Goal: Task Accomplishment & Management: Complete application form

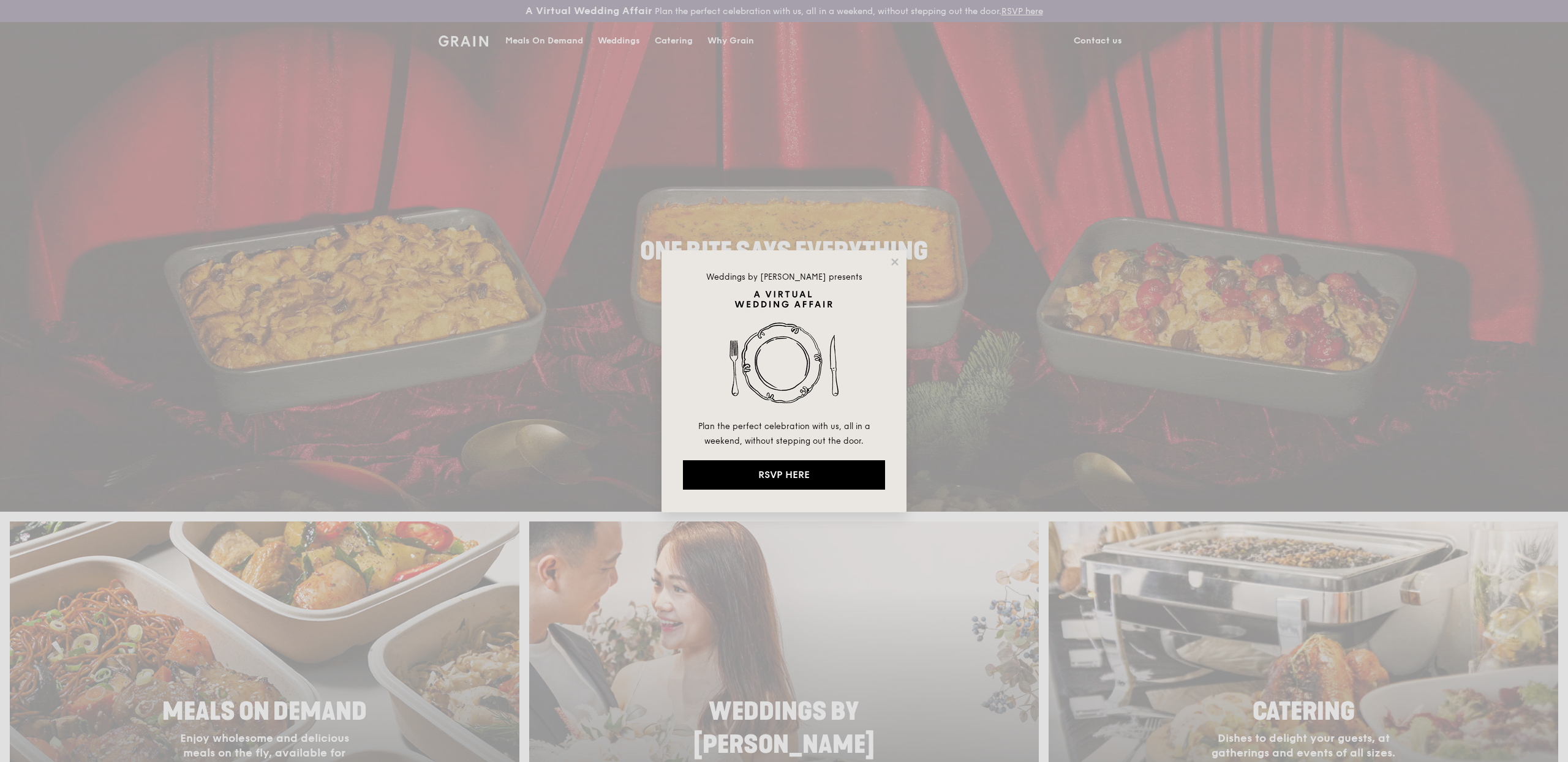
click at [885, 254] on div "Weddings by Grain presents Plan the perfect celebration with us, all in a weeke…" at bounding box center [784, 381] width 245 height 262
click at [896, 265] on icon at bounding box center [895, 262] width 11 height 11
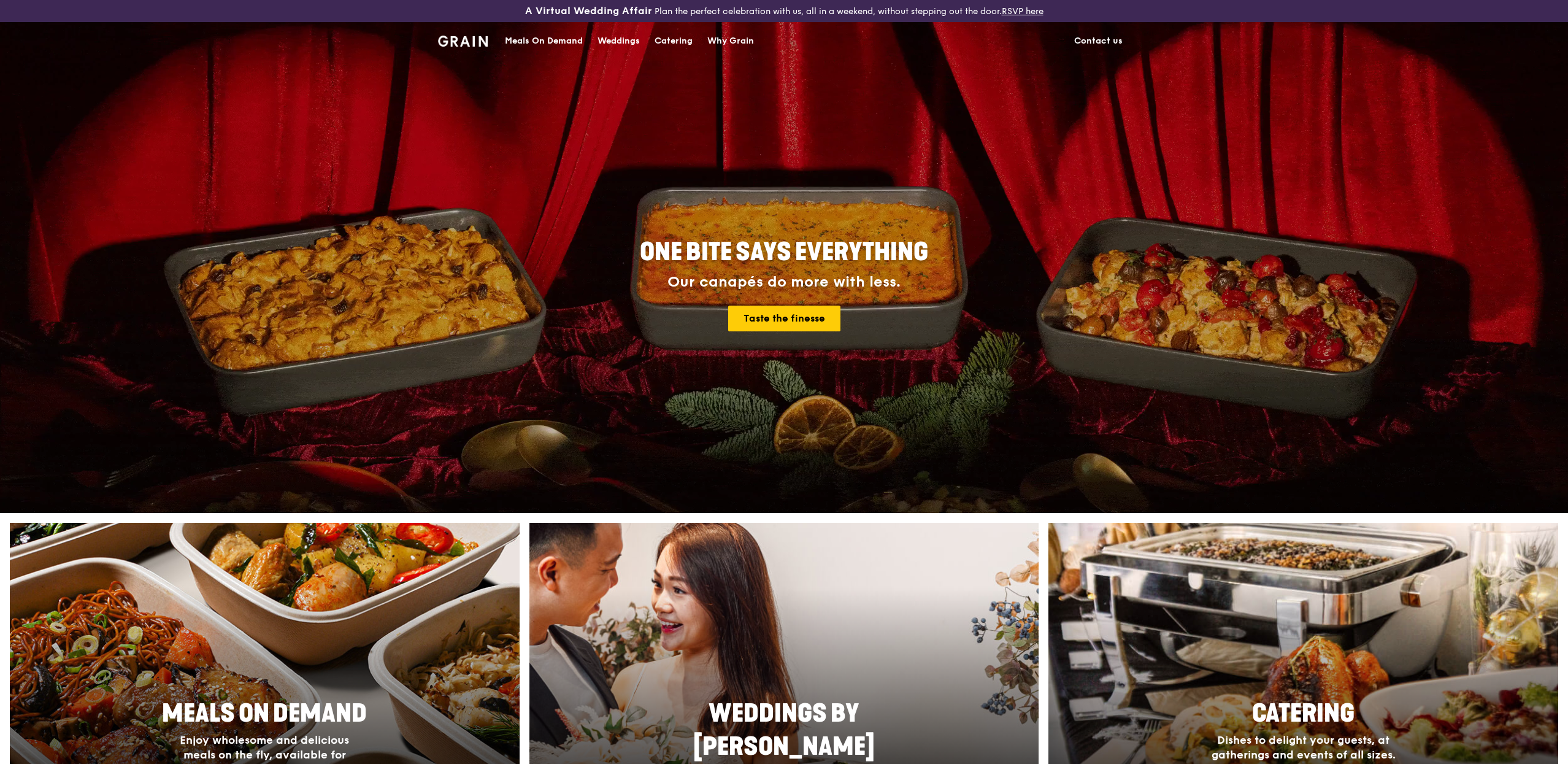
click at [539, 36] on div "Meals On Demand" at bounding box center [544, 41] width 78 height 36
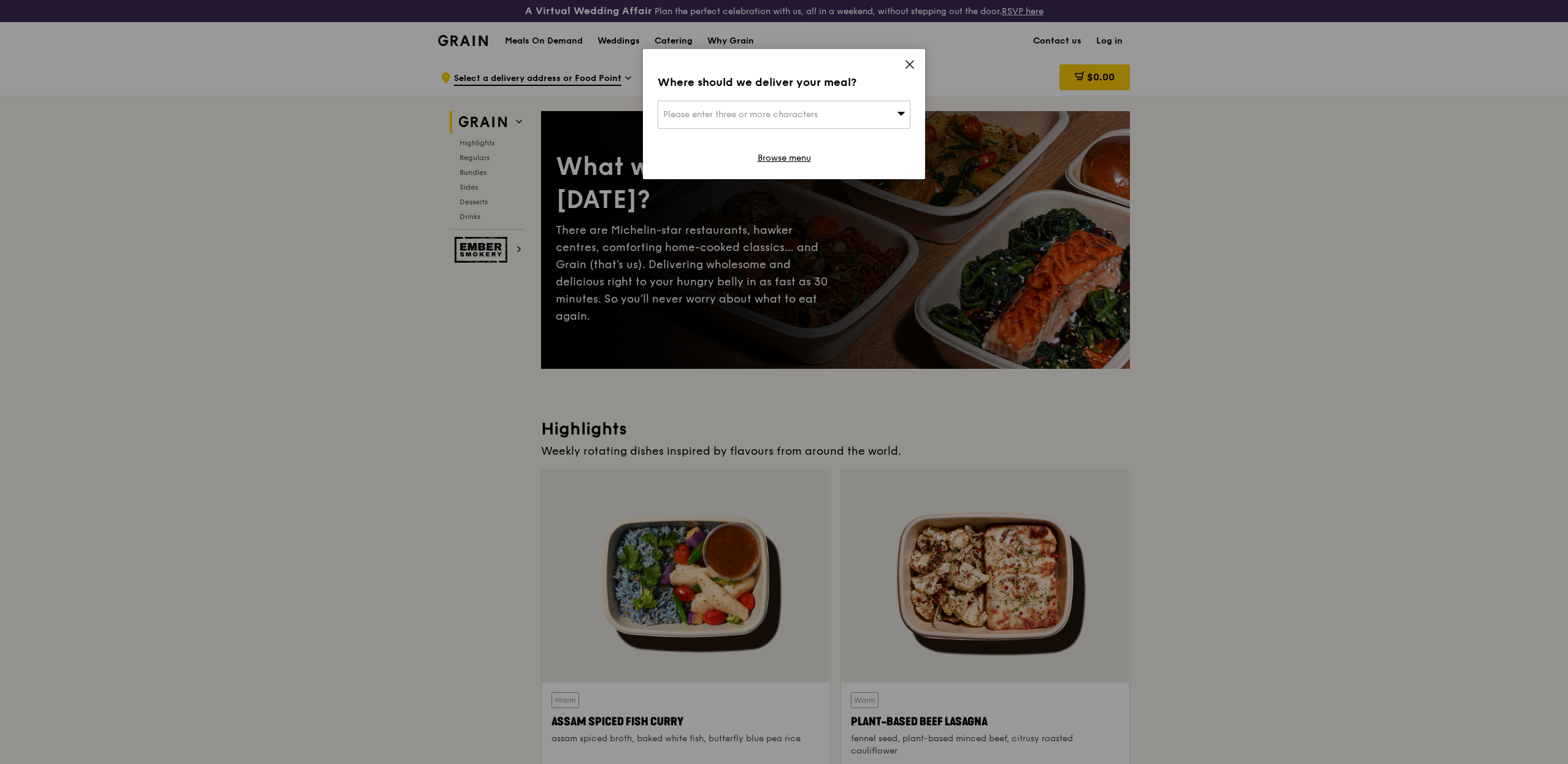
click at [908, 65] on icon at bounding box center [910, 65] width 11 height 11
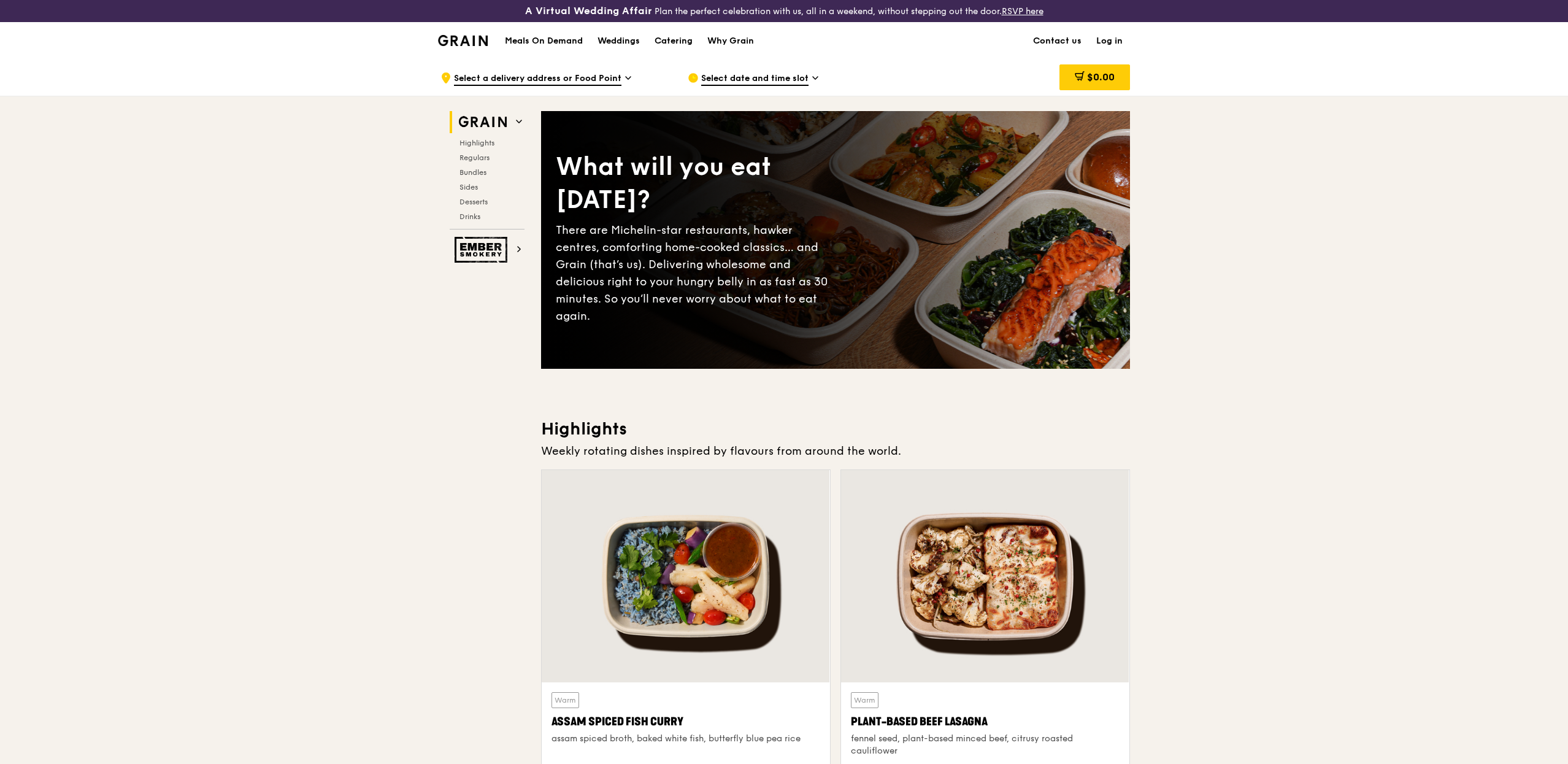
click at [1098, 37] on link "Log in" at bounding box center [1109, 41] width 41 height 36
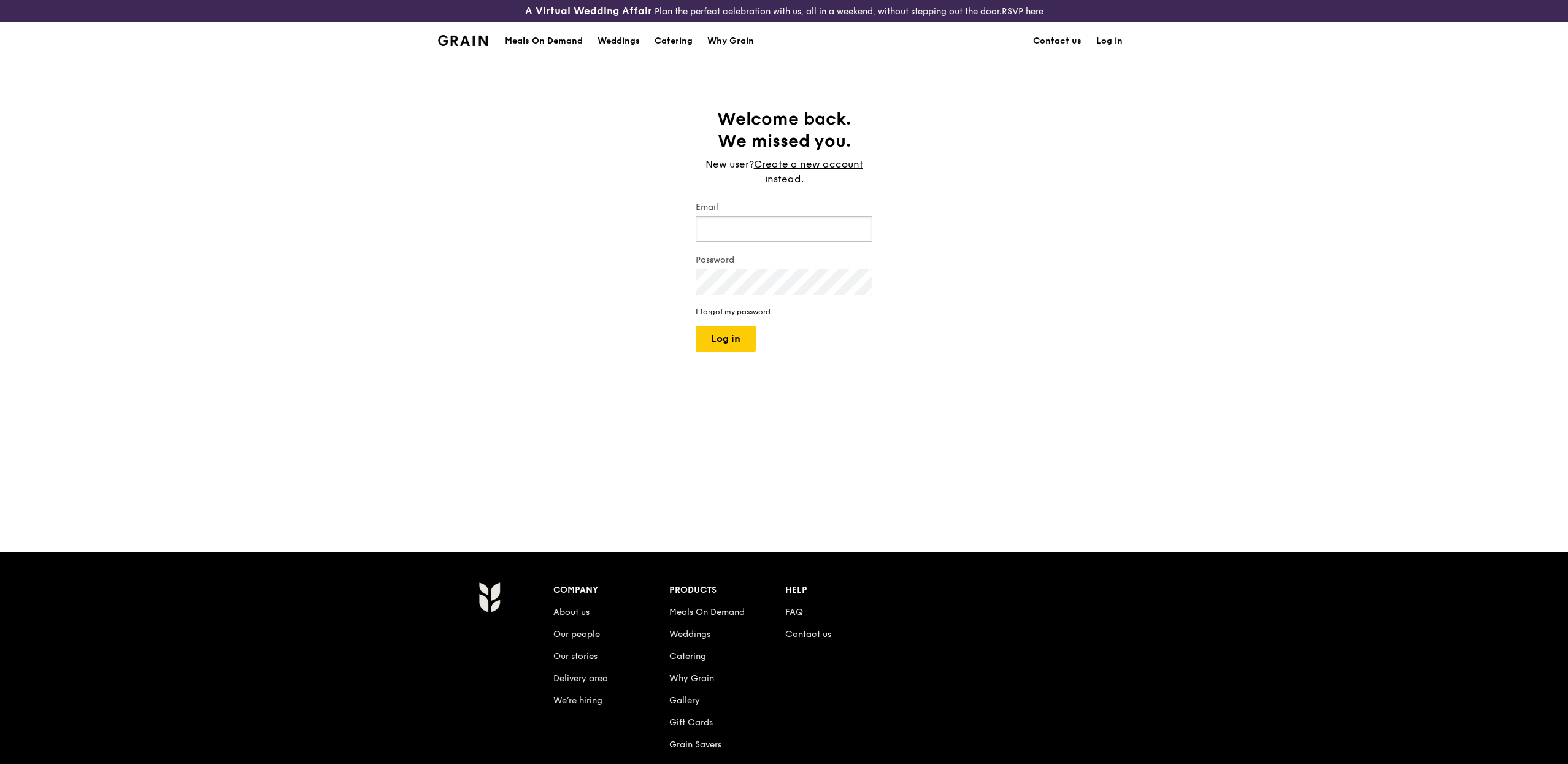
type input "[PERSON_NAME][EMAIL_ADDRESS][DOMAIN_NAME]"
click at [722, 344] on button "Log in" at bounding box center [725, 338] width 60 height 25
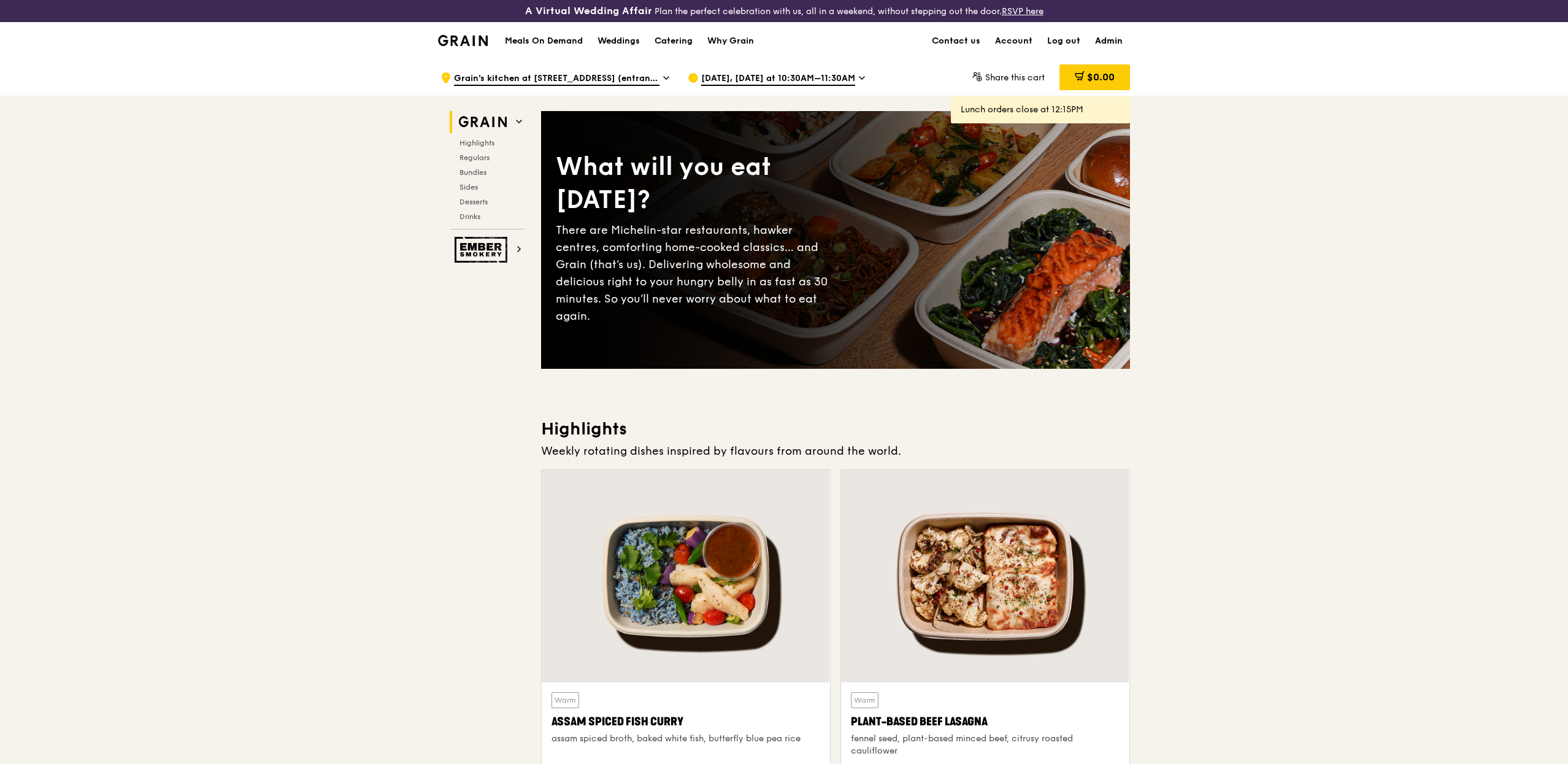
click at [1120, 45] on link "Admin" at bounding box center [1109, 41] width 43 height 36
select select "100"
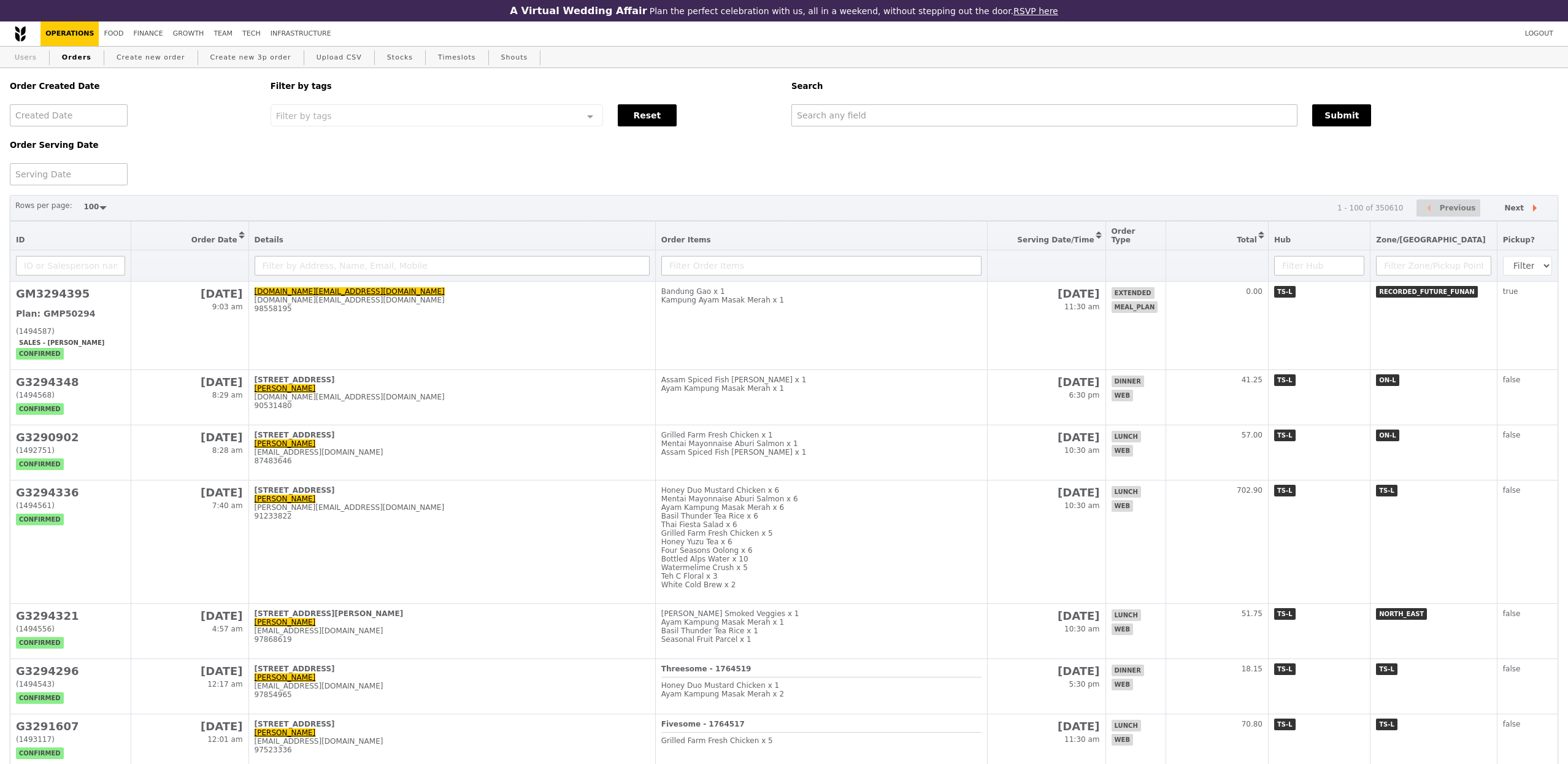
click at [40, 64] on link "Users" at bounding box center [25, 57] width 32 height 22
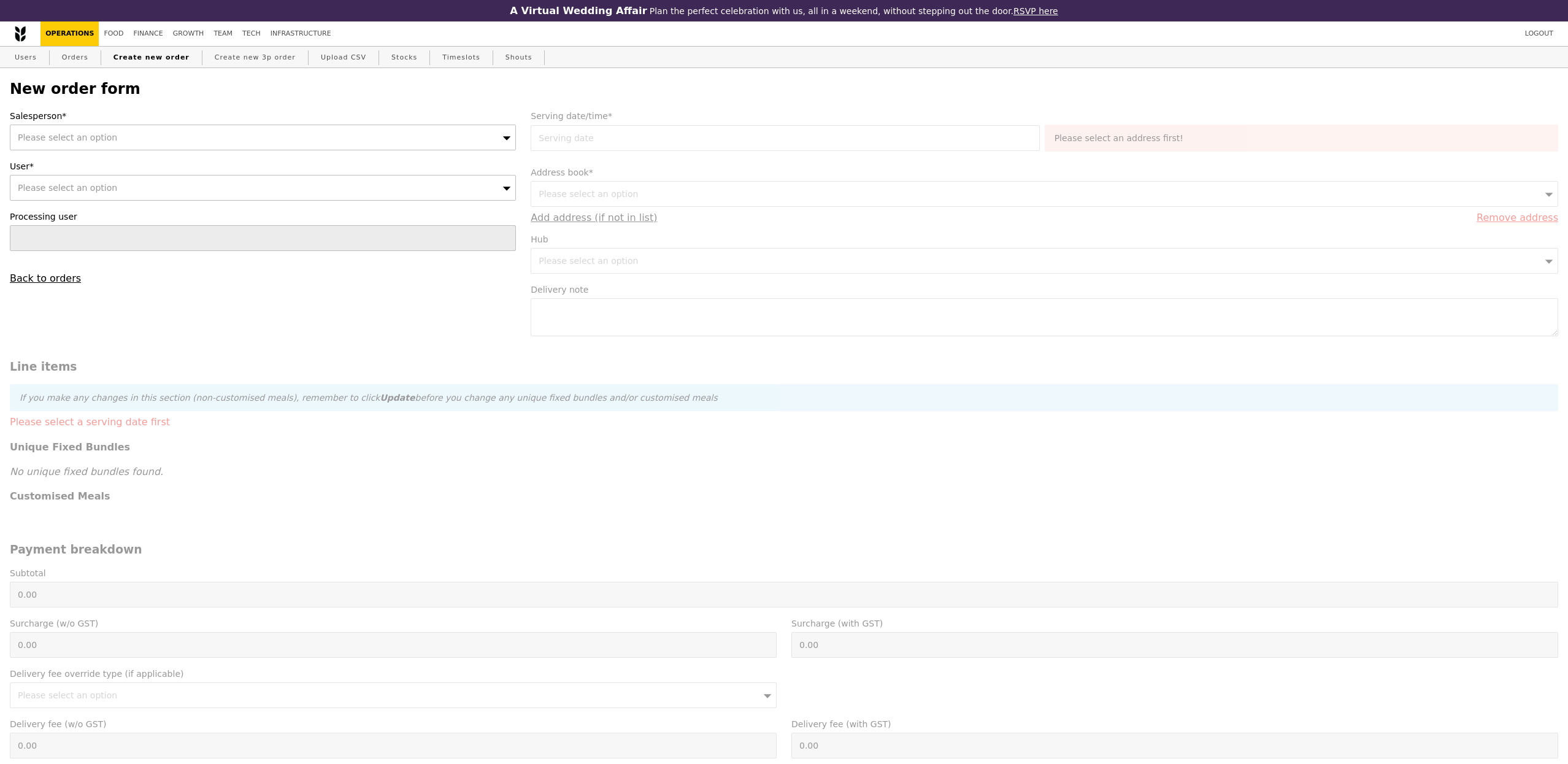
click at [161, 124] on div "Salesperson* Please select an option" at bounding box center [263, 130] width 506 height 41
click at [161, 131] on div "Please select an option" at bounding box center [263, 137] width 506 height 25
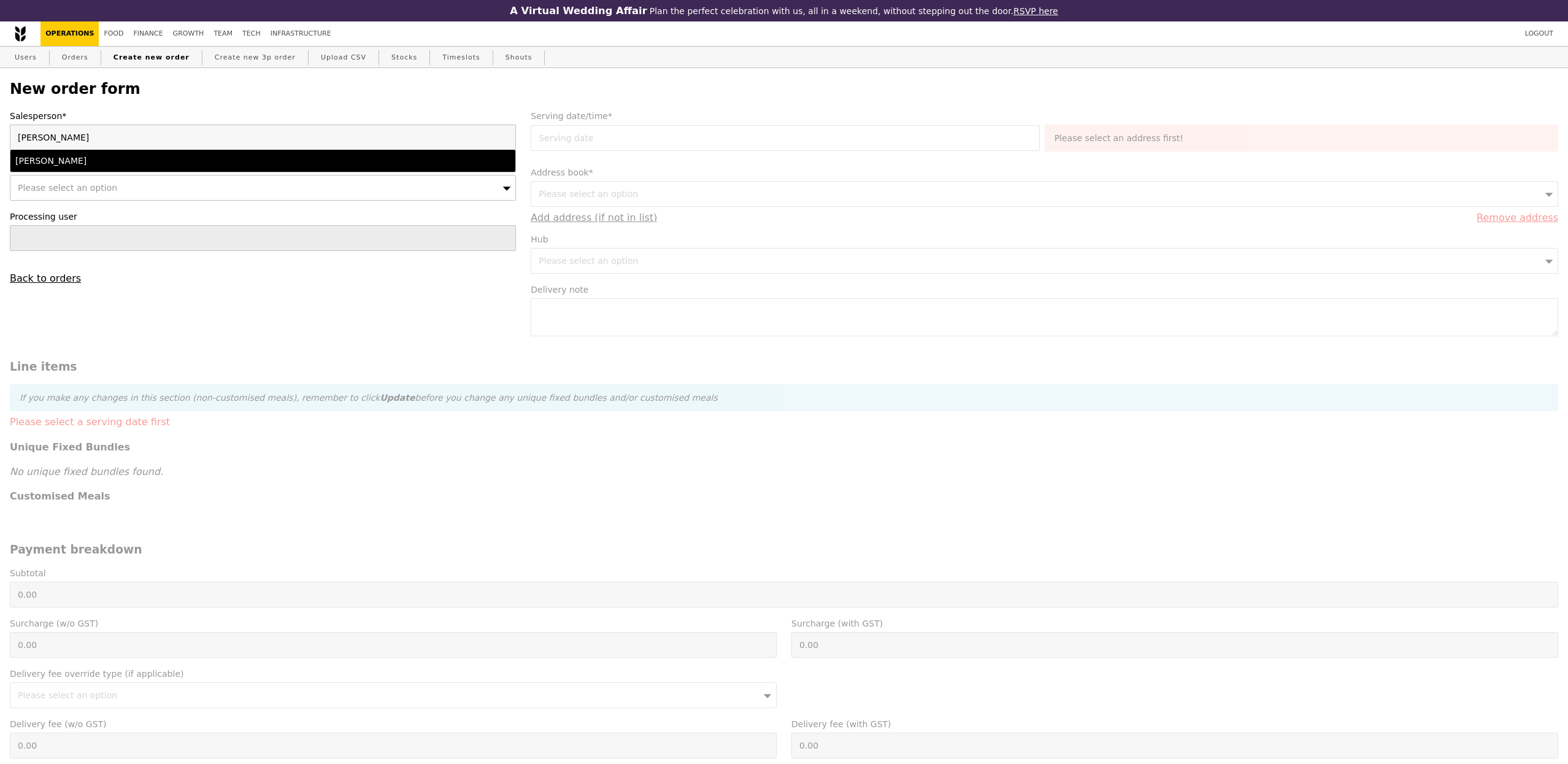
type input "joshua"
click at [143, 168] on li "Joshua Moses" at bounding box center [262, 161] width 504 height 22
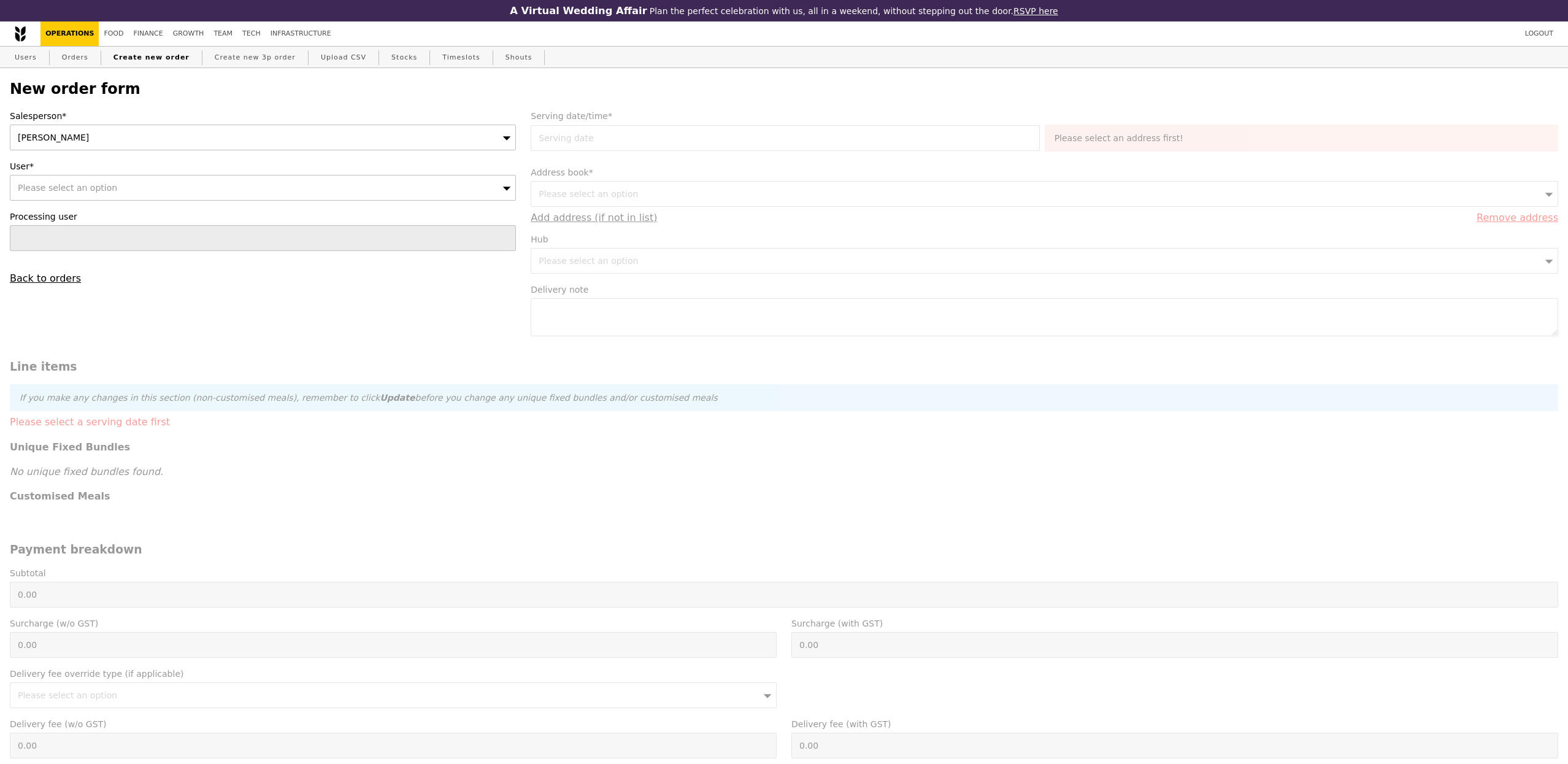
click at [141, 186] on div "Please select an option" at bounding box center [263, 187] width 506 height 25
type input "975"
type input "Confirm"
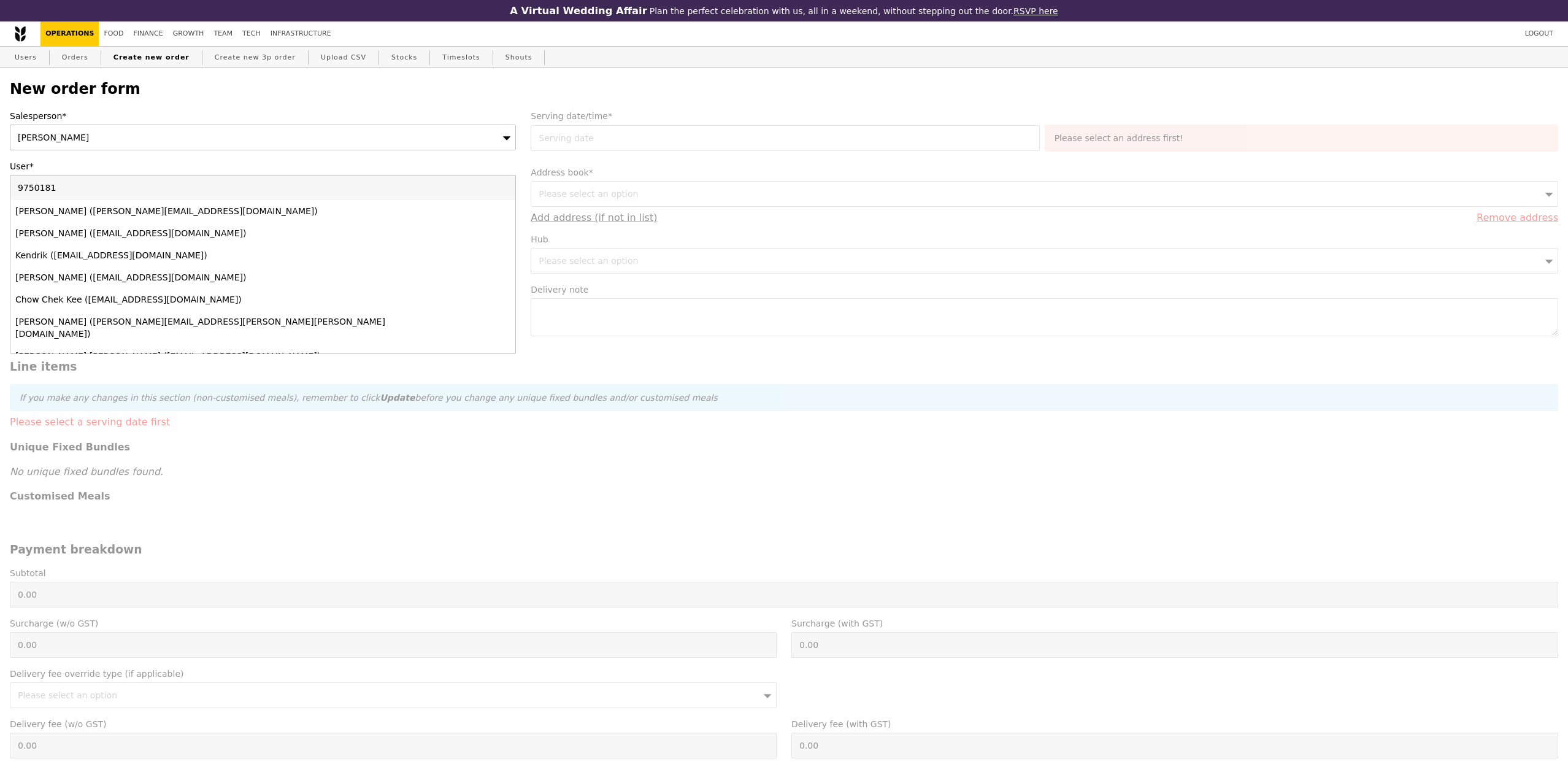
type input "97501812"
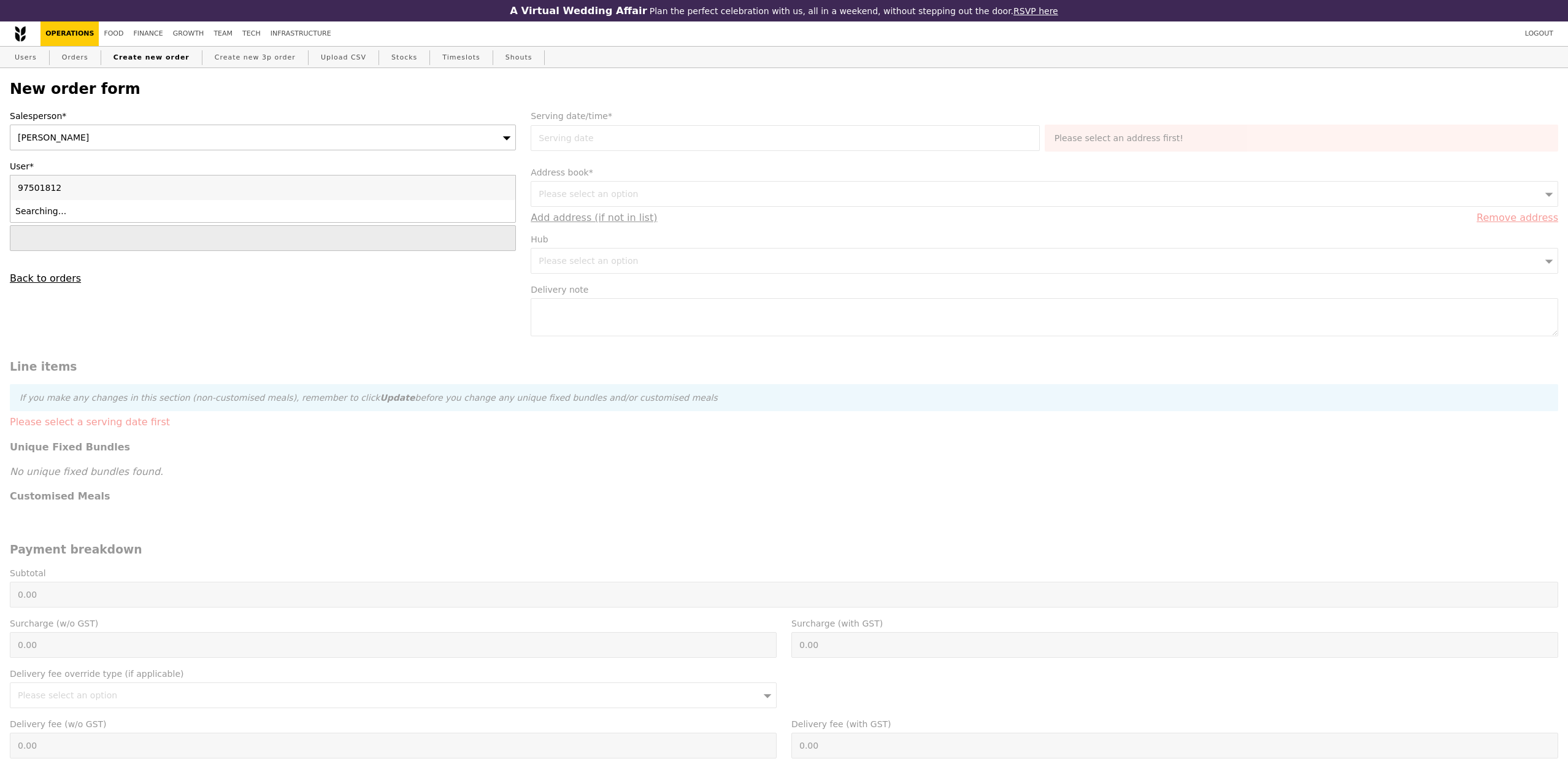
type input "Confirm"
type input "97501812"
click at [164, 206] on div "Mooi Huang HIA (mooihuang@temasektrust.org.sg)" at bounding box center [201, 210] width 371 height 12
type input "Loading..."
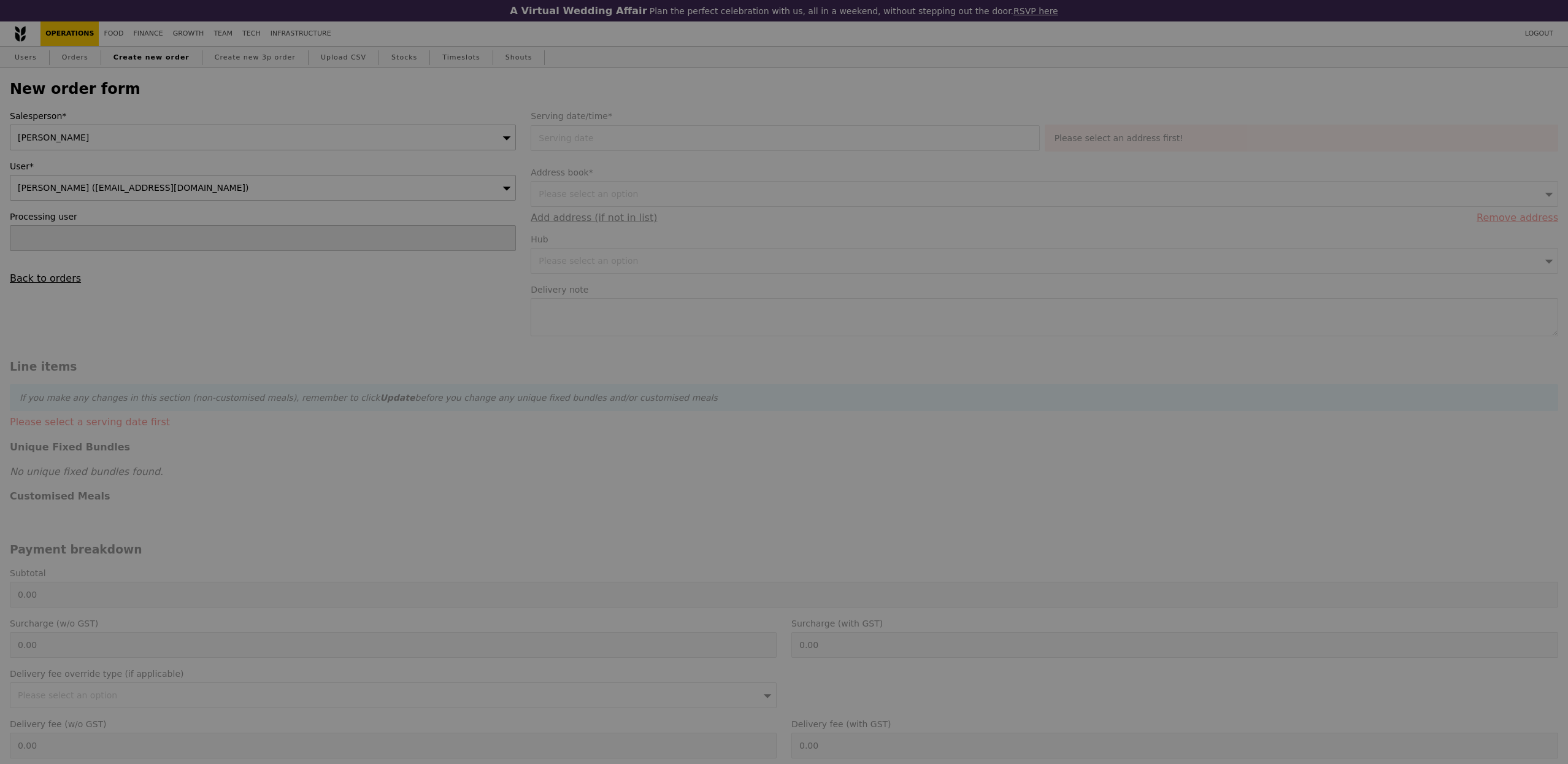
type input "1.79"
type input "1.95"
type input "9.08"
type input "9.90"
type input "11.85"
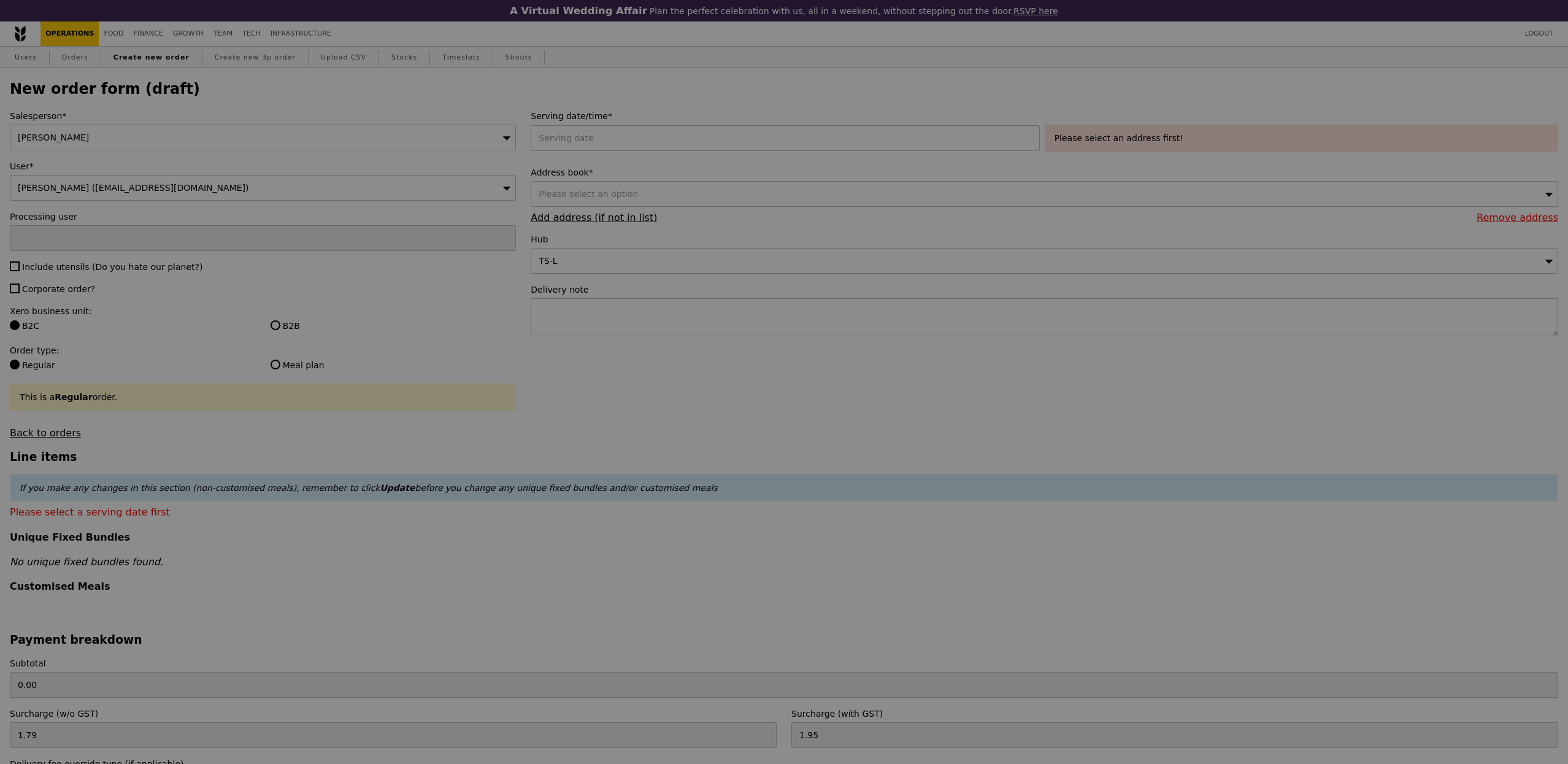
type input "Confirm"
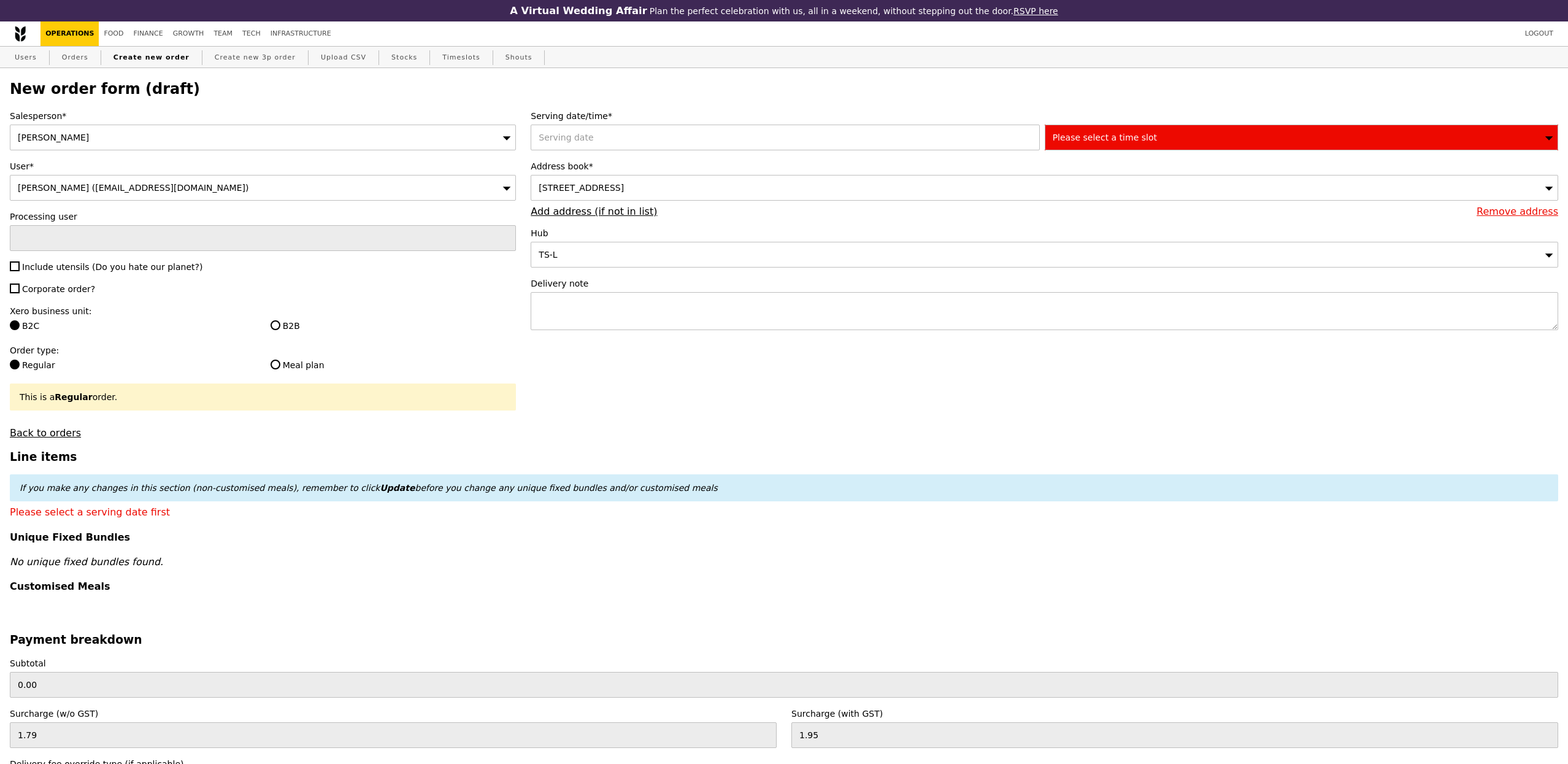
click at [133, 272] on span "Include utensils (Do you hate our planet?)" at bounding box center [112, 266] width 180 height 10
click at [20, 271] on input "Include utensils (Do you hate our planet?)" at bounding box center [15, 266] width 10 height 10
checkbox input "true"
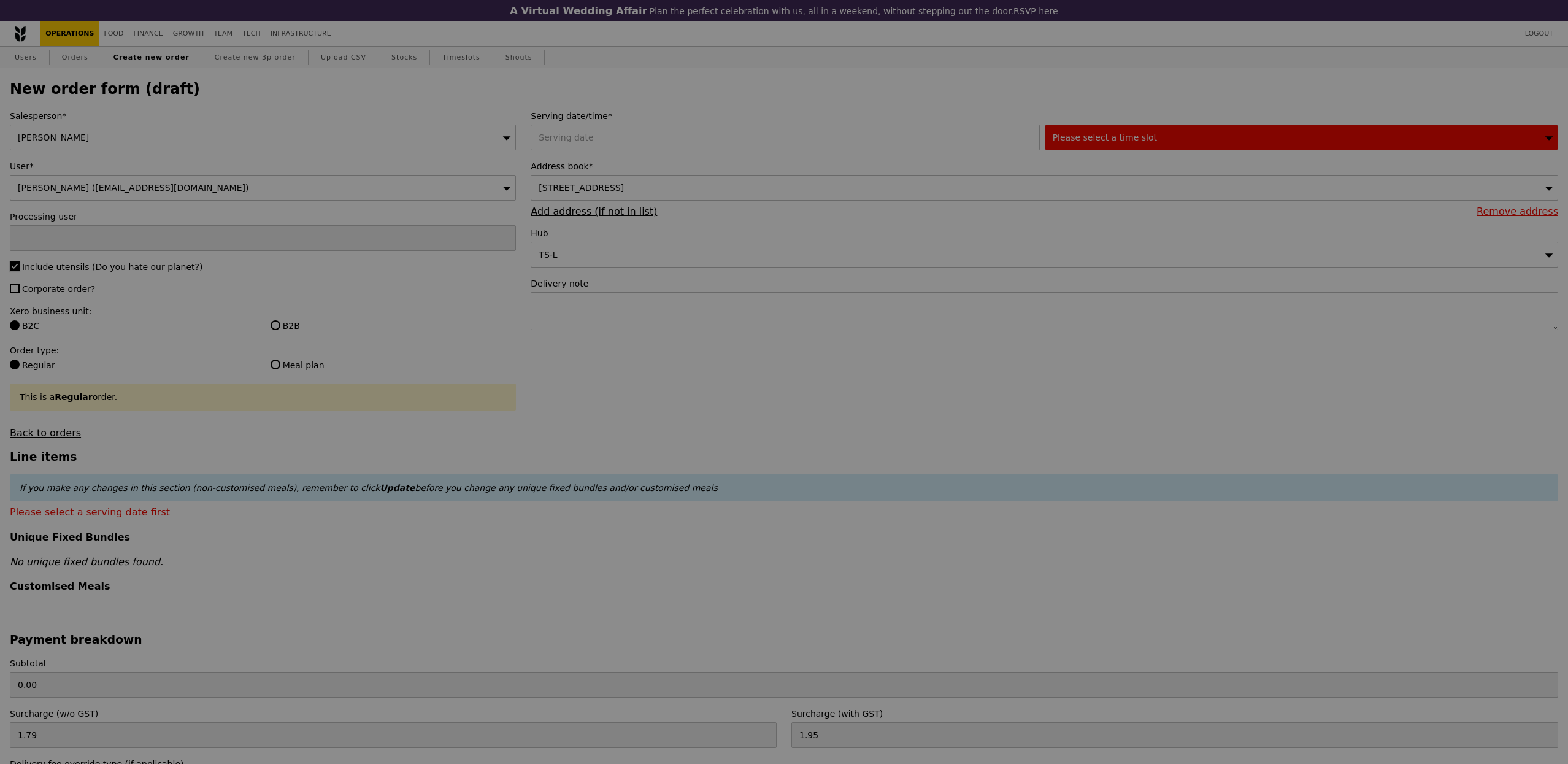
type input "Confirm"
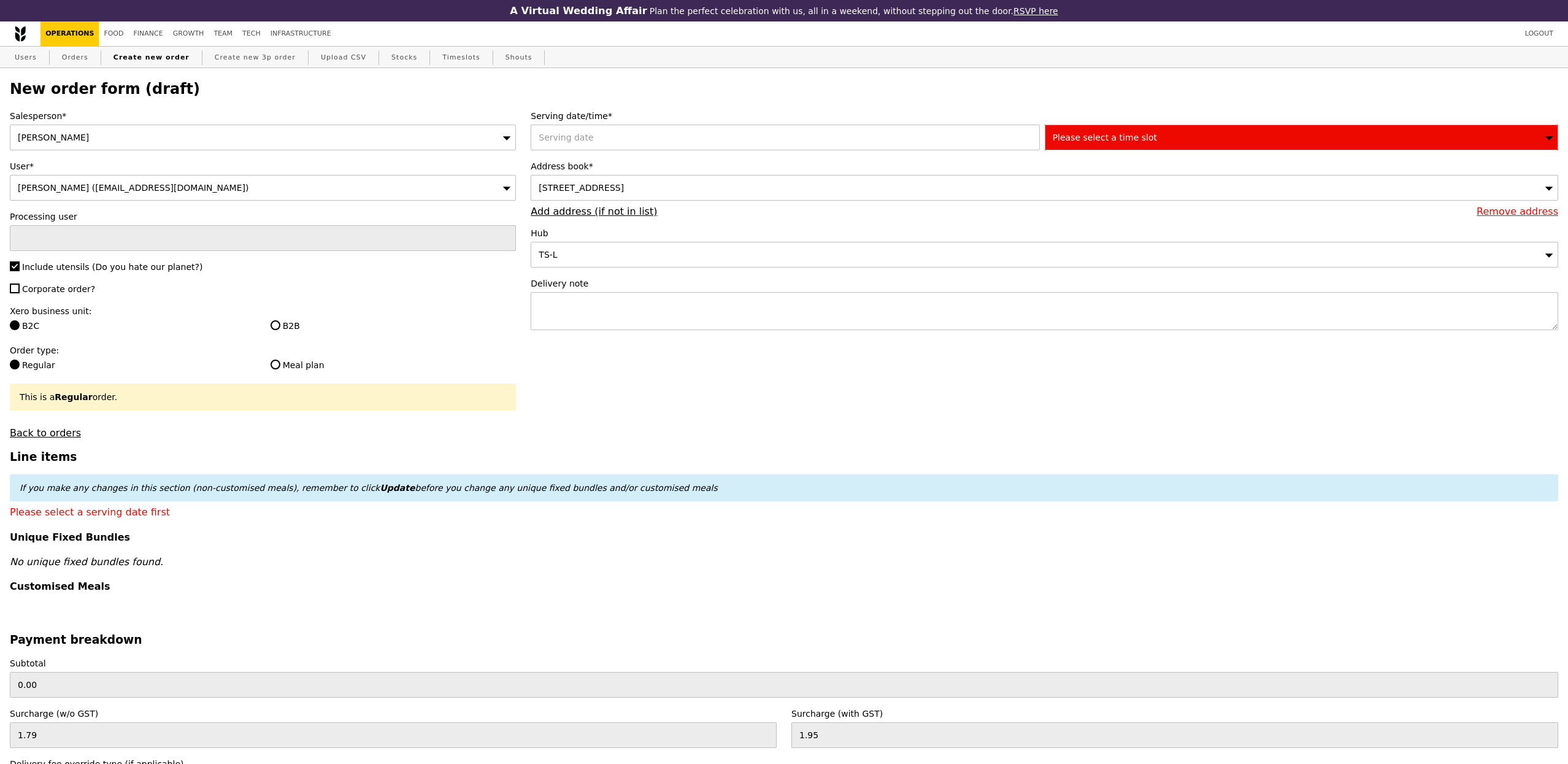
click at [70, 285] on span "Corporate order?" at bounding box center [58, 289] width 73 height 10
click at [20, 285] on input "Corporate order?" at bounding box center [15, 288] width 10 height 10
checkbox input "true"
click at [275, 321] on label "B2B" at bounding box center [394, 326] width 246 height 12
click at [275, 321] on input "B2B" at bounding box center [275, 325] width 10 height 10
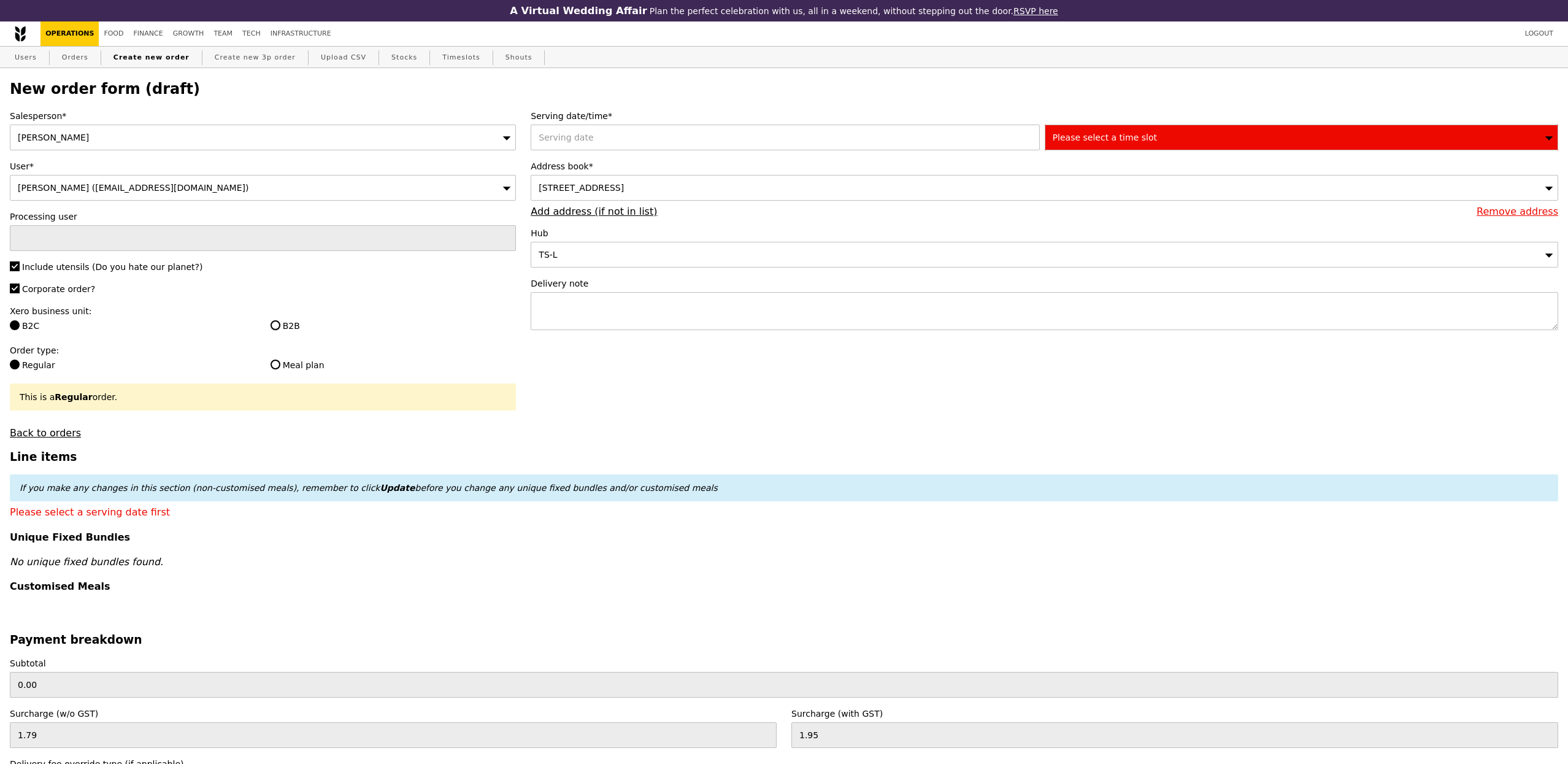
radio input "true"
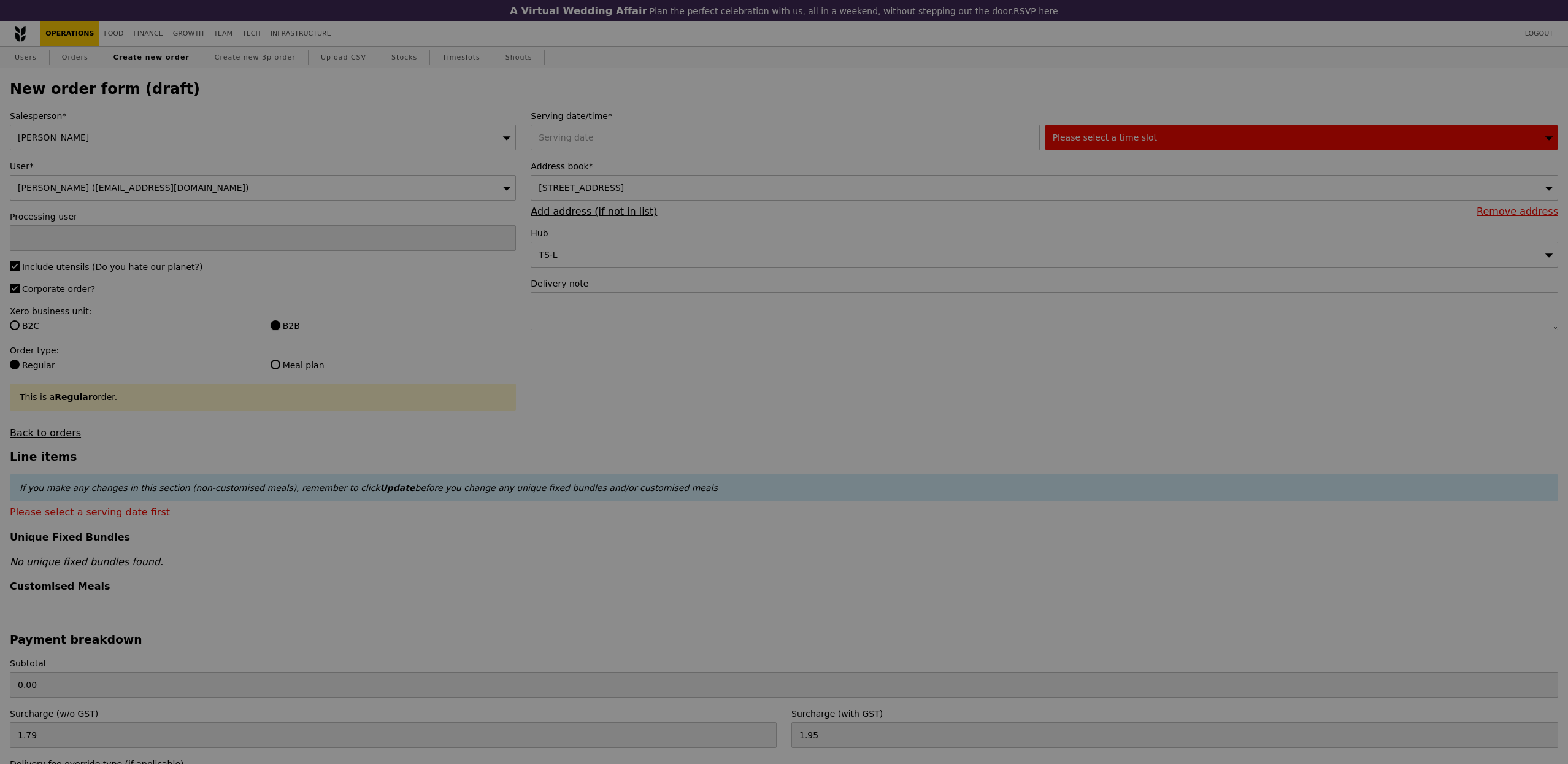
type input "Confirm"
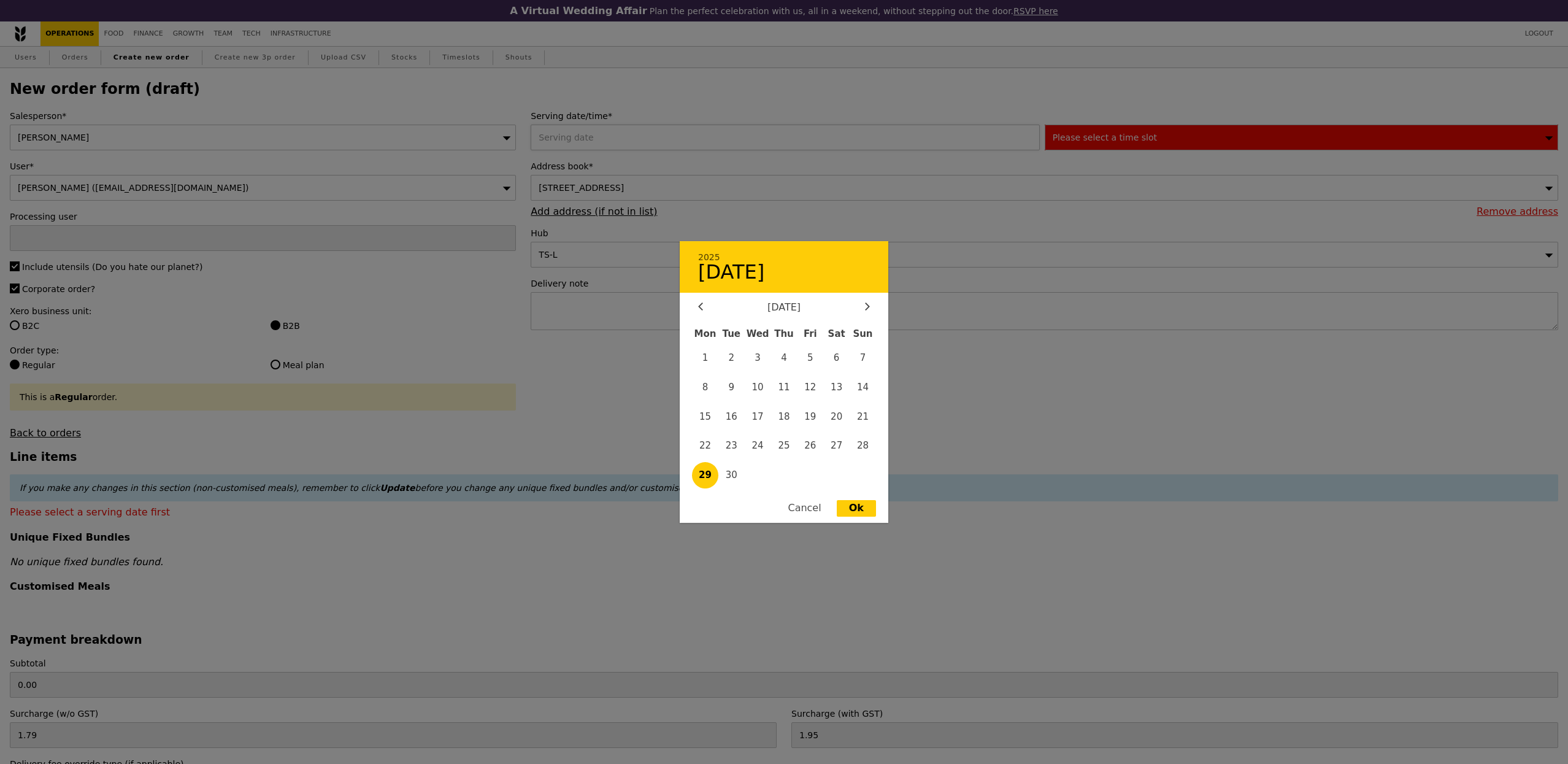
click at [665, 142] on div "2025 29 September September 2025 Mon Tue Wed Thu Fri Sat Sun 1 2 3 4 5 6 7 8 9 …" at bounding box center [787, 137] width 514 height 25
click at [734, 474] on span "30" at bounding box center [731, 475] width 26 height 26
type input "[DATE]"
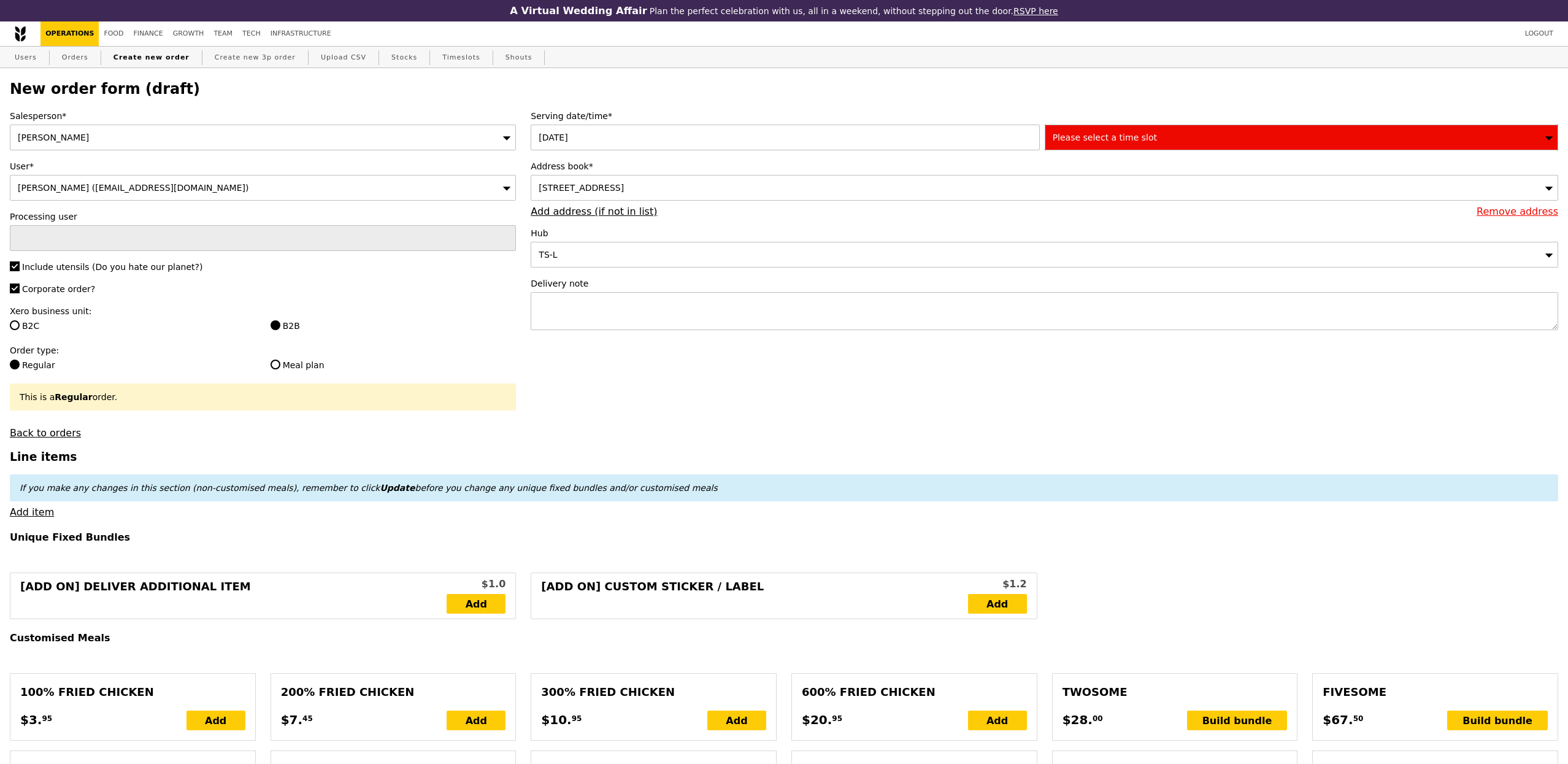
click at [1127, 135] on span "Please select a time slot" at bounding box center [1104, 137] width 105 height 10
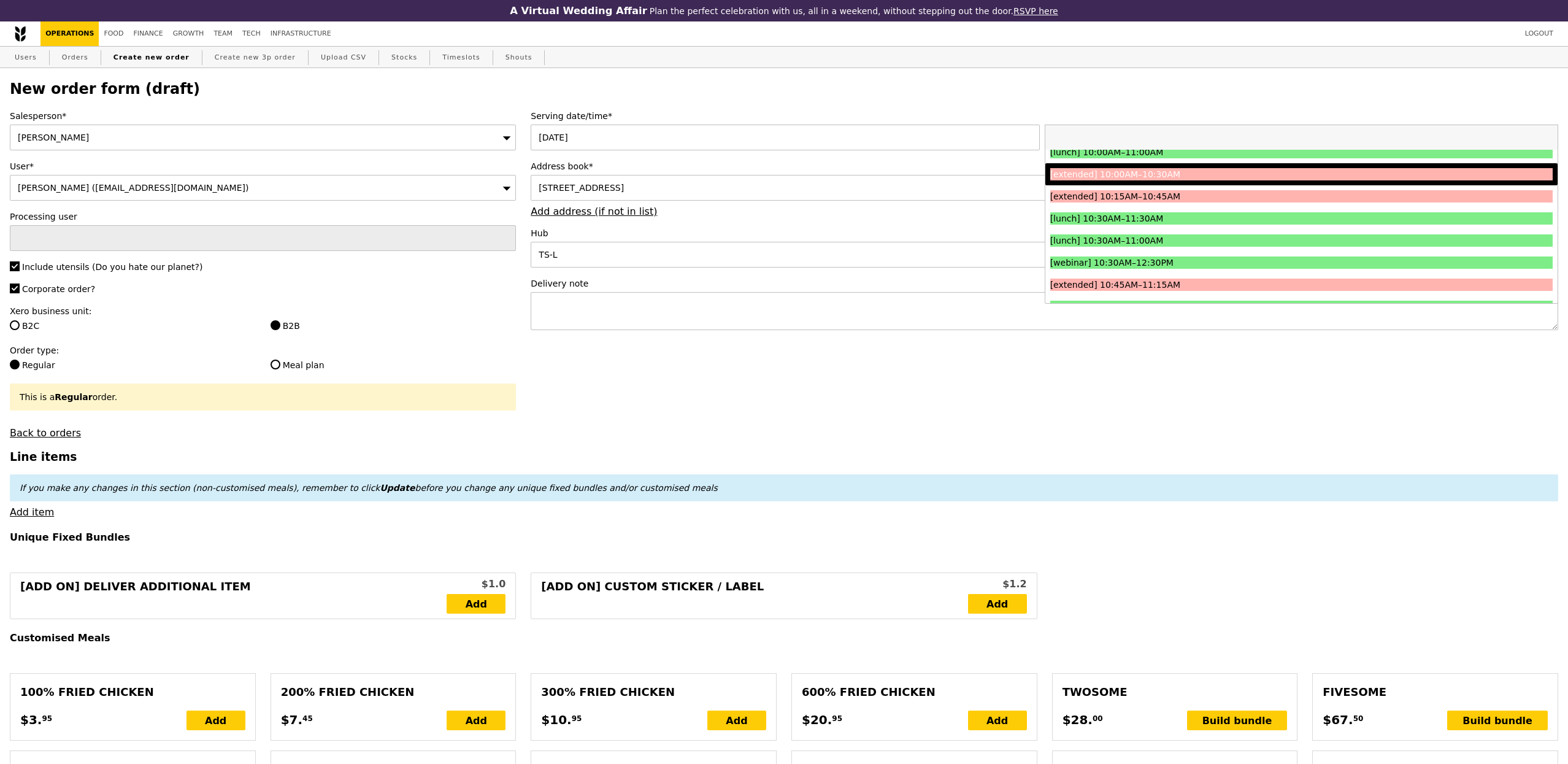
scroll to position [253, 0]
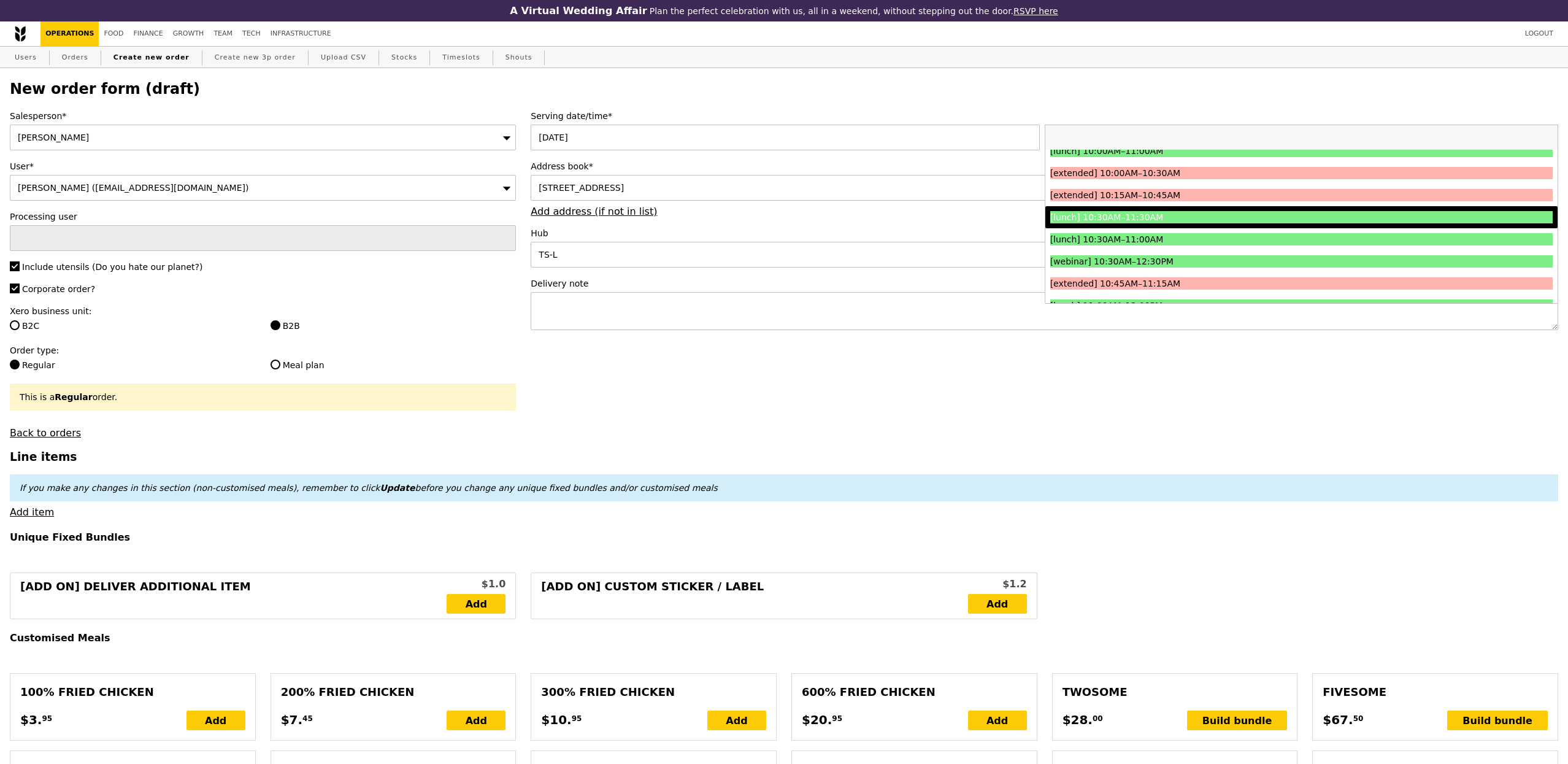
click at [1120, 226] on li "[lunch] 10:30AM–11:30AM" at bounding box center [1302, 217] width 513 height 22
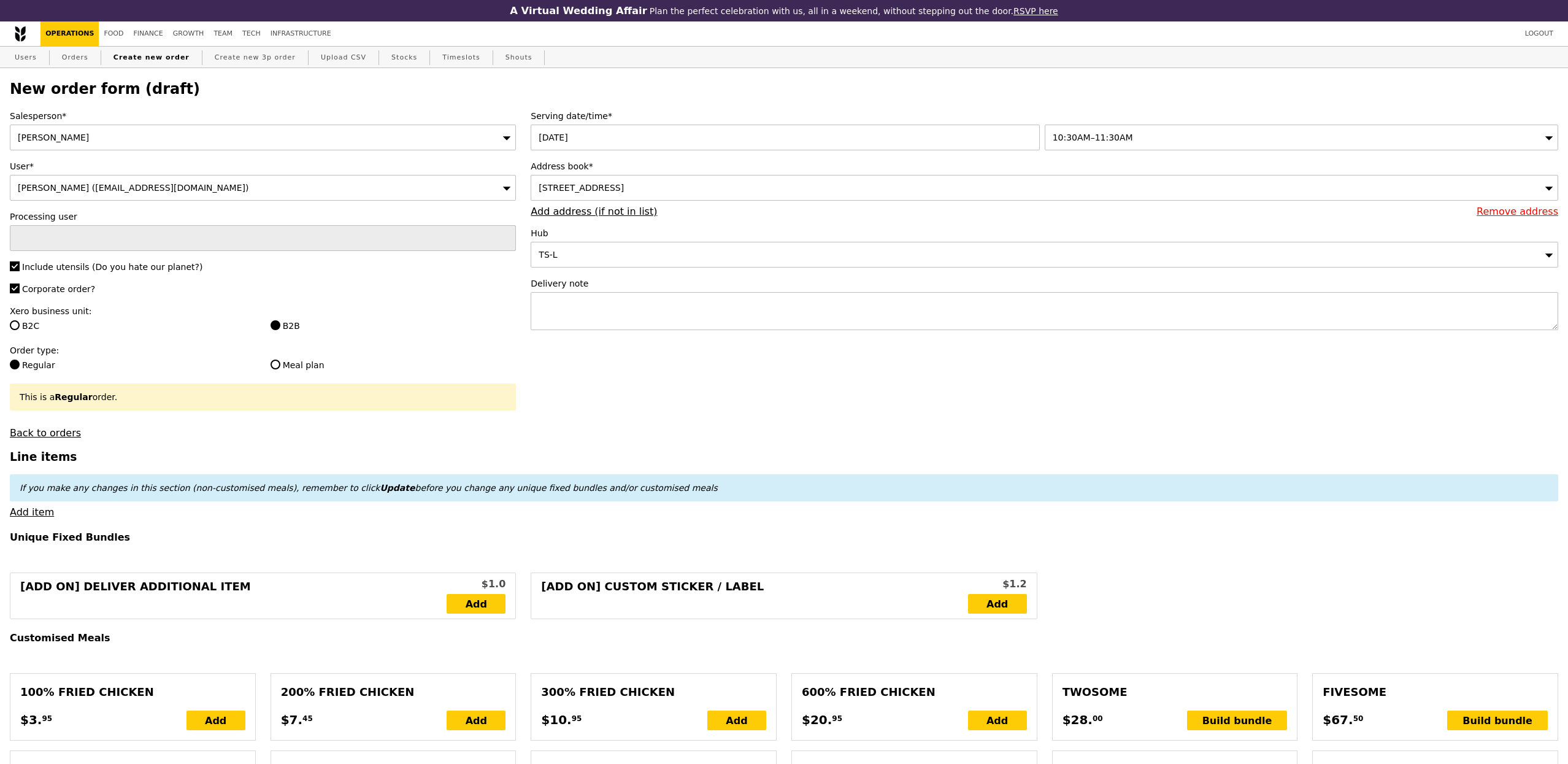
click at [624, 191] on span "60B Orchard Road, #00-00, Singapore 238891" at bounding box center [582, 187] width 85 height 10
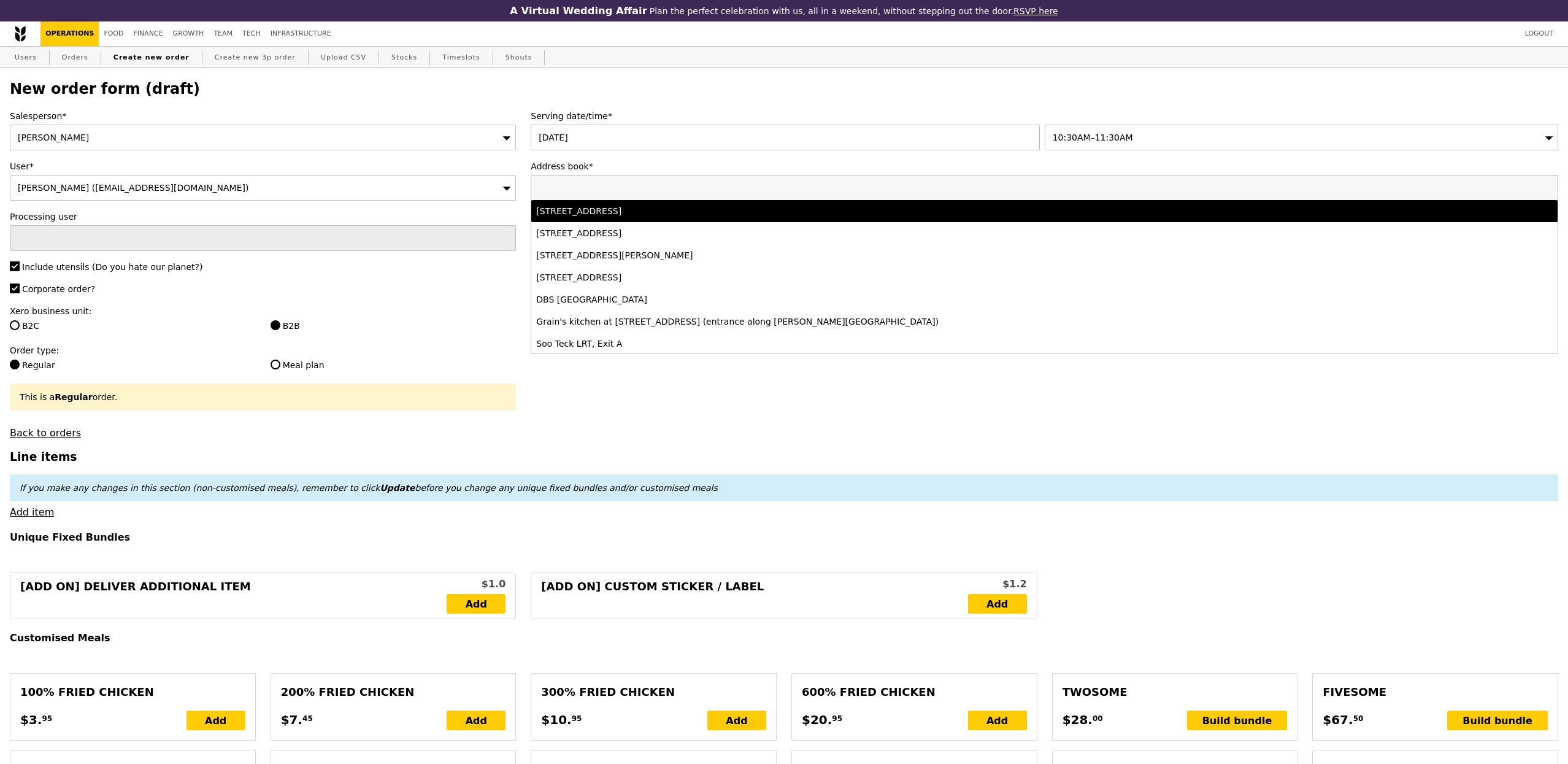
click at [671, 210] on div "28 Orchard Road, #00-00, Singapore 238832" at bounding box center [917, 210] width 762 height 12
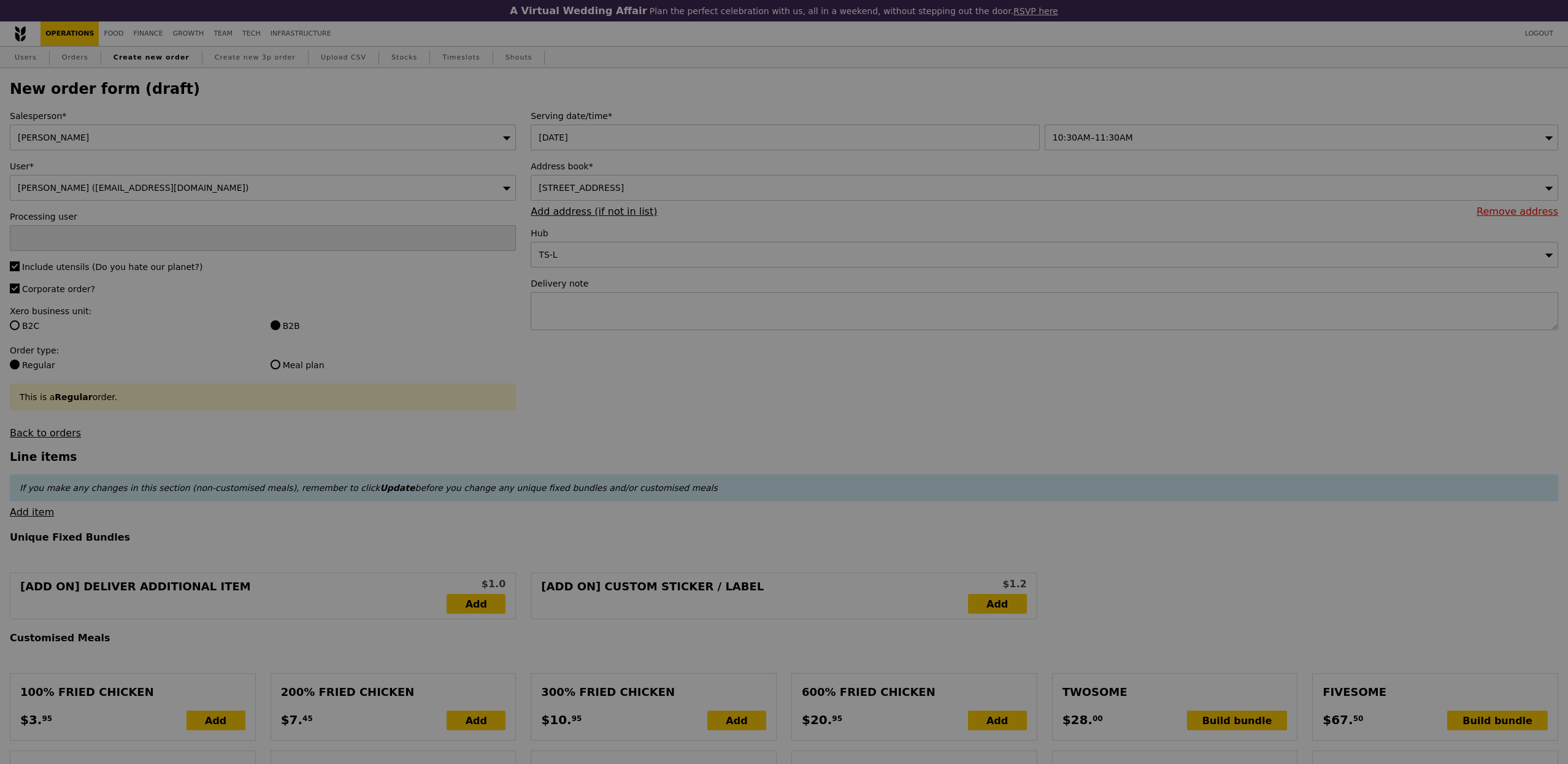
type input "Confirm"
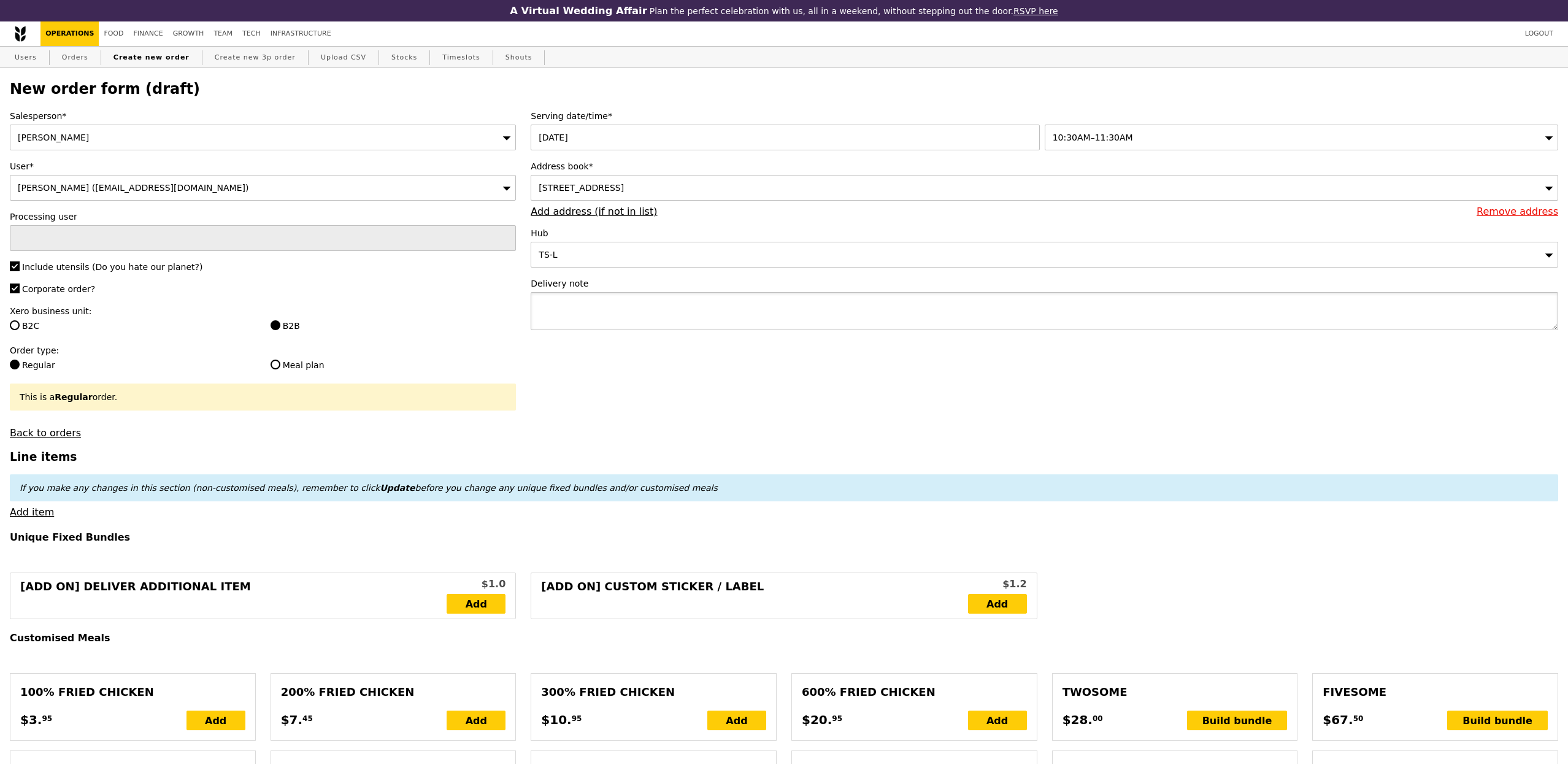
click at [688, 313] on textarea at bounding box center [1044, 311] width 1028 height 38
paste textarea "97501812"
click at [541, 299] on textarea "97501812" at bounding box center [1044, 311] width 1028 height 38
click at [668, 312] on textarea "Call upon arrival 97501812" at bounding box center [1044, 311] width 1028 height 38
type textarea "Call upon arrival 97501812 - to pick up the boxes"
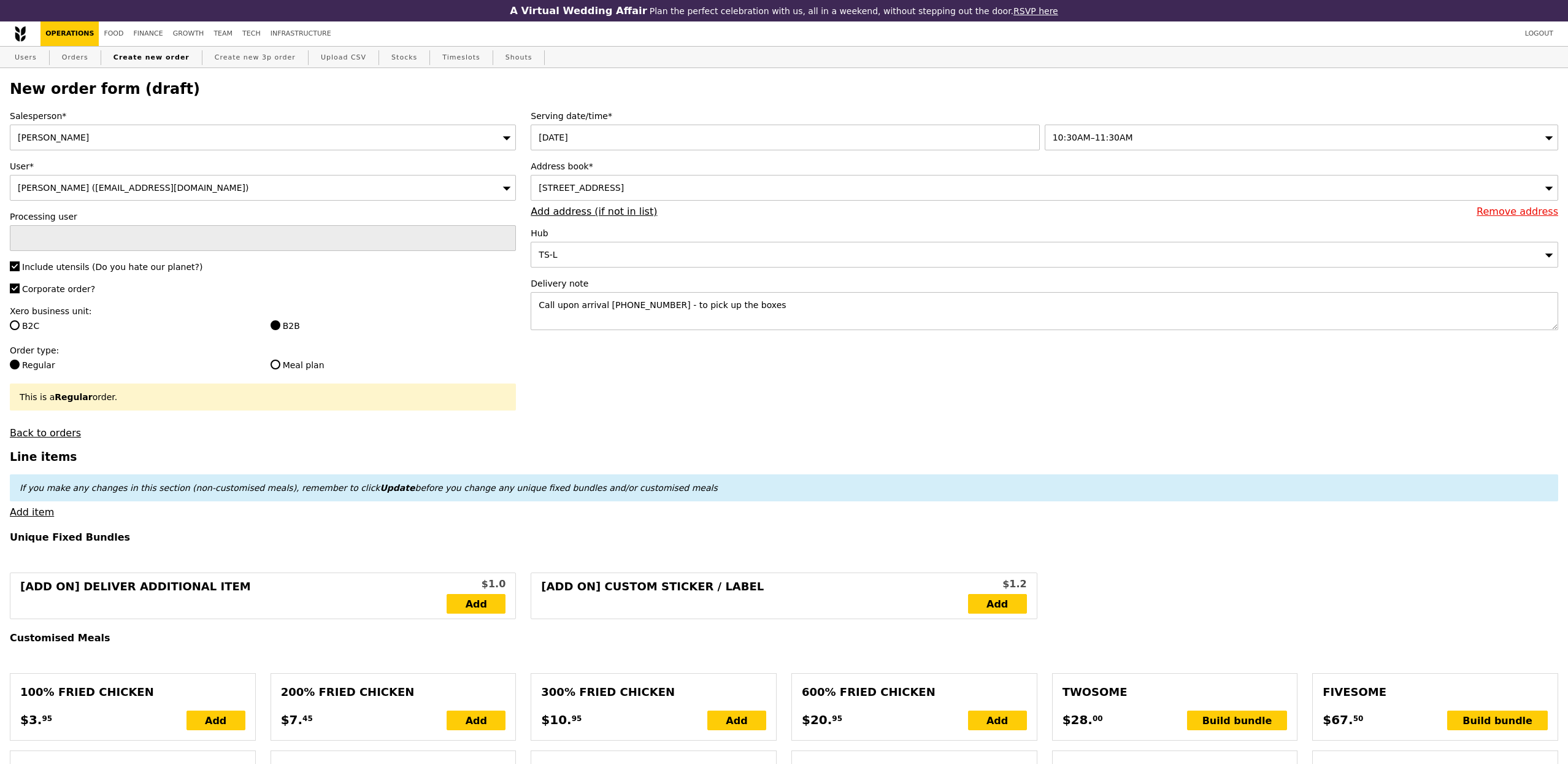
type input "Confirm"
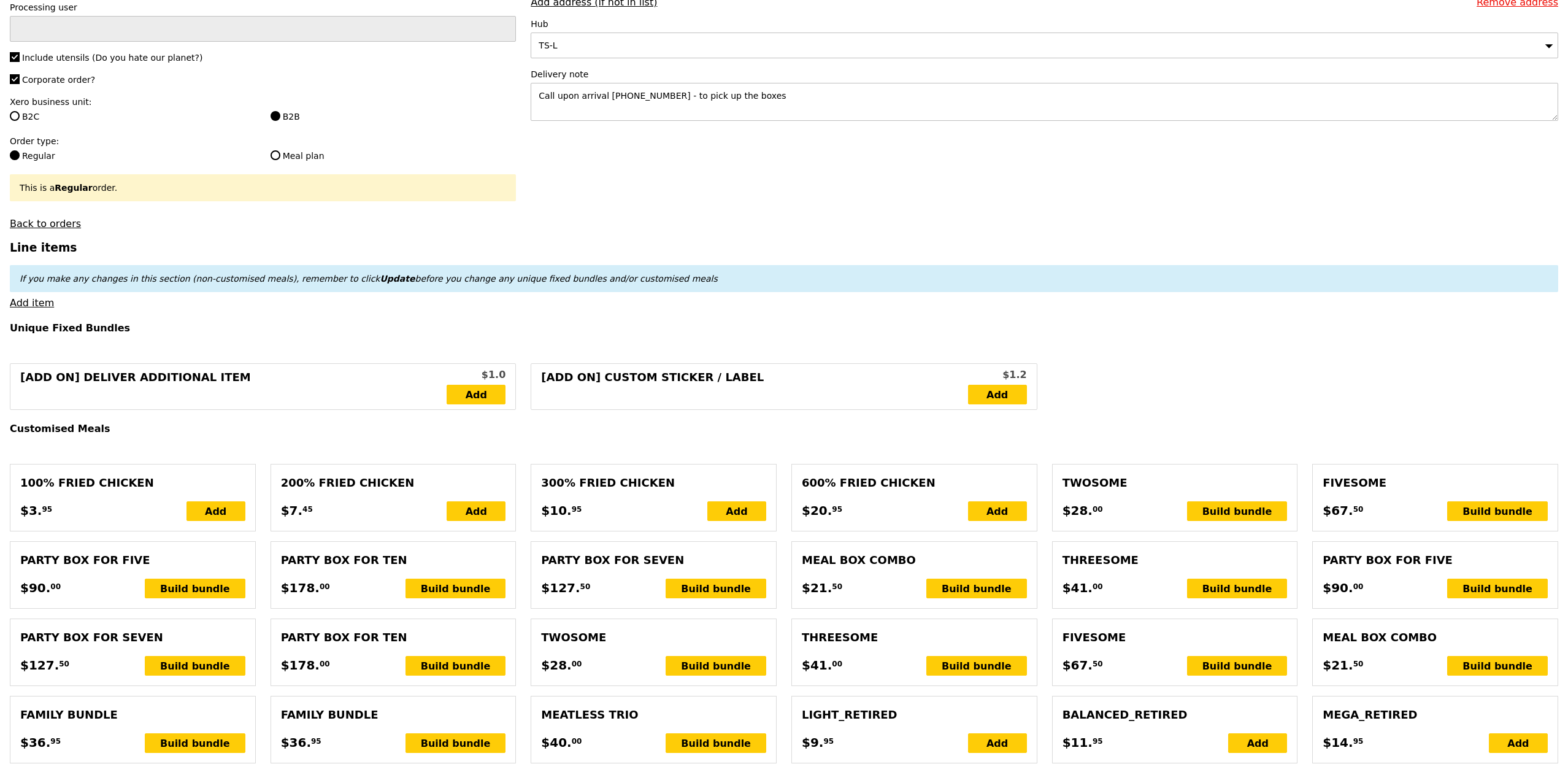
scroll to position [241, 0]
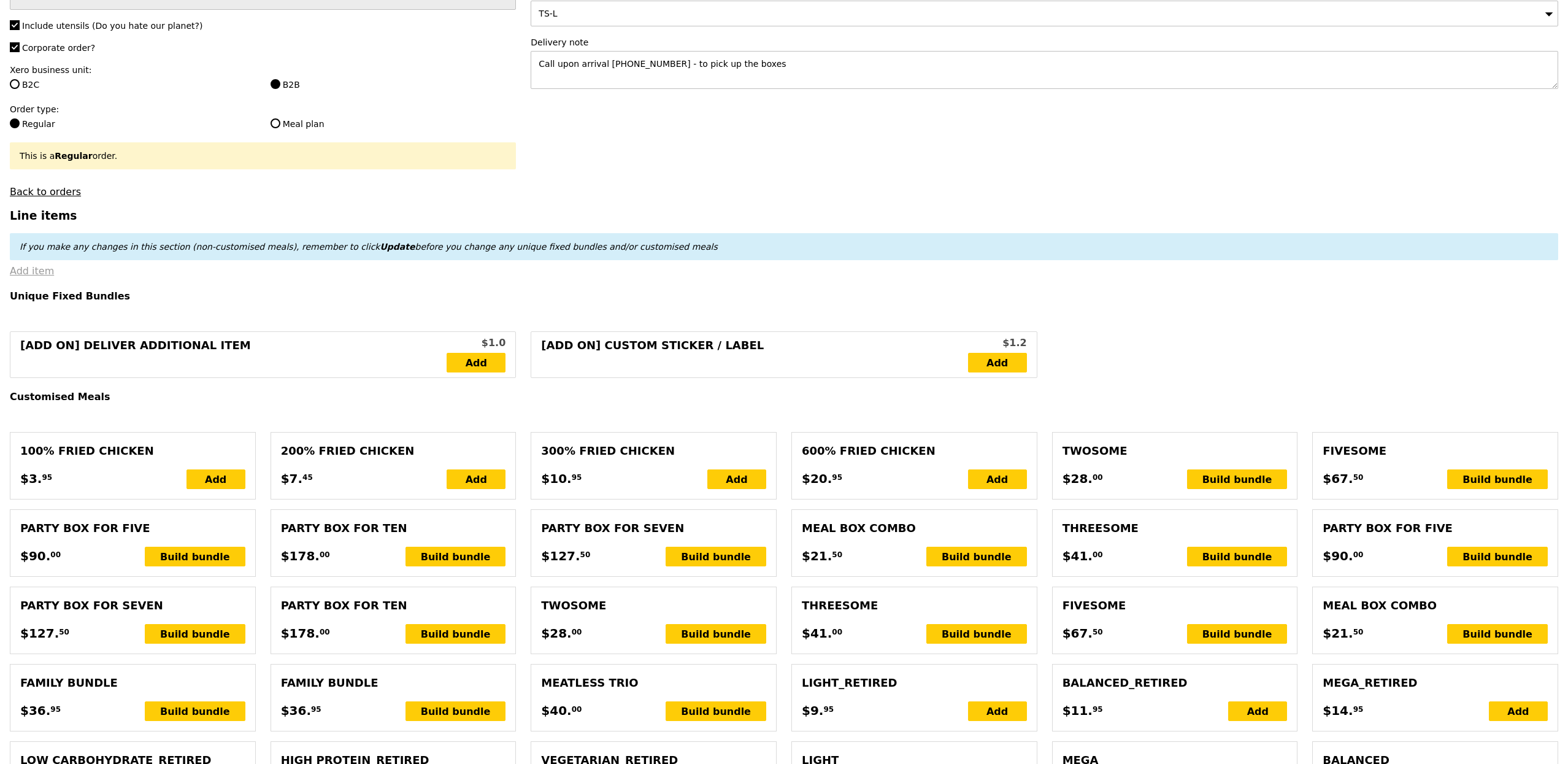
click at [41, 276] on link "Add item" at bounding box center [32, 271] width 45 height 12
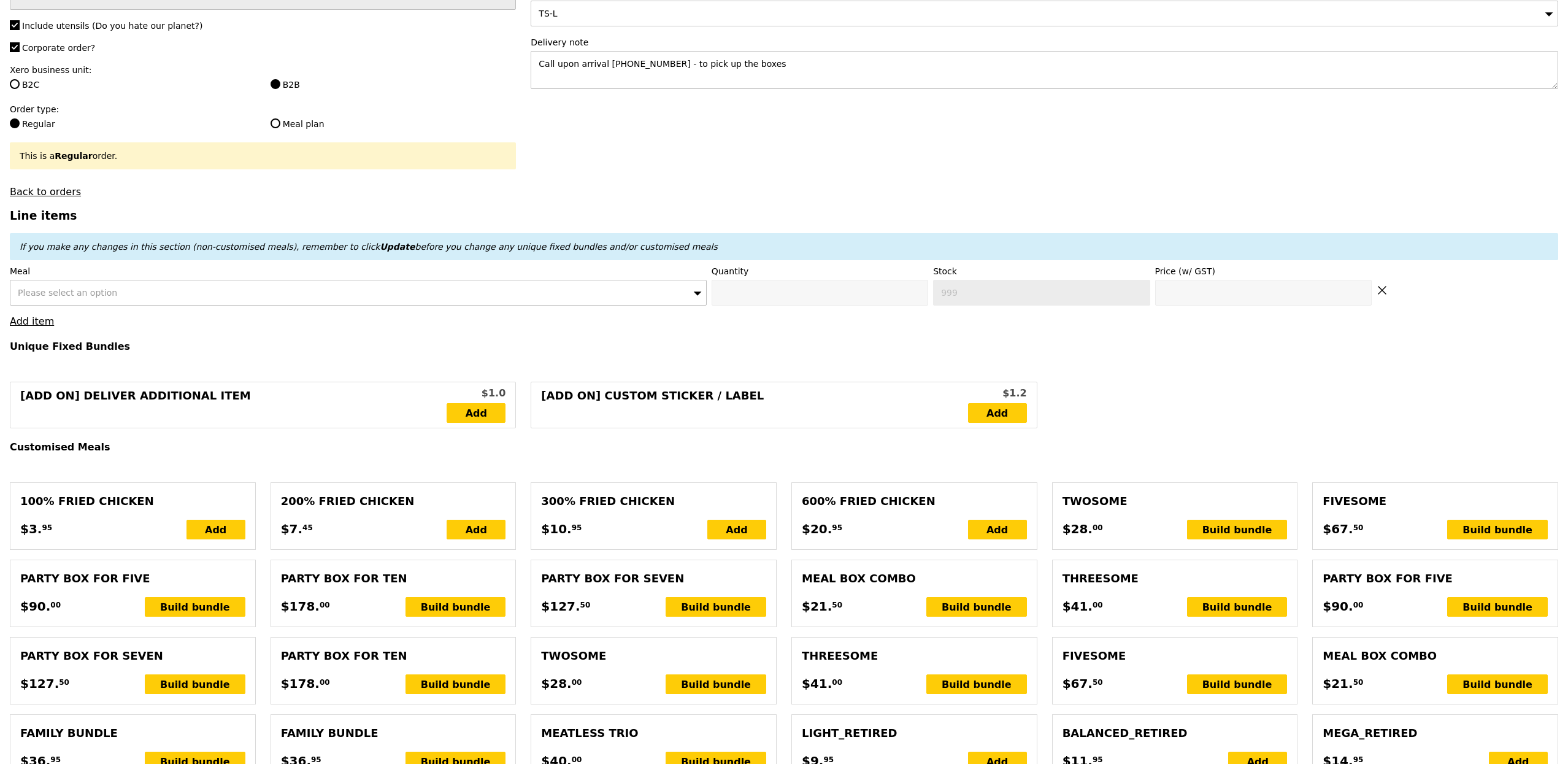
click at [88, 297] on span "Please select an option" at bounding box center [67, 293] width 99 height 10
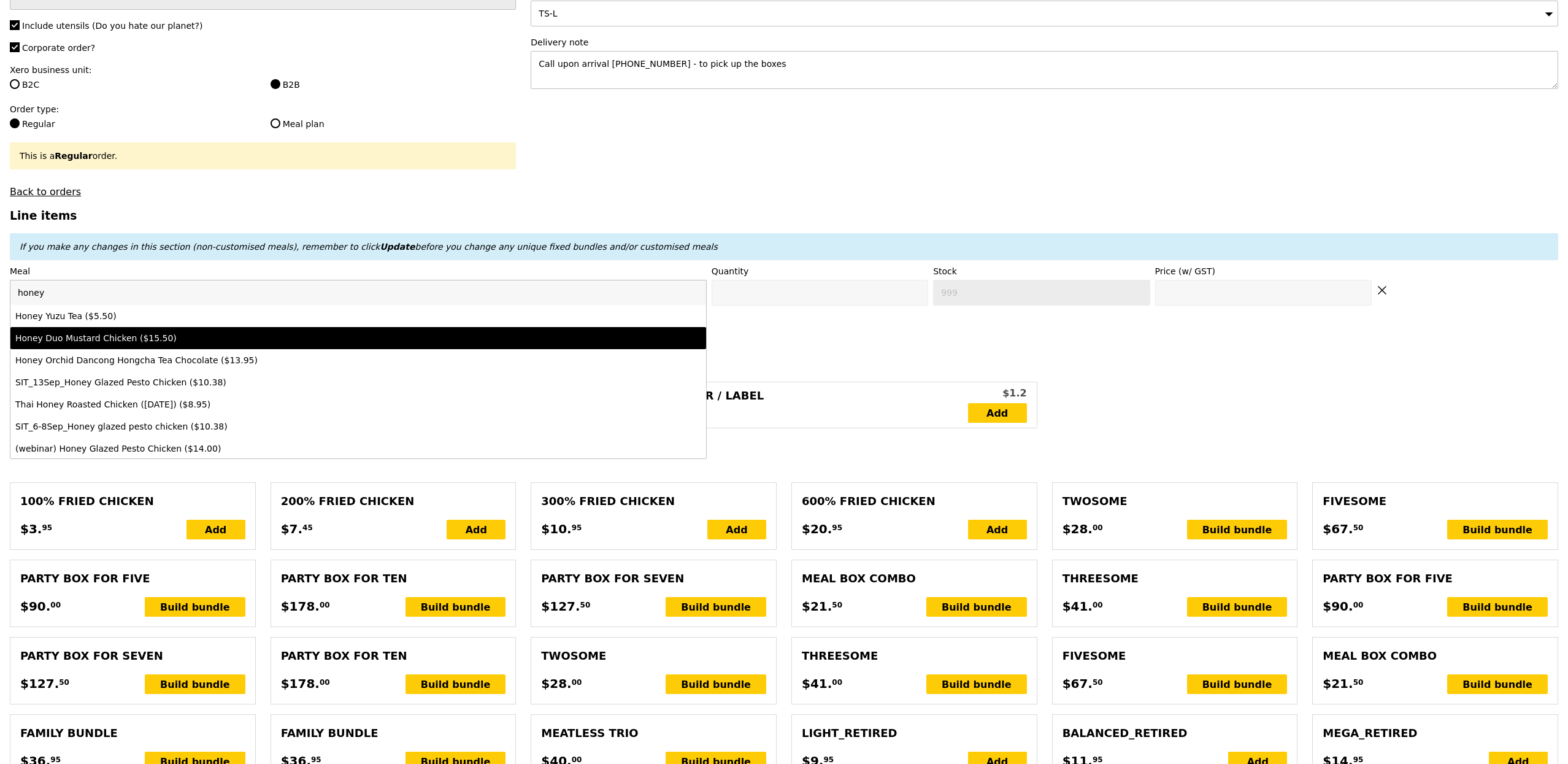
type input "honey"
click at [165, 343] on div "Honey Duo Mustard Chicken ($15.50)" at bounding box center [273, 337] width 514 height 12
type input "Confirm anyway"
type input "0"
type input "57"
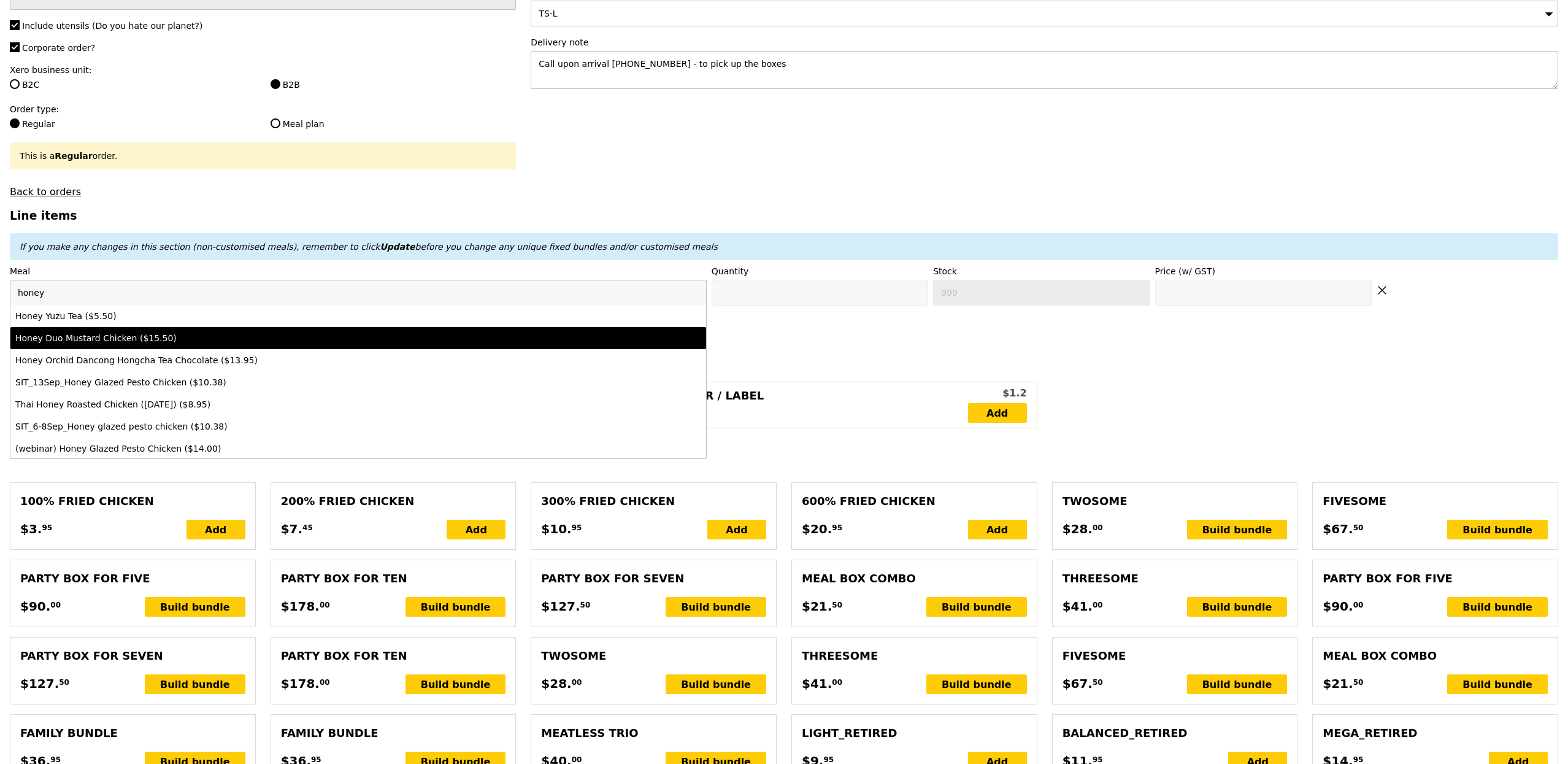
type input "15.5"
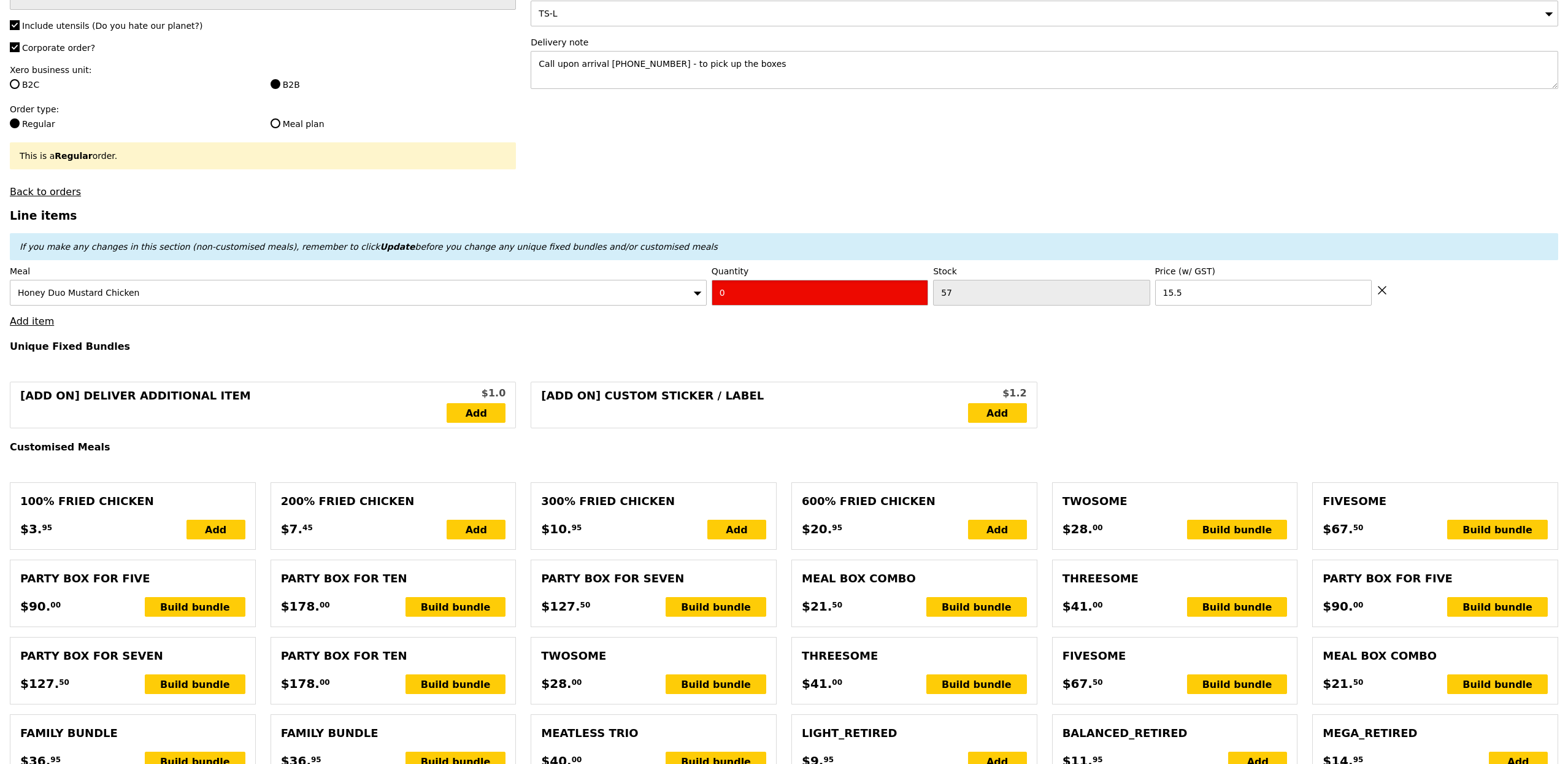
click at [807, 306] on input "0" at bounding box center [820, 293] width 216 height 25
type input "Confirm"
type input "15"
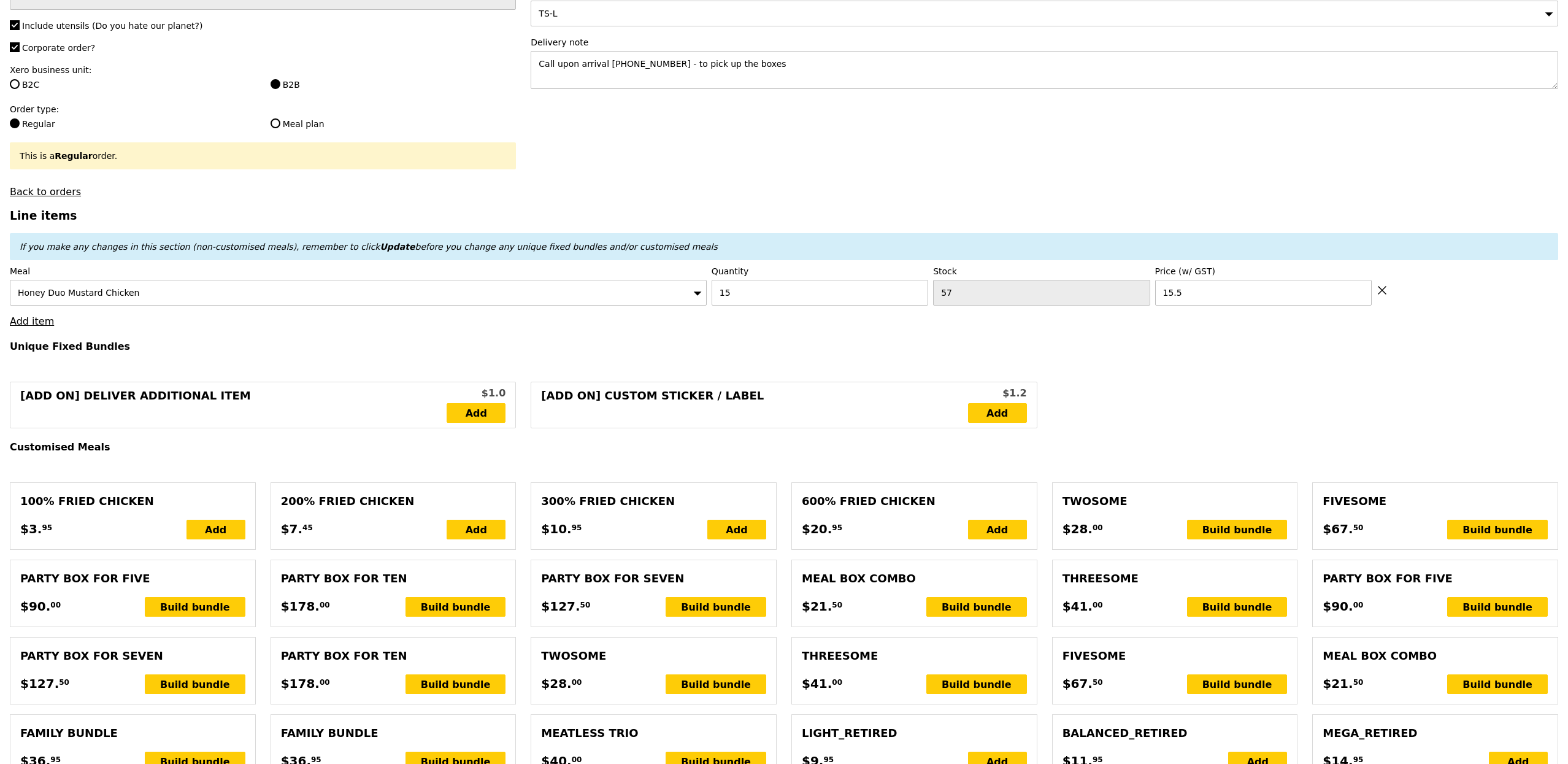
type input "Loading..."
click at [48, 322] on link "Add item" at bounding box center [32, 321] width 45 height 12
type input "232.50"
type input "3.62"
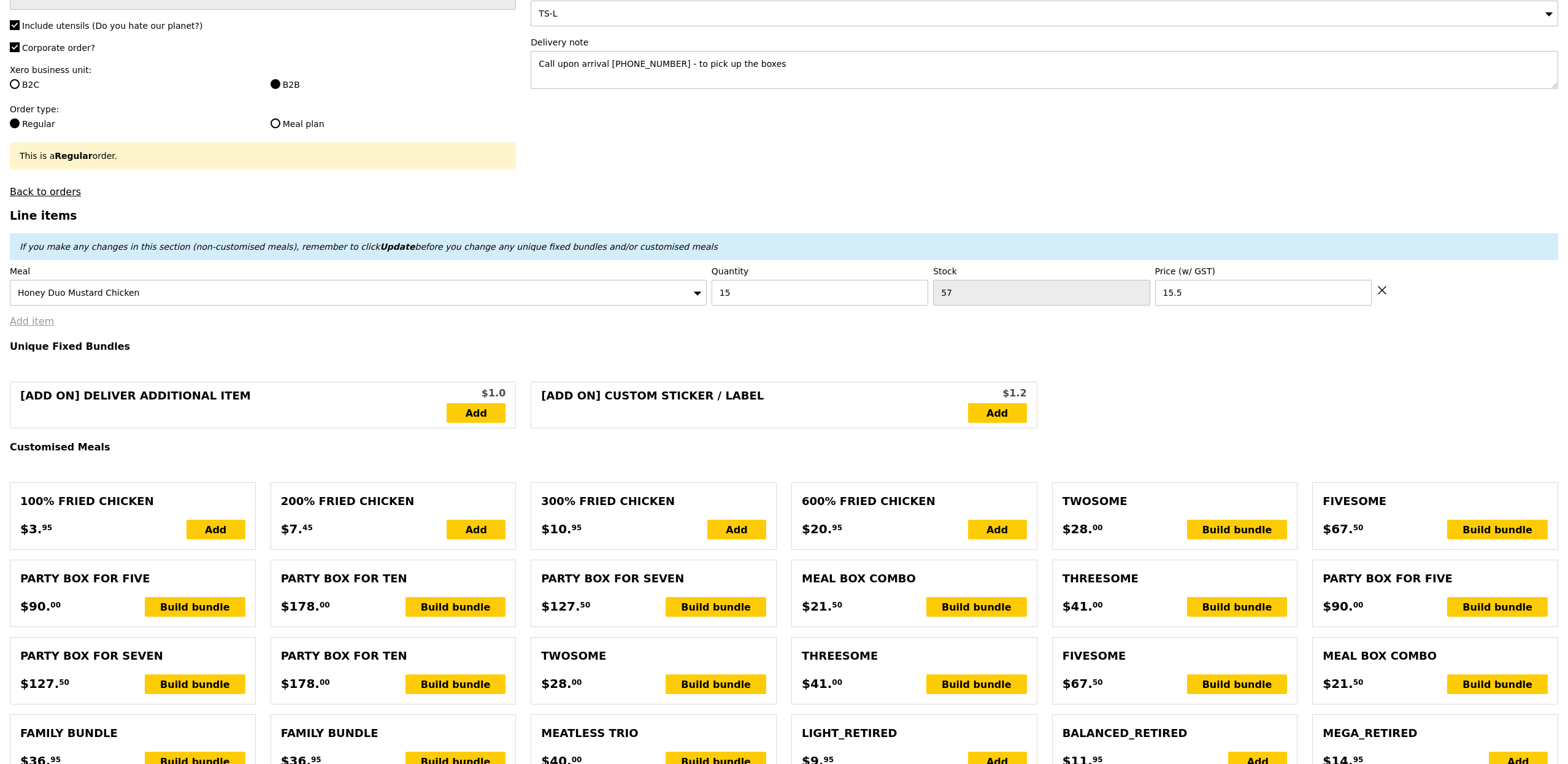
type input "3.95"
type input "238.40"
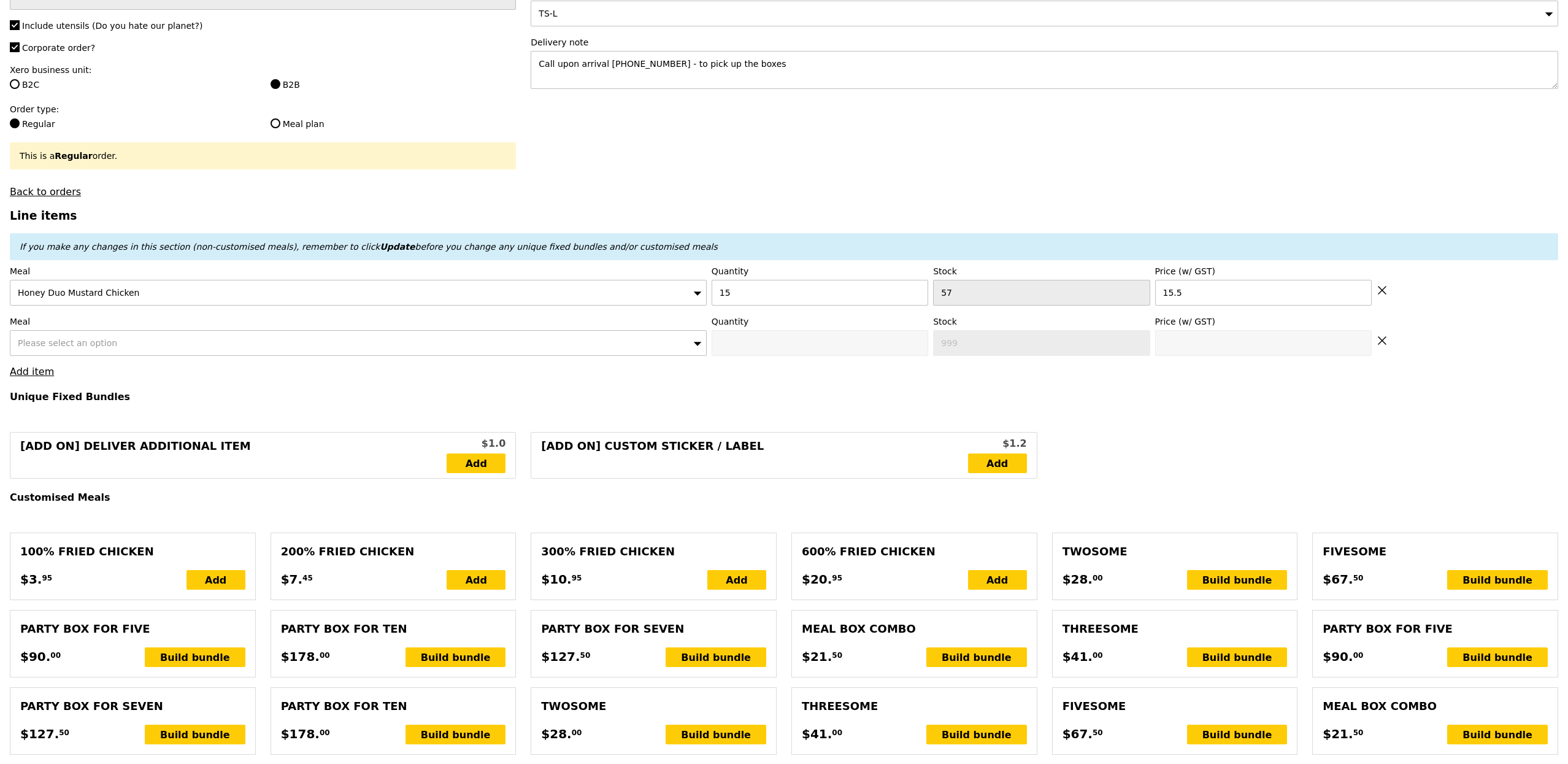
type input "Confirm"
click at [87, 342] on span "Please select an option" at bounding box center [67, 343] width 99 height 10
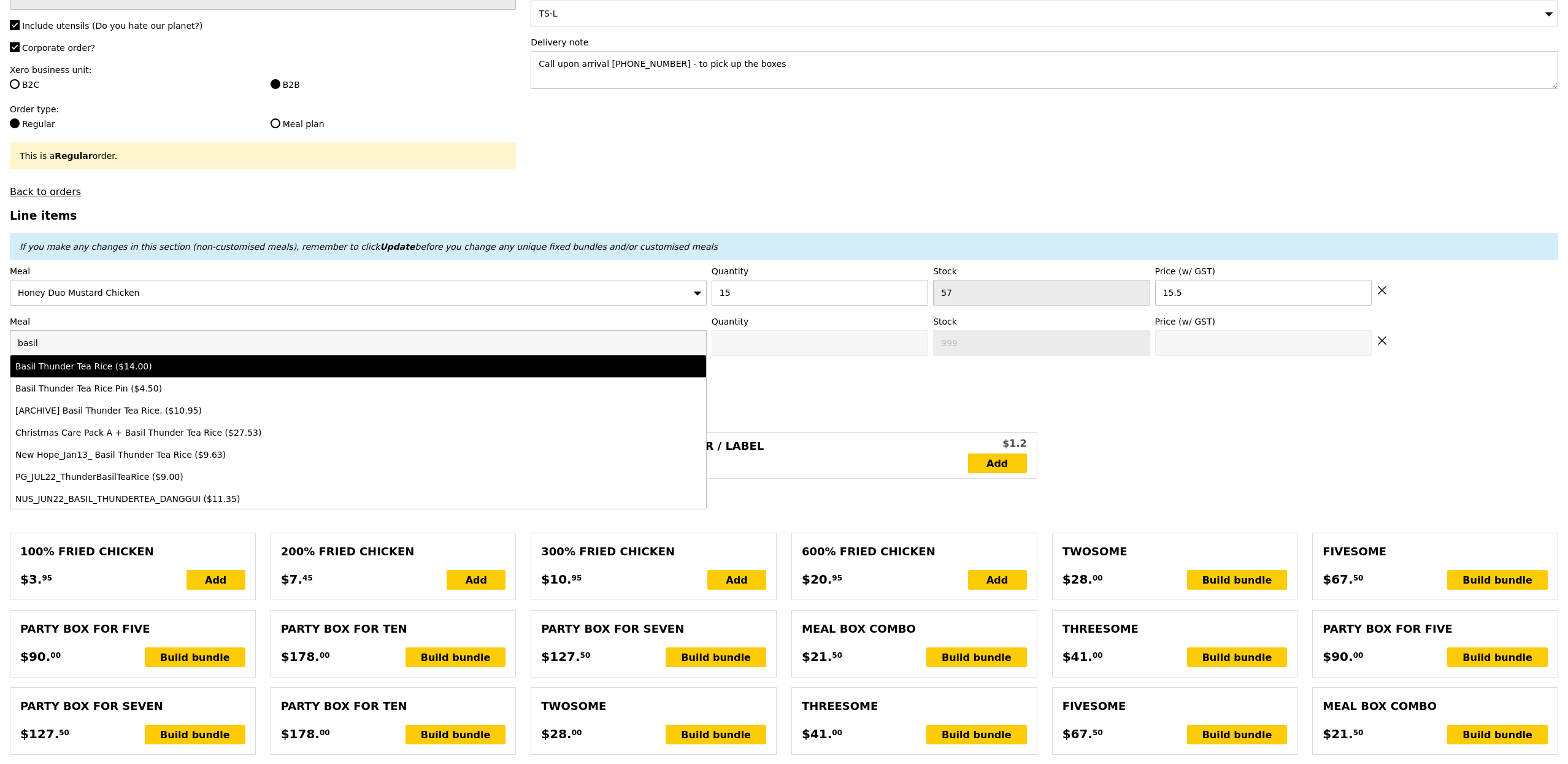
type input "basil"
click at [131, 377] on li "Basil Thunder Tea Rice ($14.00)" at bounding box center [357, 367] width 695 height 22
type input "Confirm anyway"
type input "0"
type input "88"
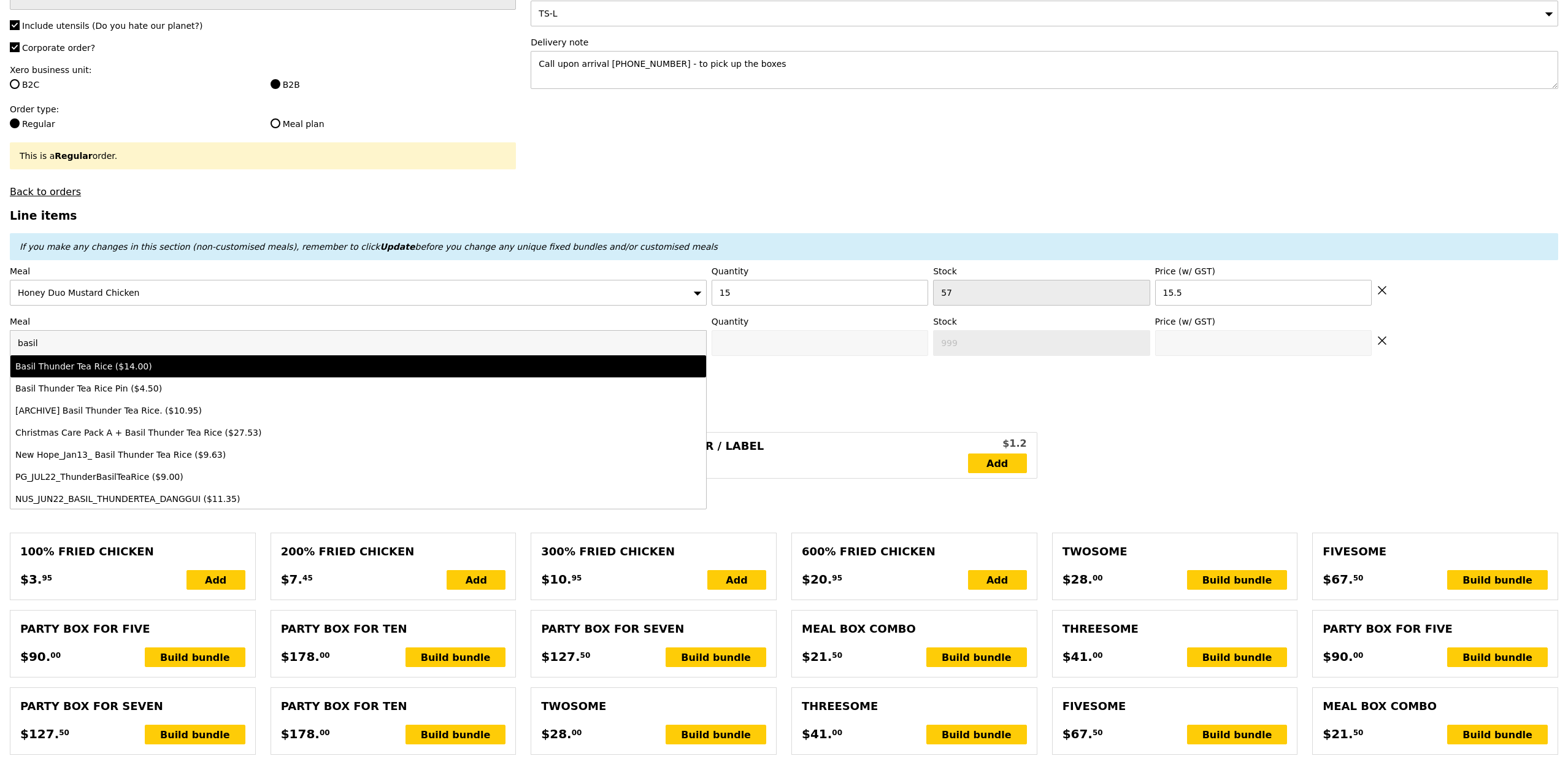
type input "14.0"
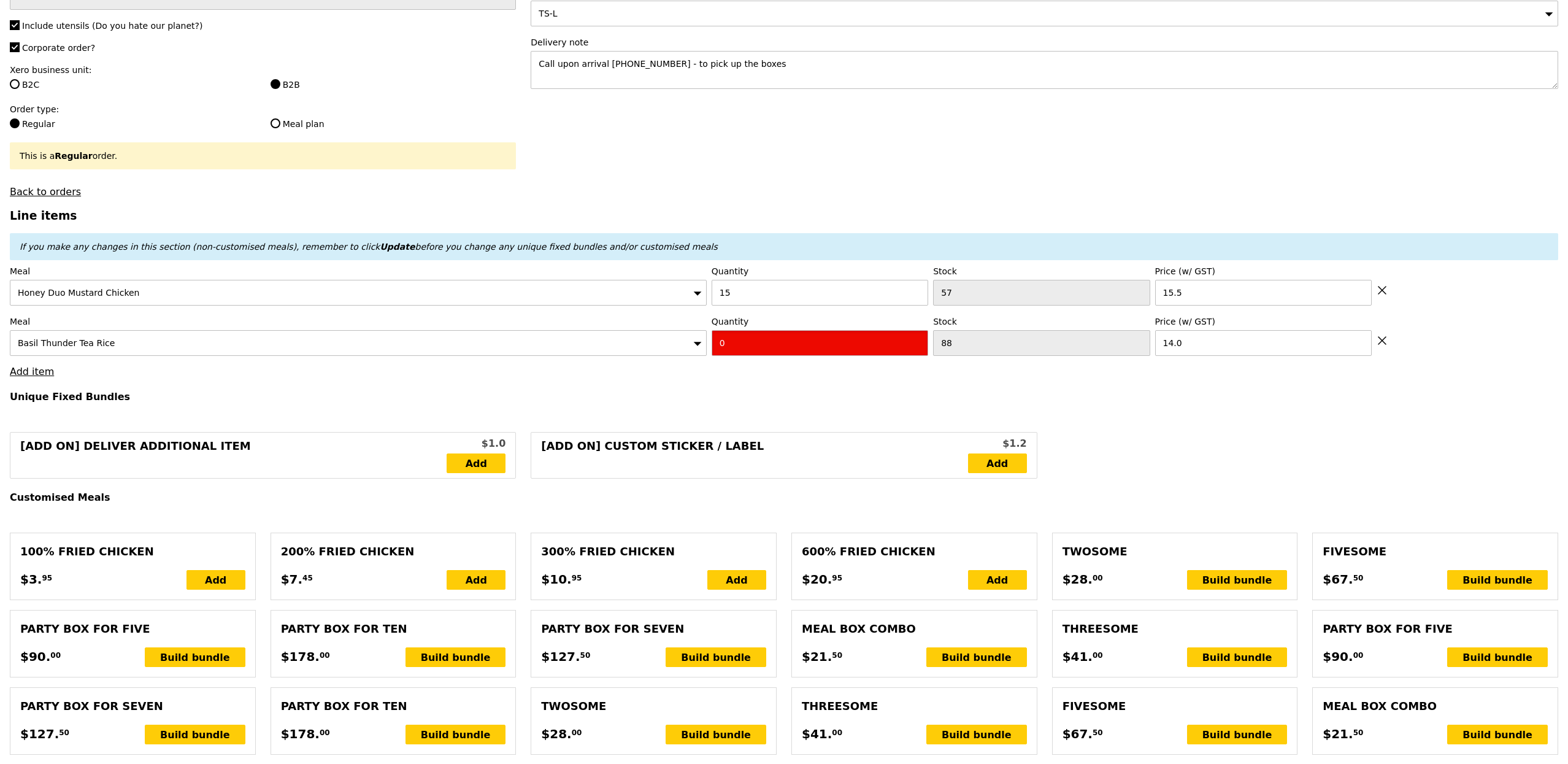
click at [797, 348] on input "0" at bounding box center [820, 343] width 216 height 25
type input "Confirm"
type input "10"
click at [574, 401] on h4 "Unique Fixed Bundles" at bounding box center [784, 397] width 1549 height 12
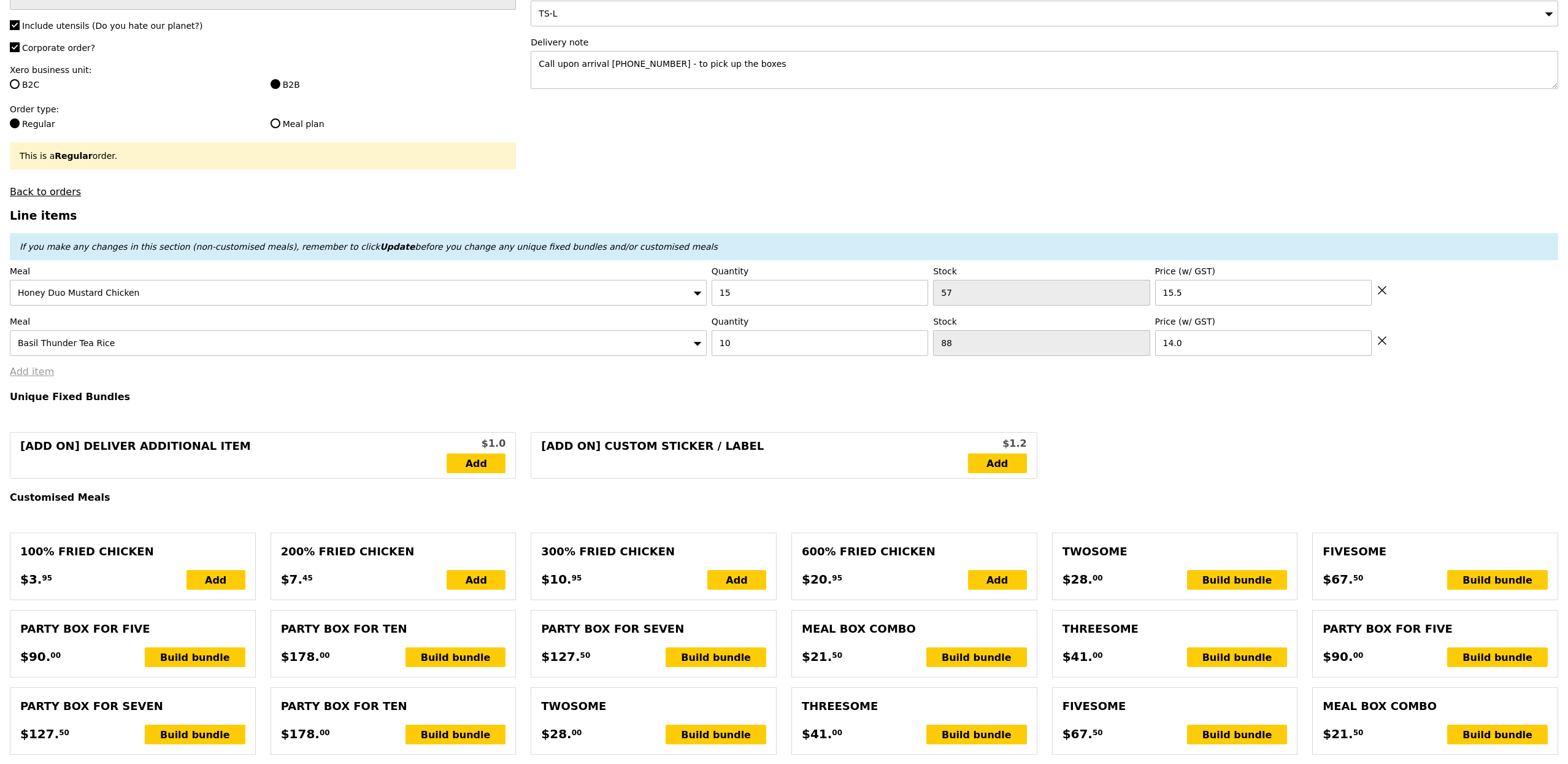
click at [43, 375] on link "Add item" at bounding box center [32, 371] width 45 height 12
type input "Loading..."
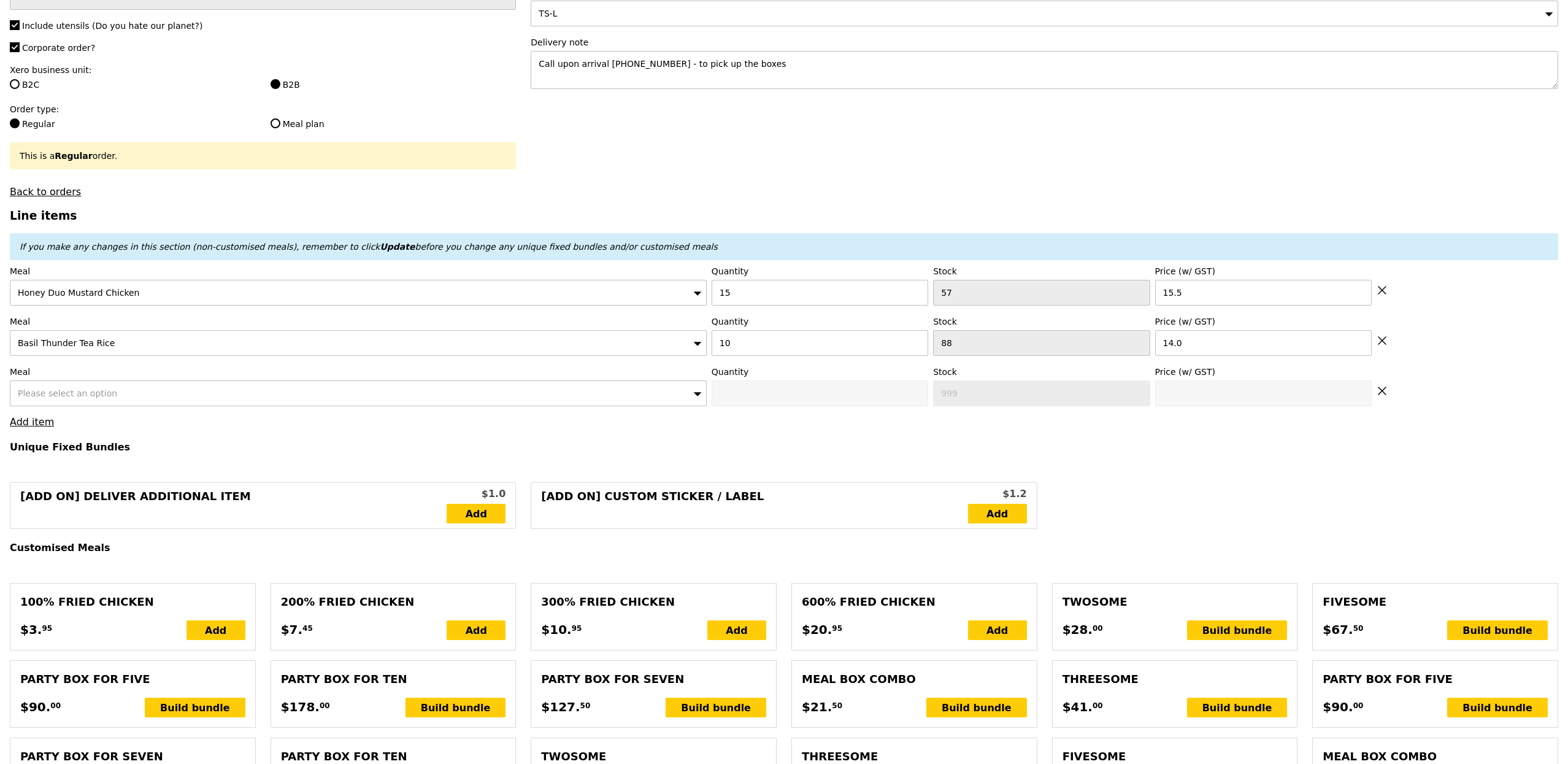
type input "372.50"
type input "378.40"
type input "Confirm"
click at [93, 398] on span "Please select an option" at bounding box center [67, 393] width 99 height 10
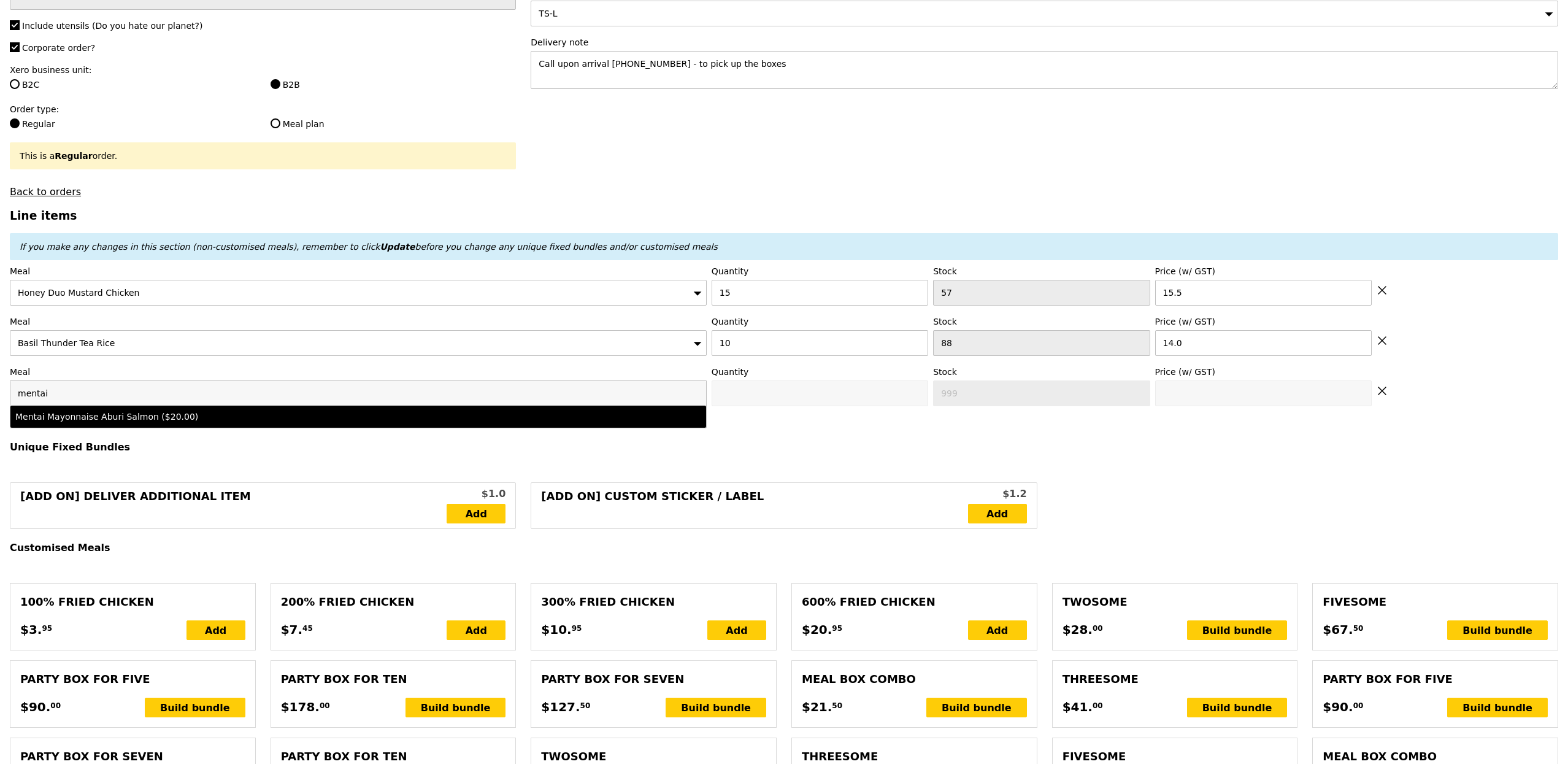
type input "mentai"
click at [175, 422] on div "Mentai Mayonnaise Aburi Salmon ($20.00)" at bounding box center [273, 417] width 514 height 12
type input "Confirm anyway"
type input "0"
type input "75"
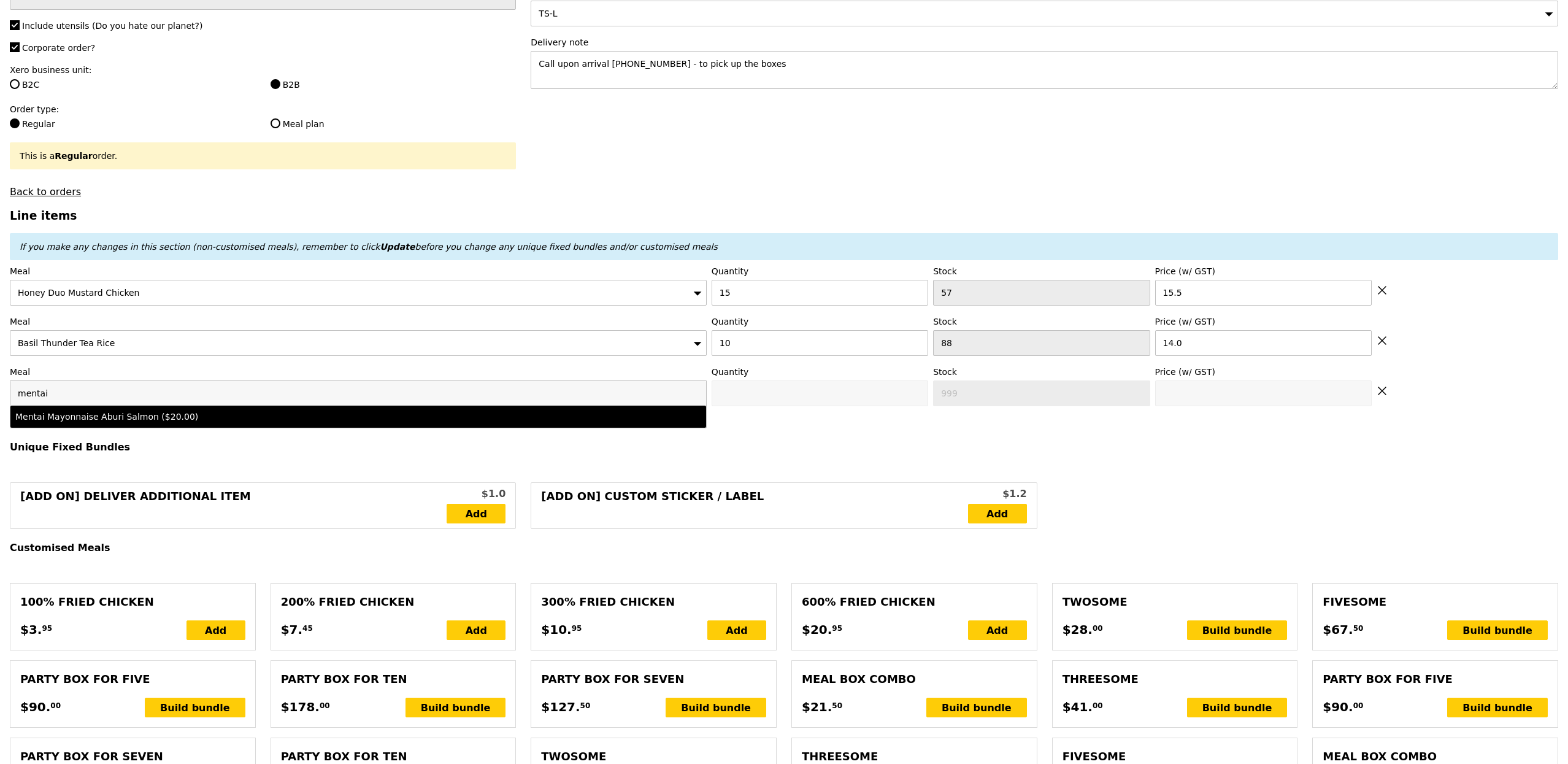
type input "20.0"
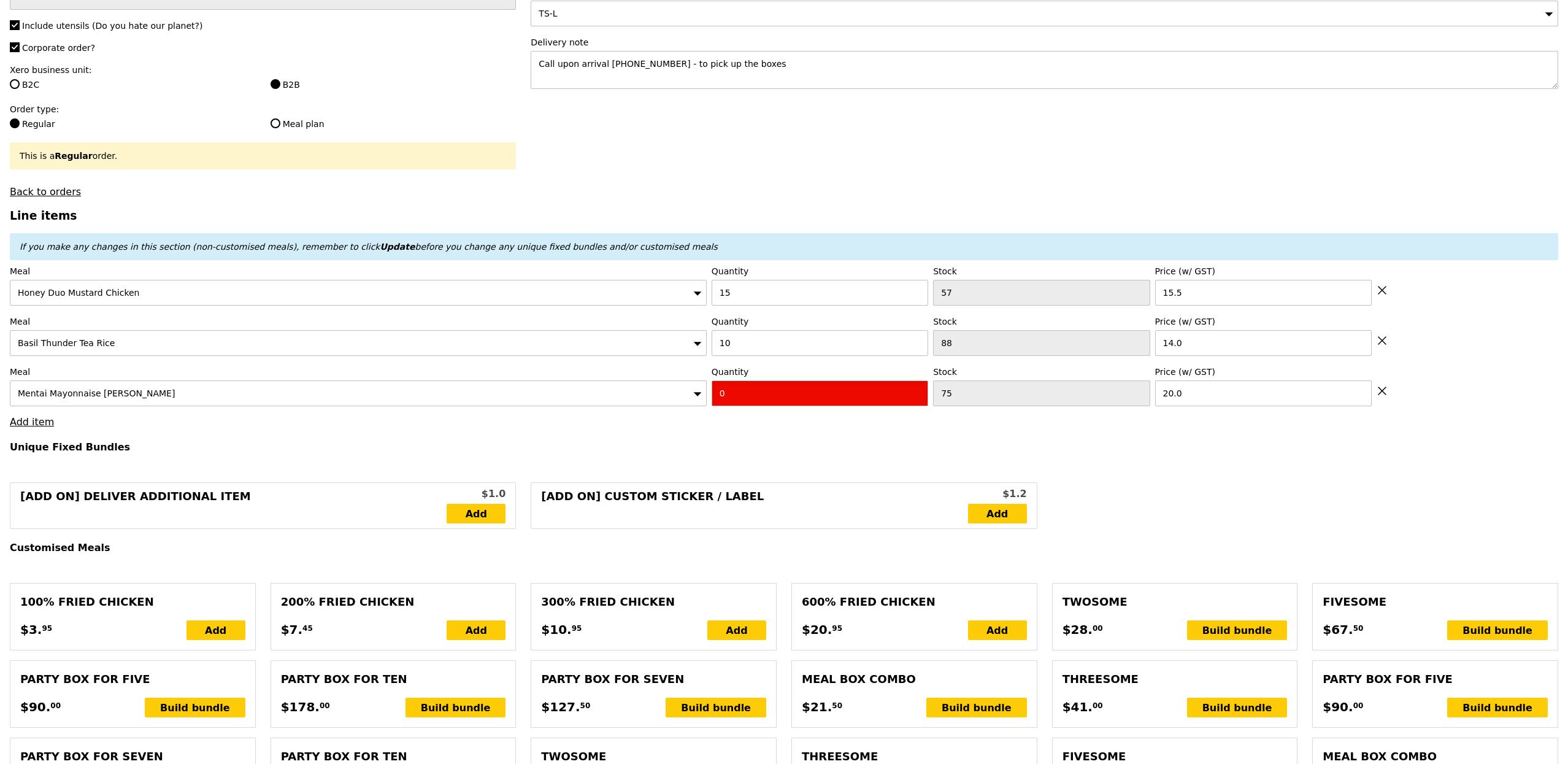
click at [744, 392] on input "0" at bounding box center [820, 393] width 216 height 25
type input "Confirm"
type input "10"
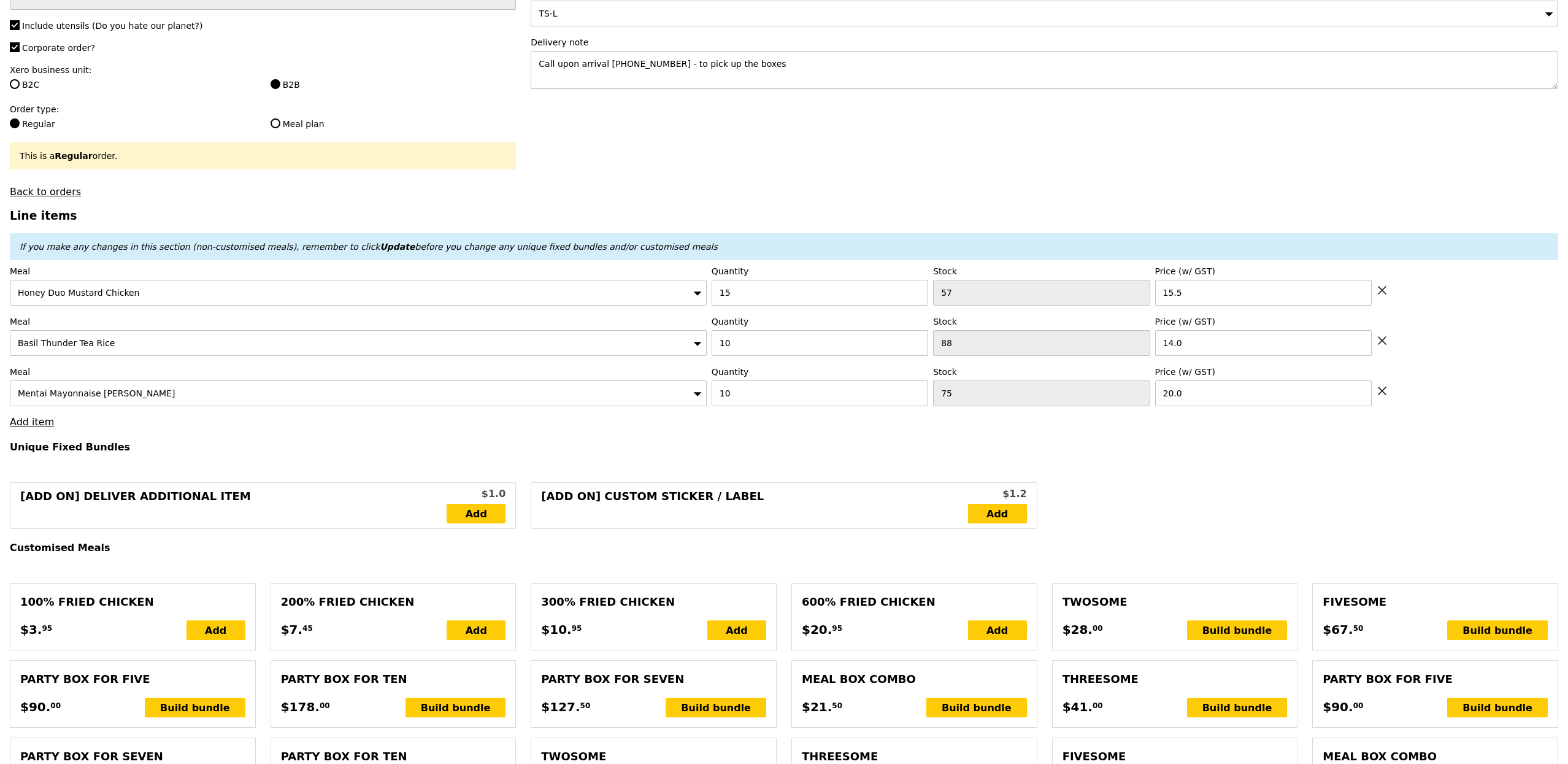
type input "Loading..."
click at [27, 427] on link "Add item" at bounding box center [32, 422] width 45 height 12
type input "572.50"
type input "578.40"
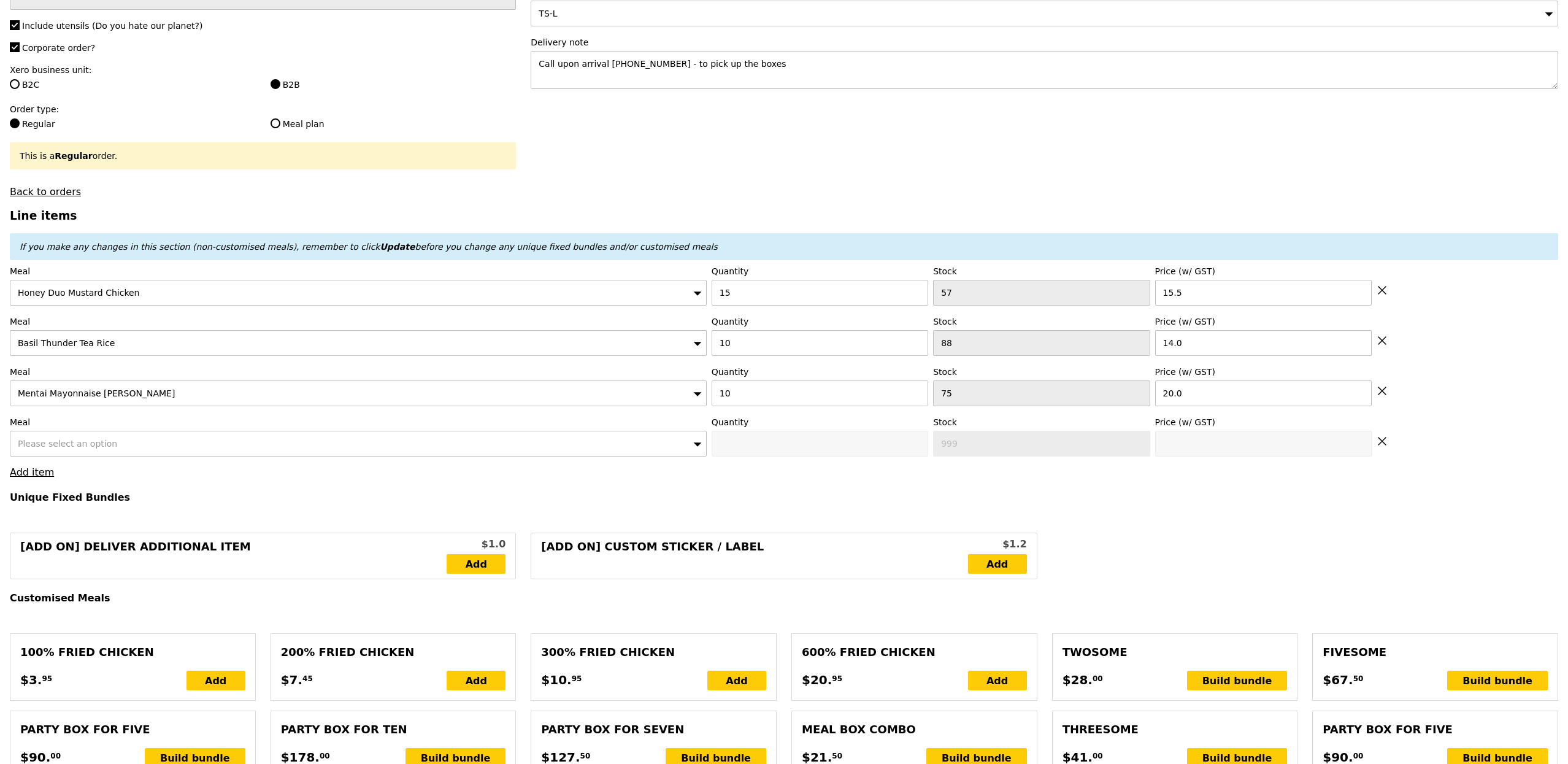
type input "Confirm"
click at [143, 450] on div "Please select an option" at bounding box center [358, 444] width 697 height 25
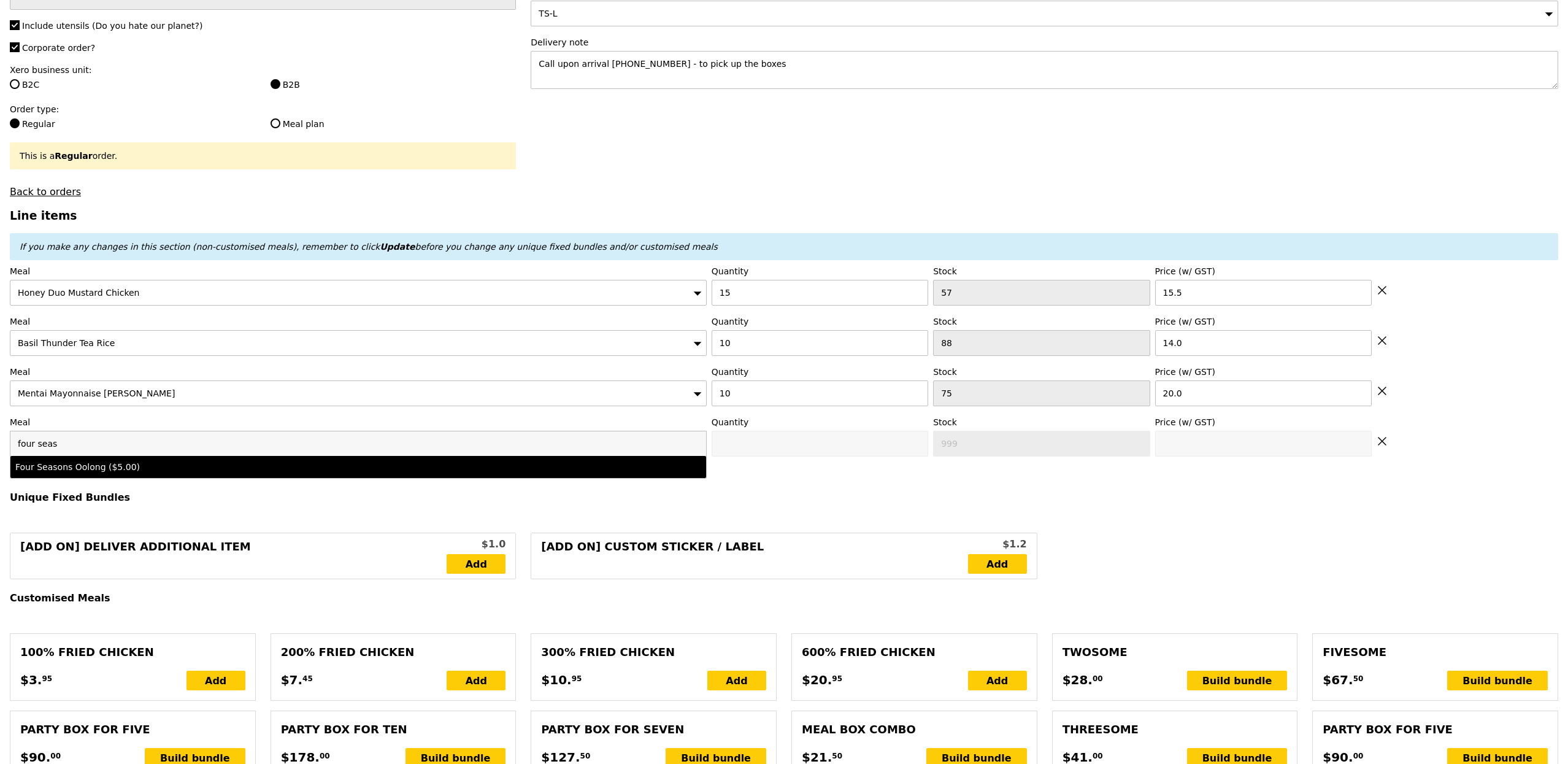
type input "four seas"
click at [202, 471] on div "Four Seasons Oolong ($5.00)" at bounding box center [273, 467] width 514 height 12
type input "Confirm anyway"
type input "0"
type input "97"
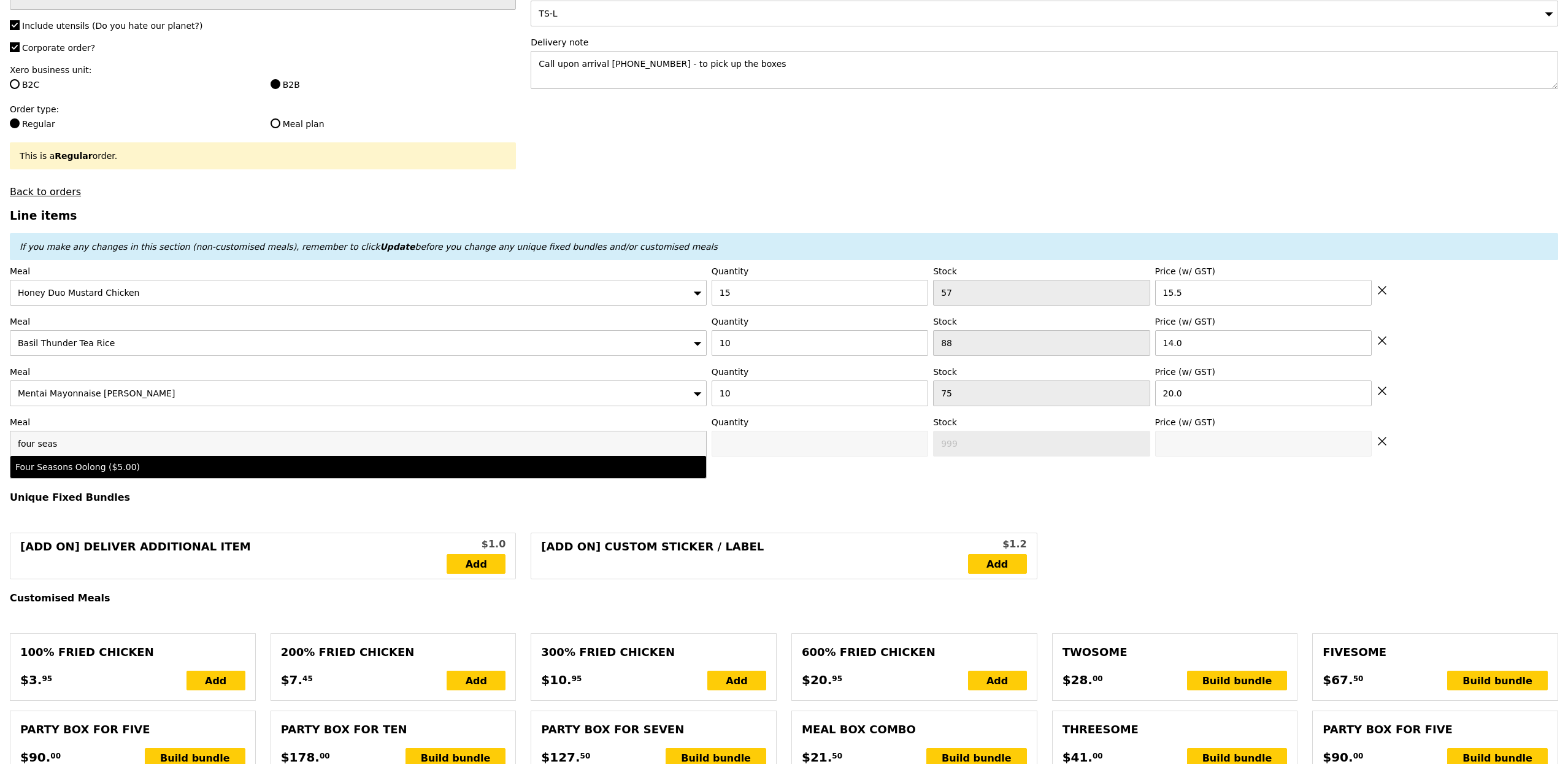
type input "5.0"
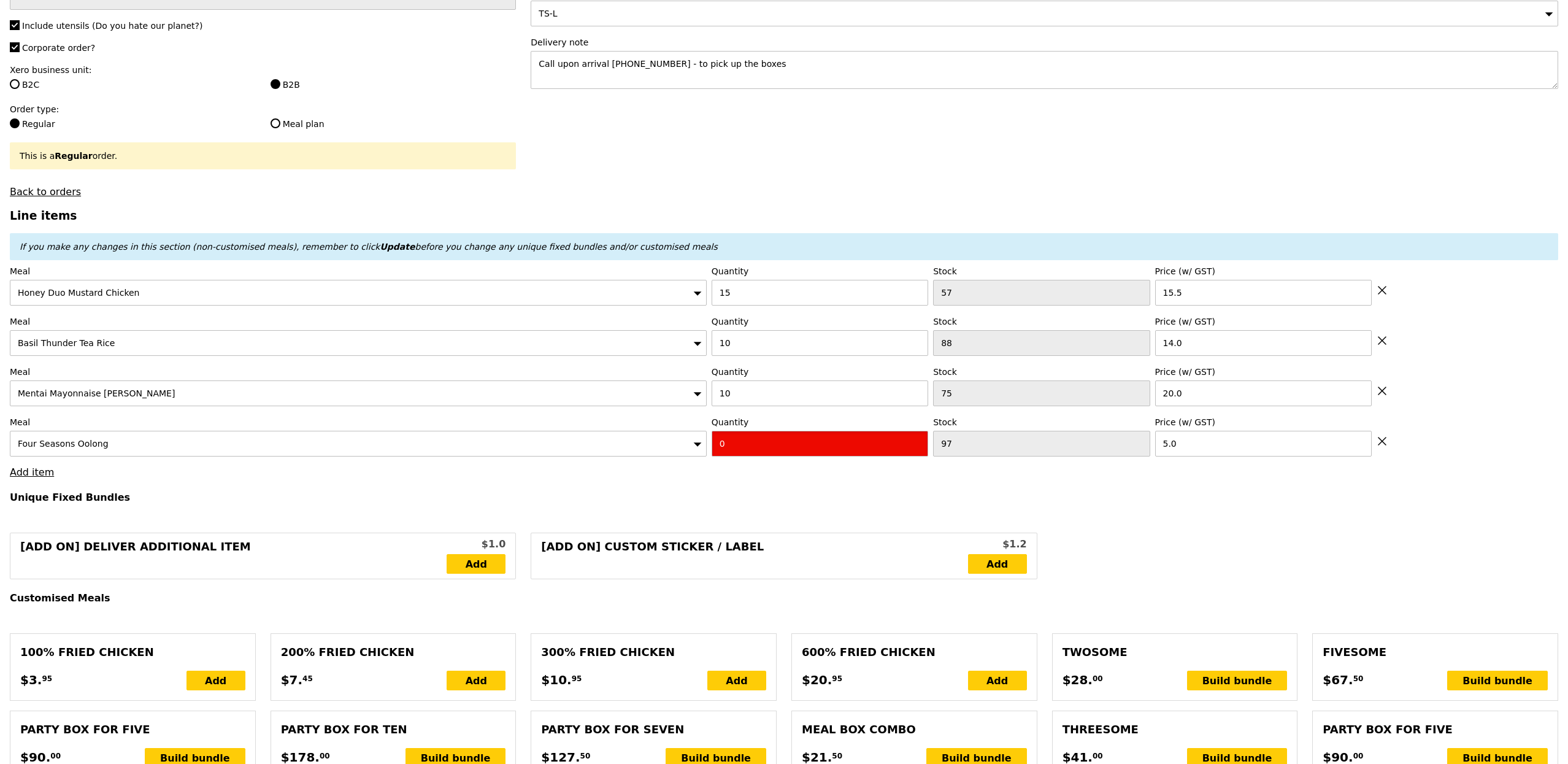
click at [797, 450] on input "0" at bounding box center [820, 444] width 216 height 25
type input "Confirm"
type input "10"
click at [31, 475] on link "Add item" at bounding box center [32, 472] width 45 height 12
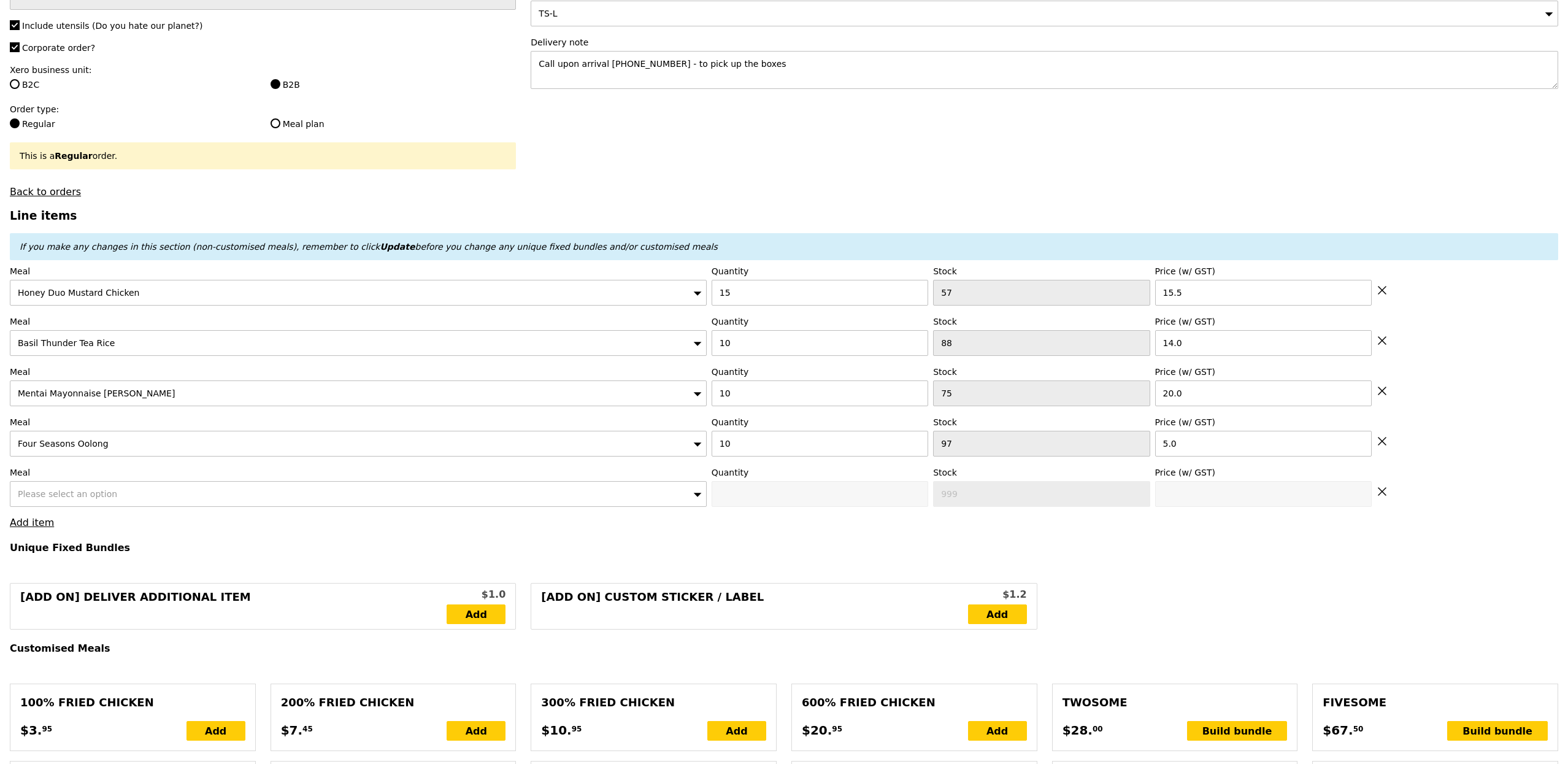
click at [100, 499] on span "Please select an option" at bounding box center [67, 494] width 99 height 10
type input "Loading..."
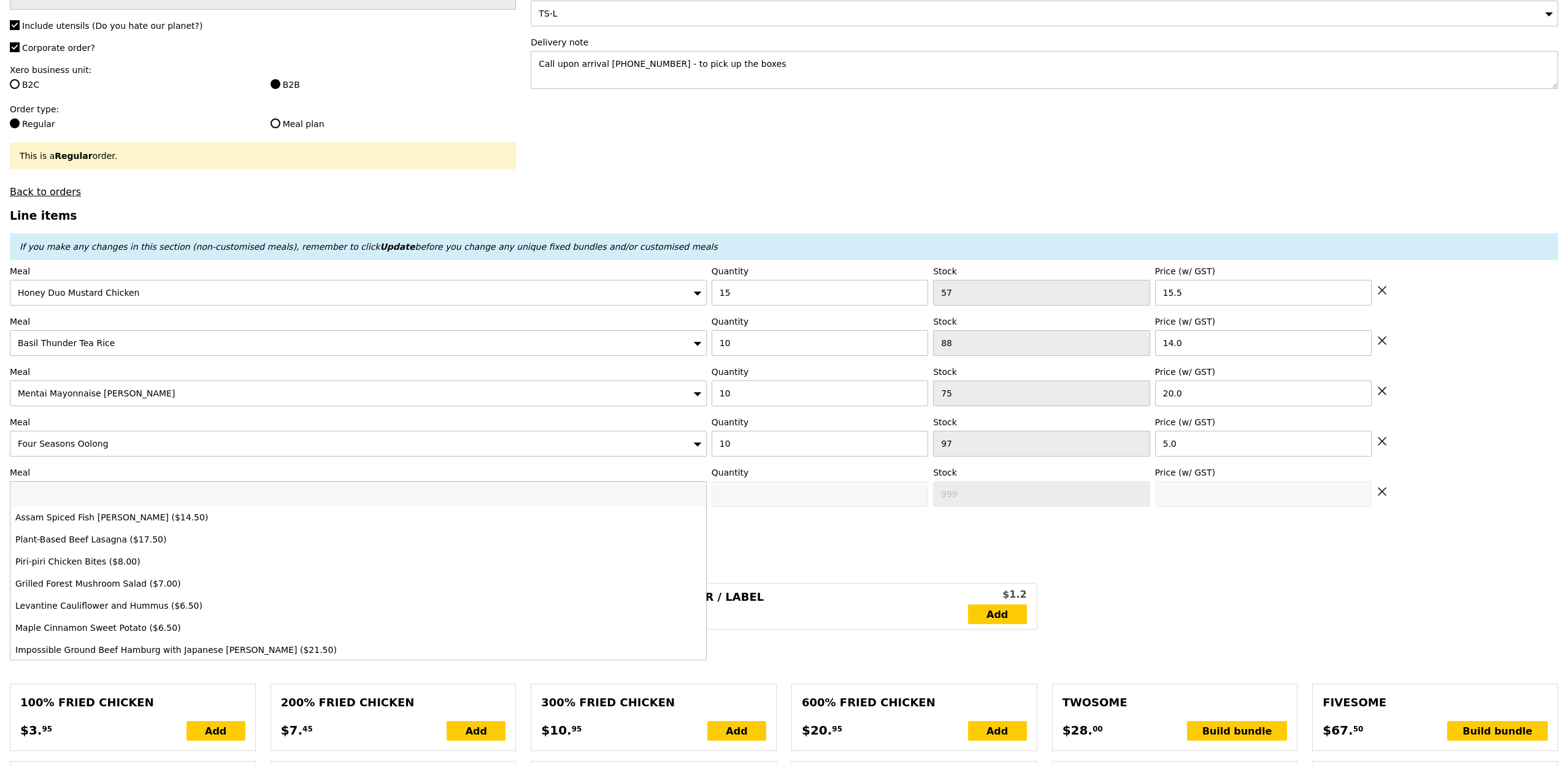
type input "622.50"
type input "628.40"
type input "ho"
type input "Confirm"
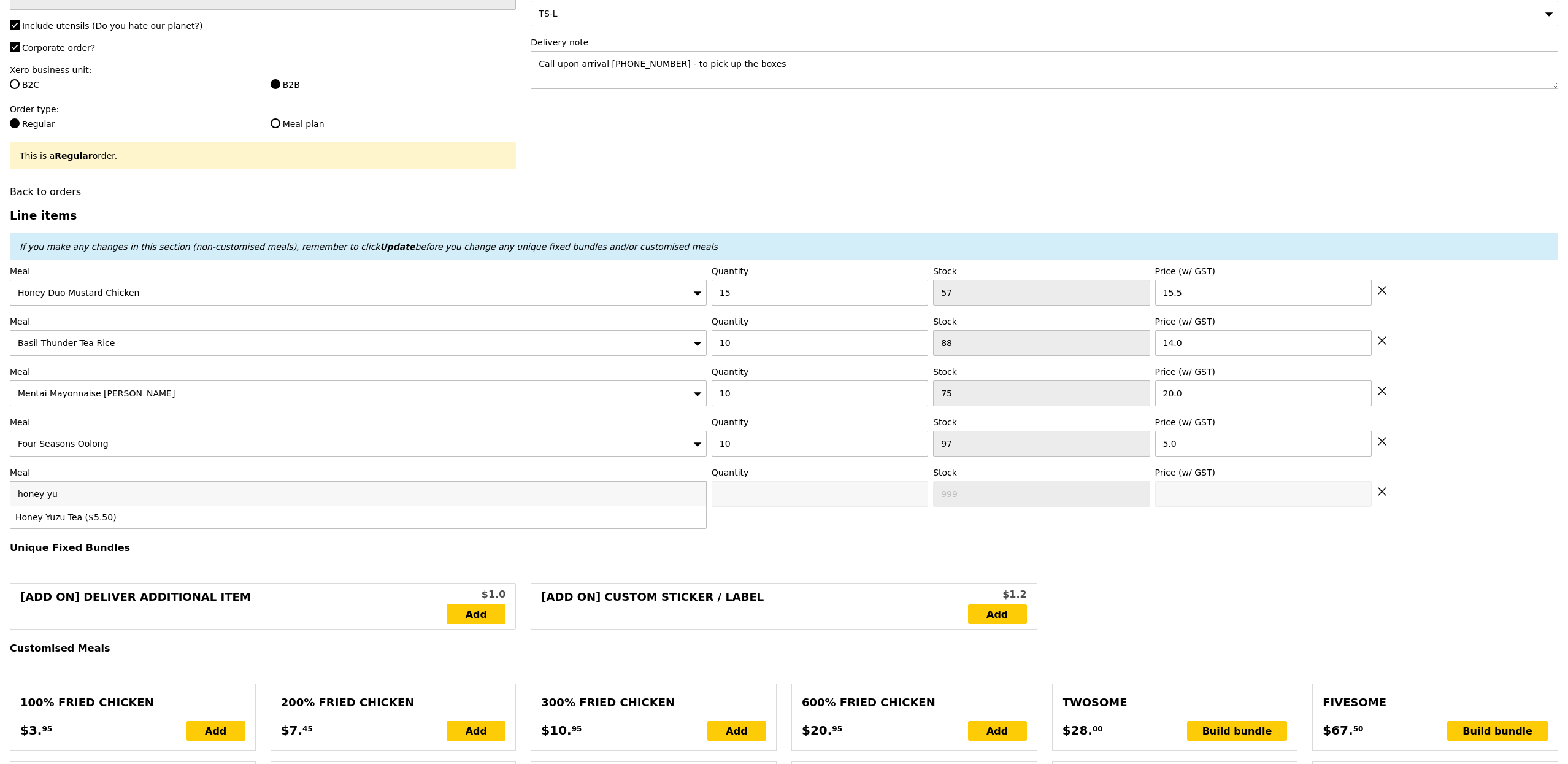
type input "honey yu"
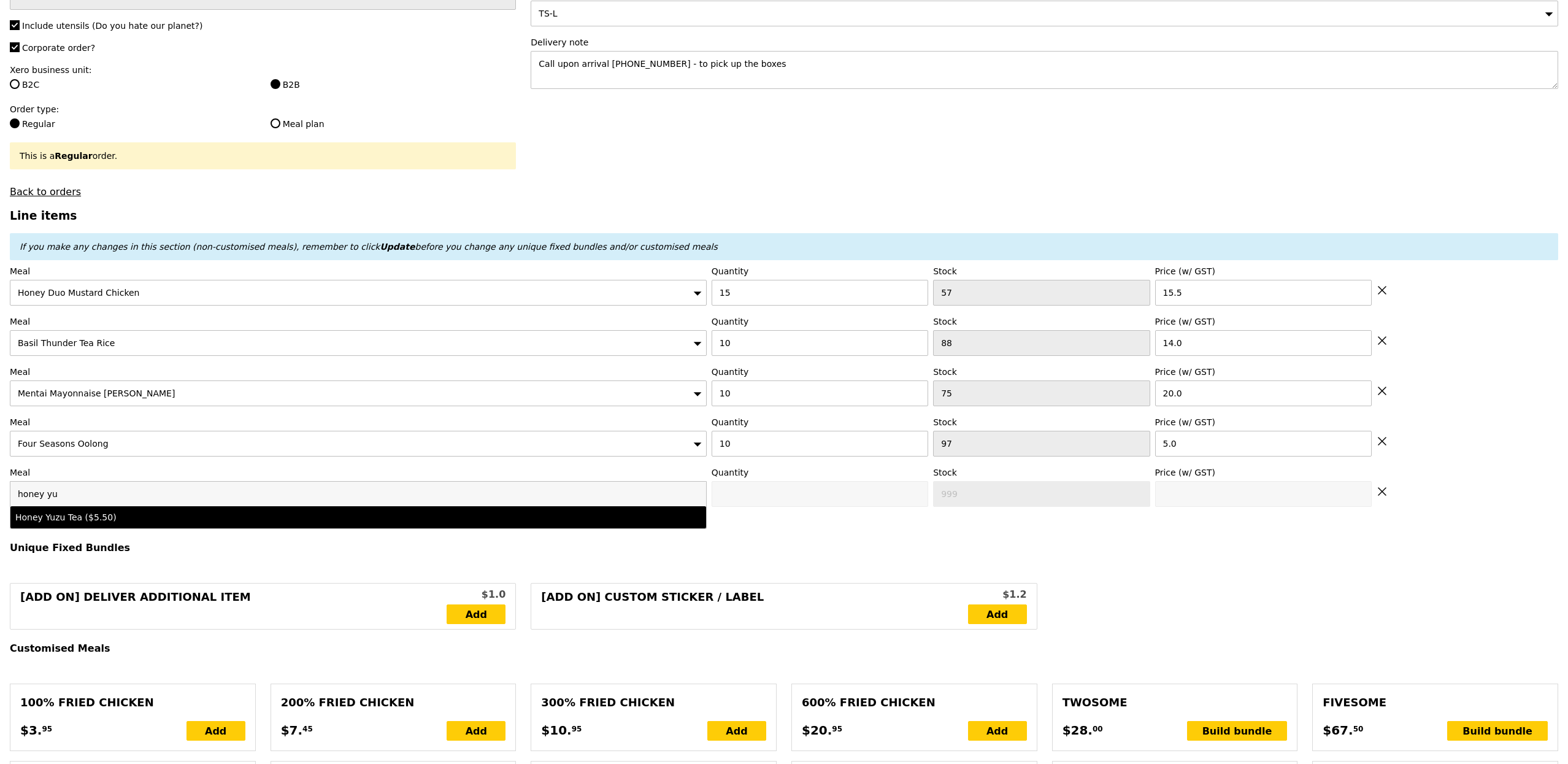
click at [125, 514] on li "Honey Yuzu Tea ($5.50)" at bounding box center [357, 518] width 695 height 22
type input "Confirm anyway"
type input "0"
type input "91"
type input "5.5"
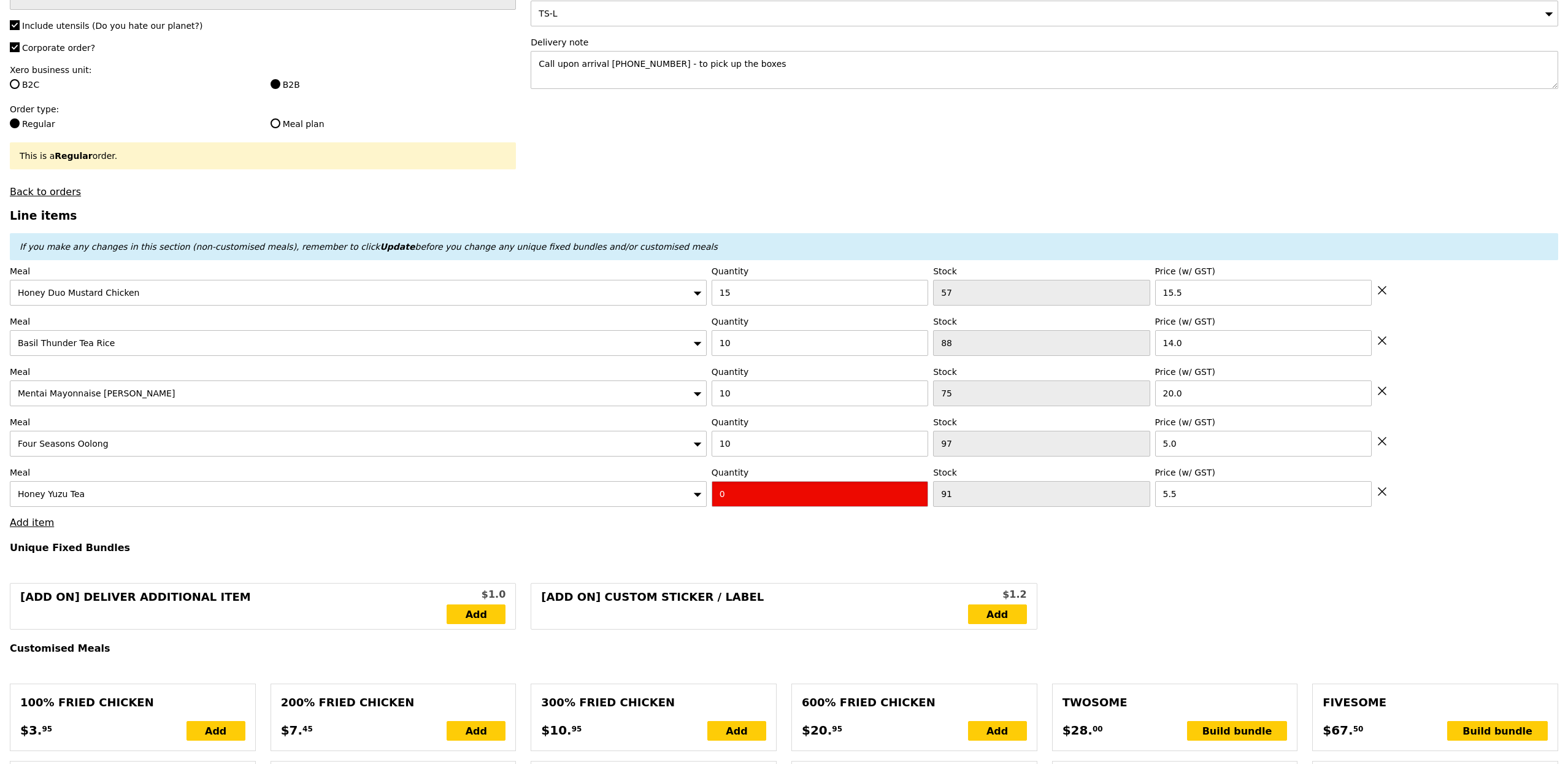
click at [789, 499] on input "0" at bounding box center [820, 494] width 216 height 25
type input "Confirm"
type input "10"
click at [31, 528] on link "Add item" at bounding box center [32, 522] width 45 height 12
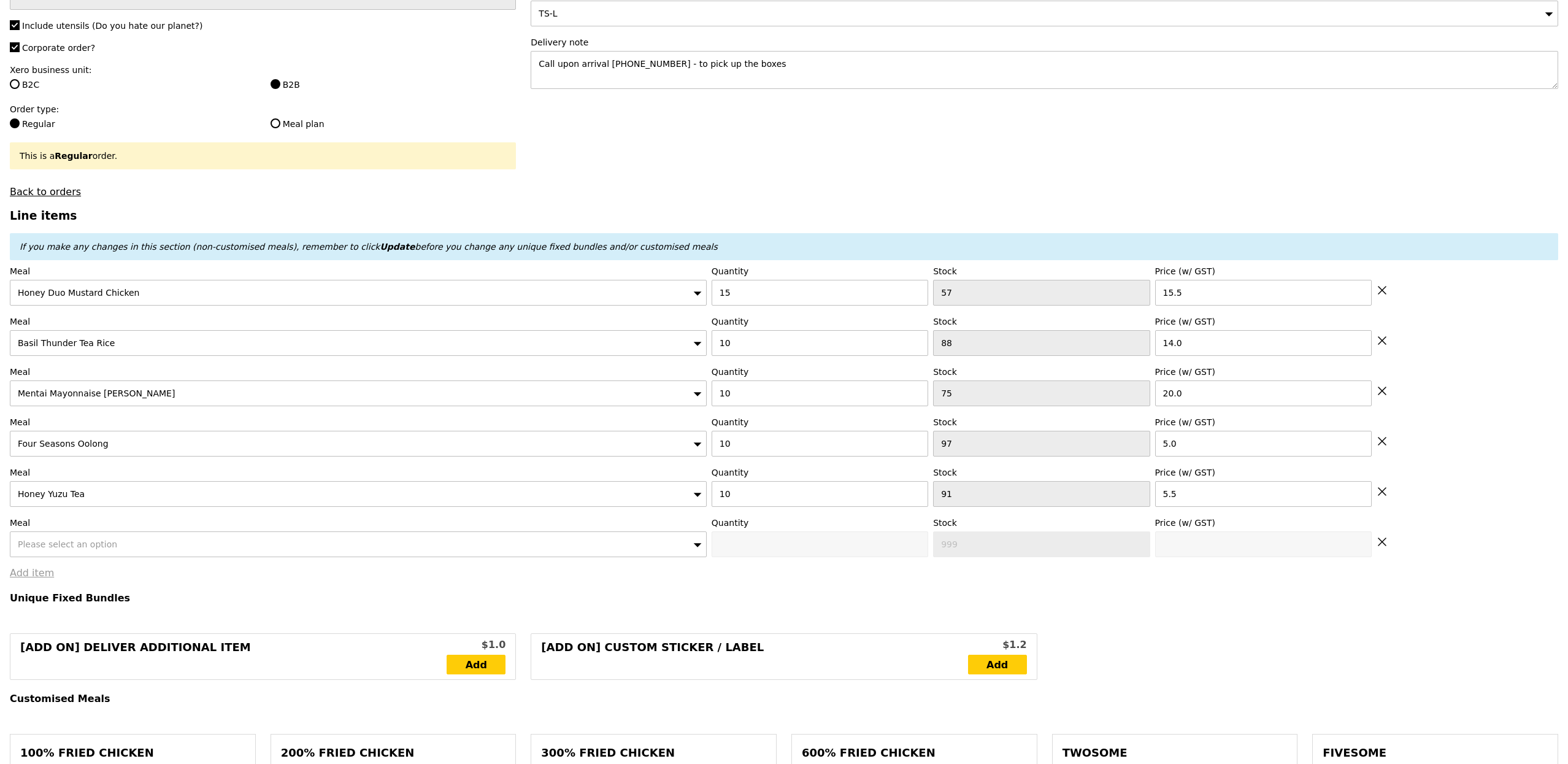
click at [88, 542] on div "Please select an option" at bounding box center [358, 545] width 697 height 25
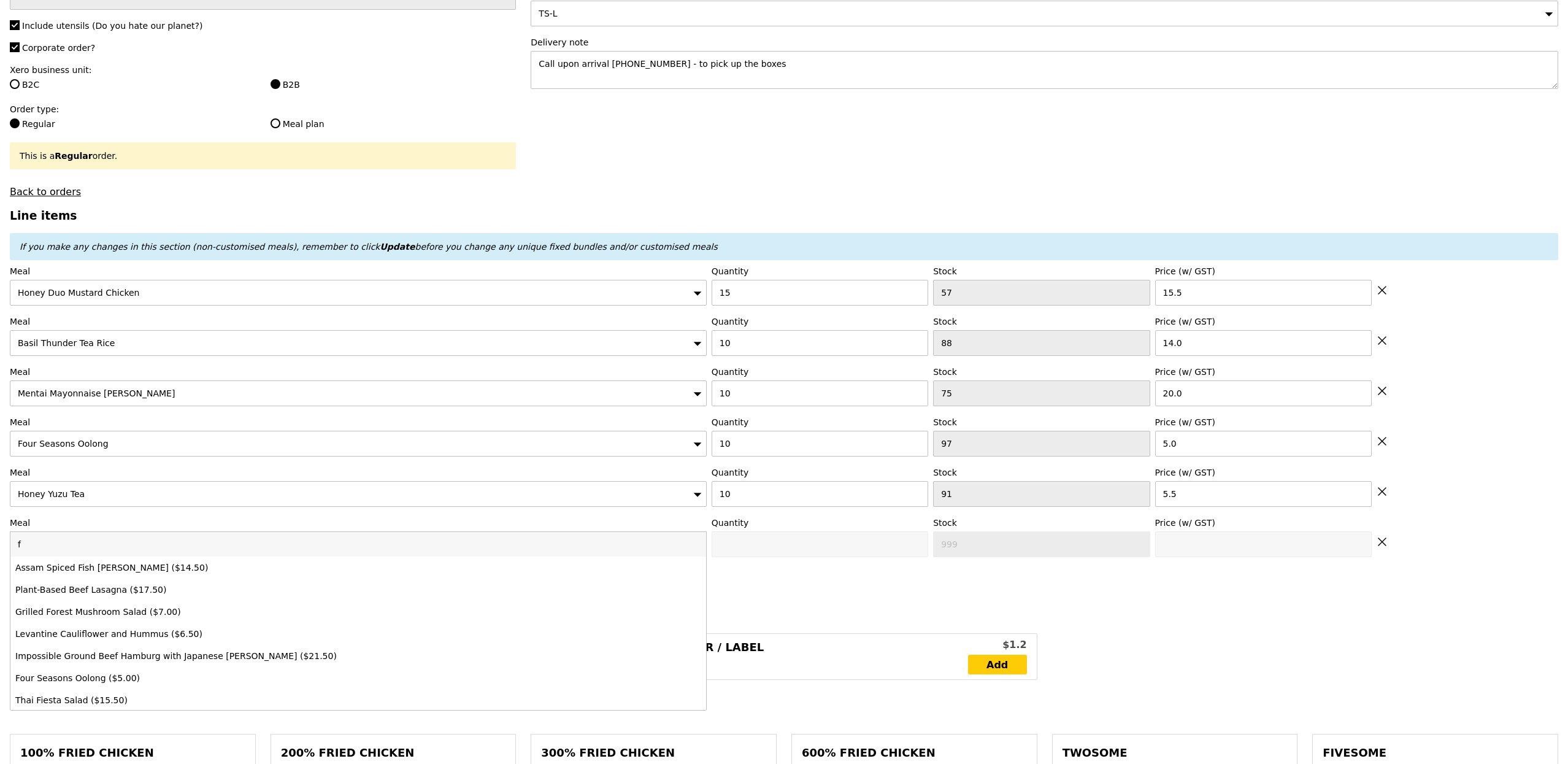
type input "Loading..."
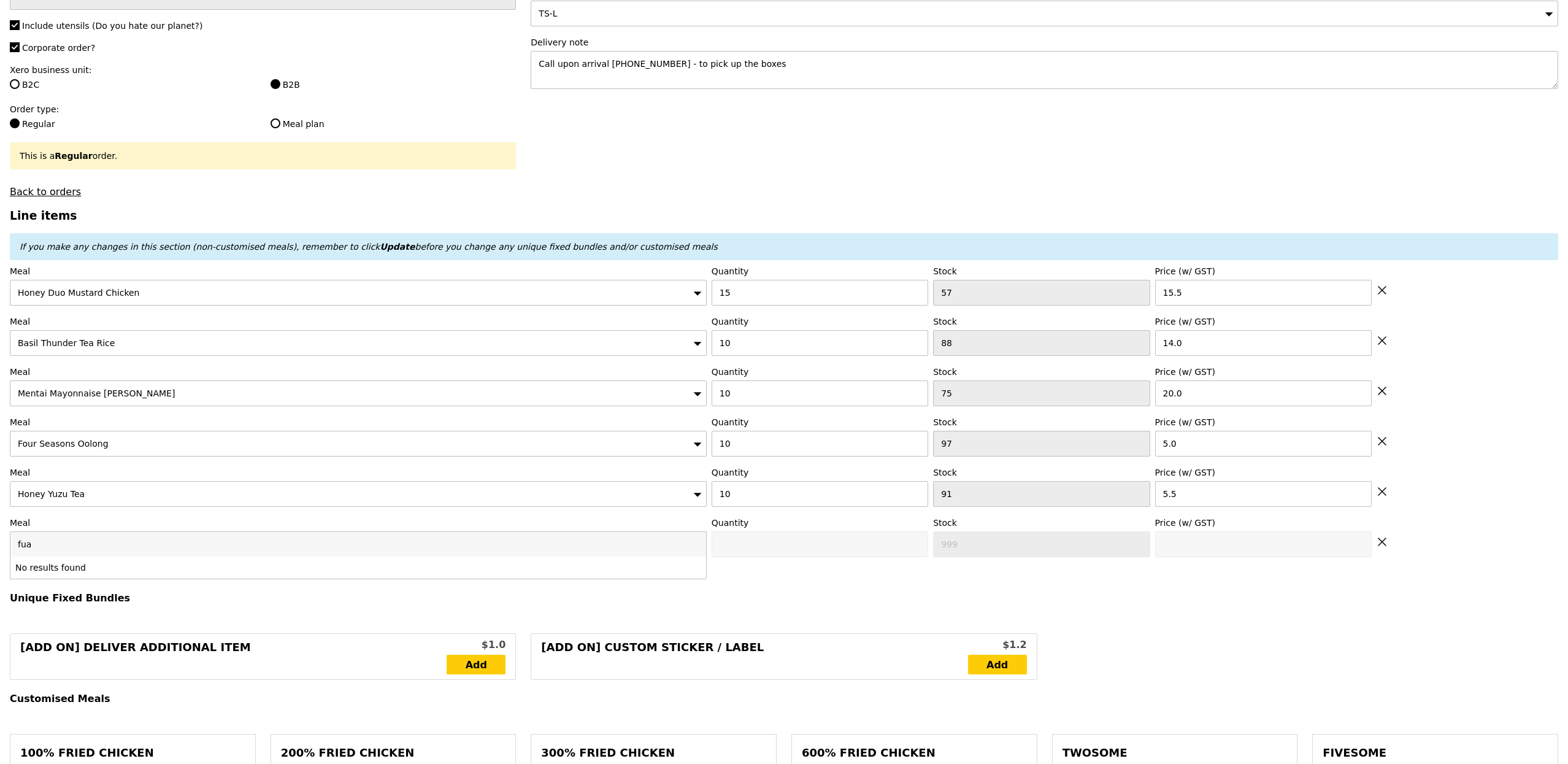
type input "fuab"
type input "677.50"
type input "683.40"
type input "Confirm"
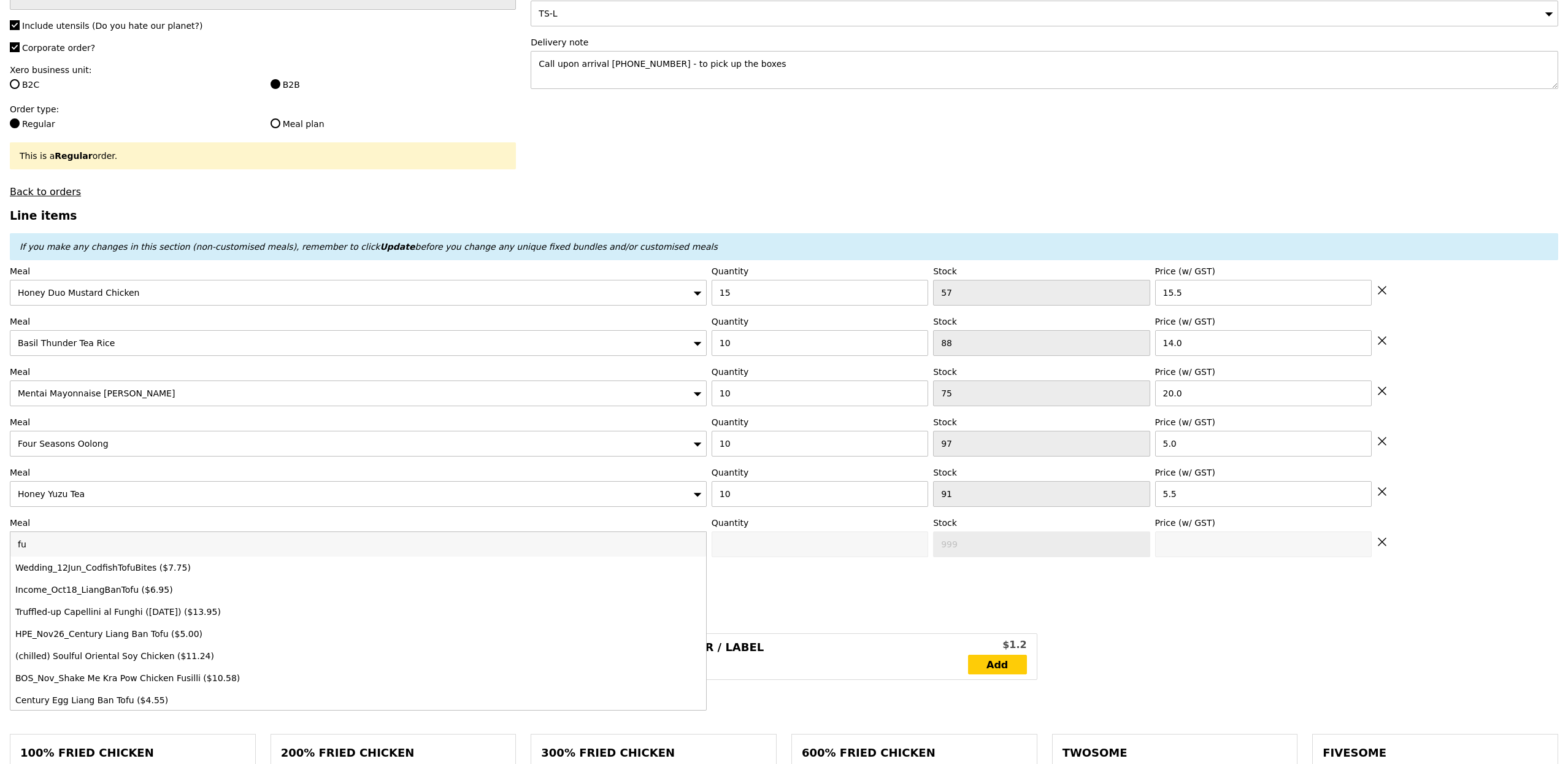
type input "f"
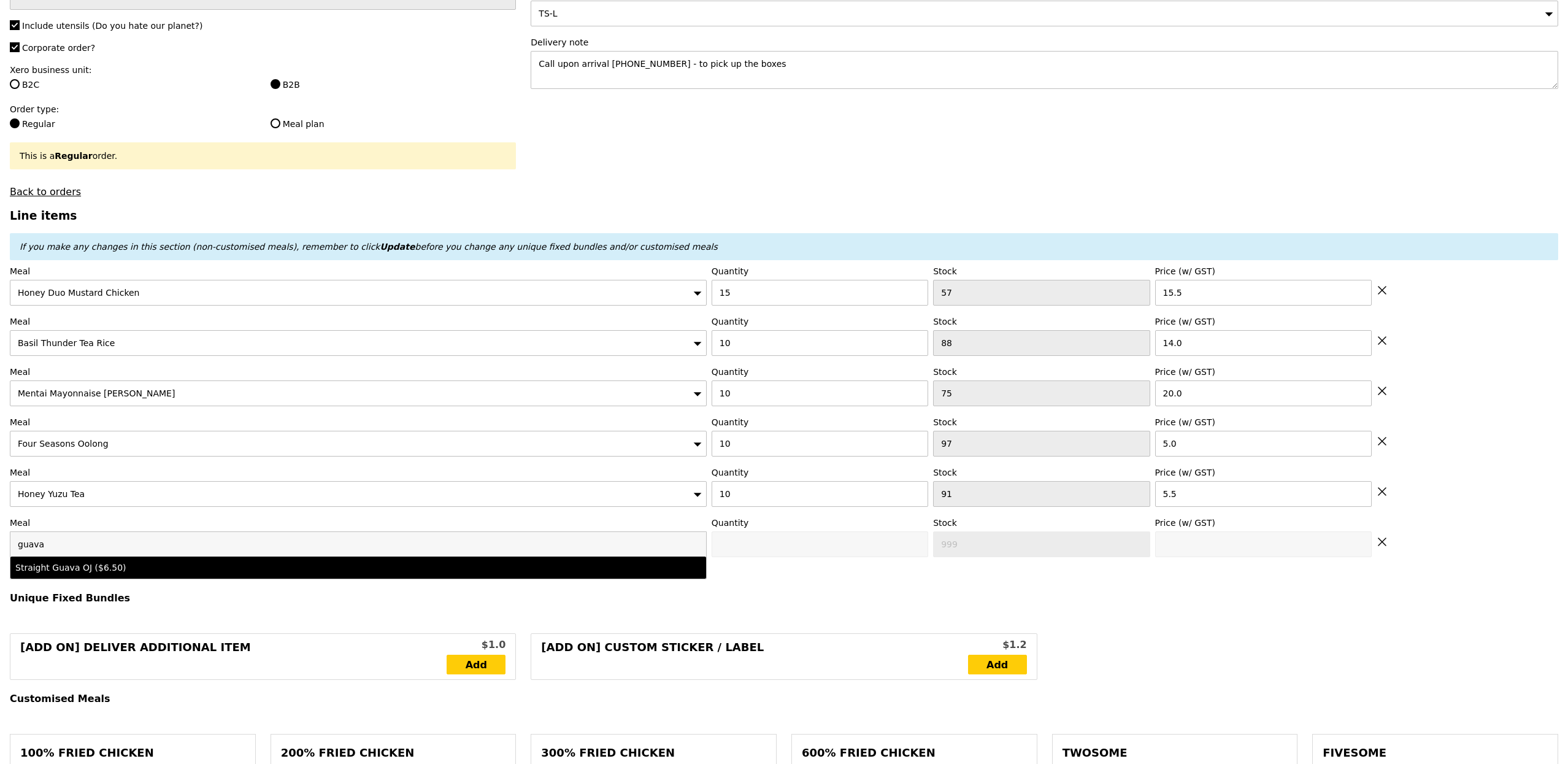
type input "guava"
click at [122, 568] on div "Straight Guava OJ ($6.50)" at bounding box center [273, 568] width 514 height 12
type input "Confirm anyway"
type input "0"
type input "99"
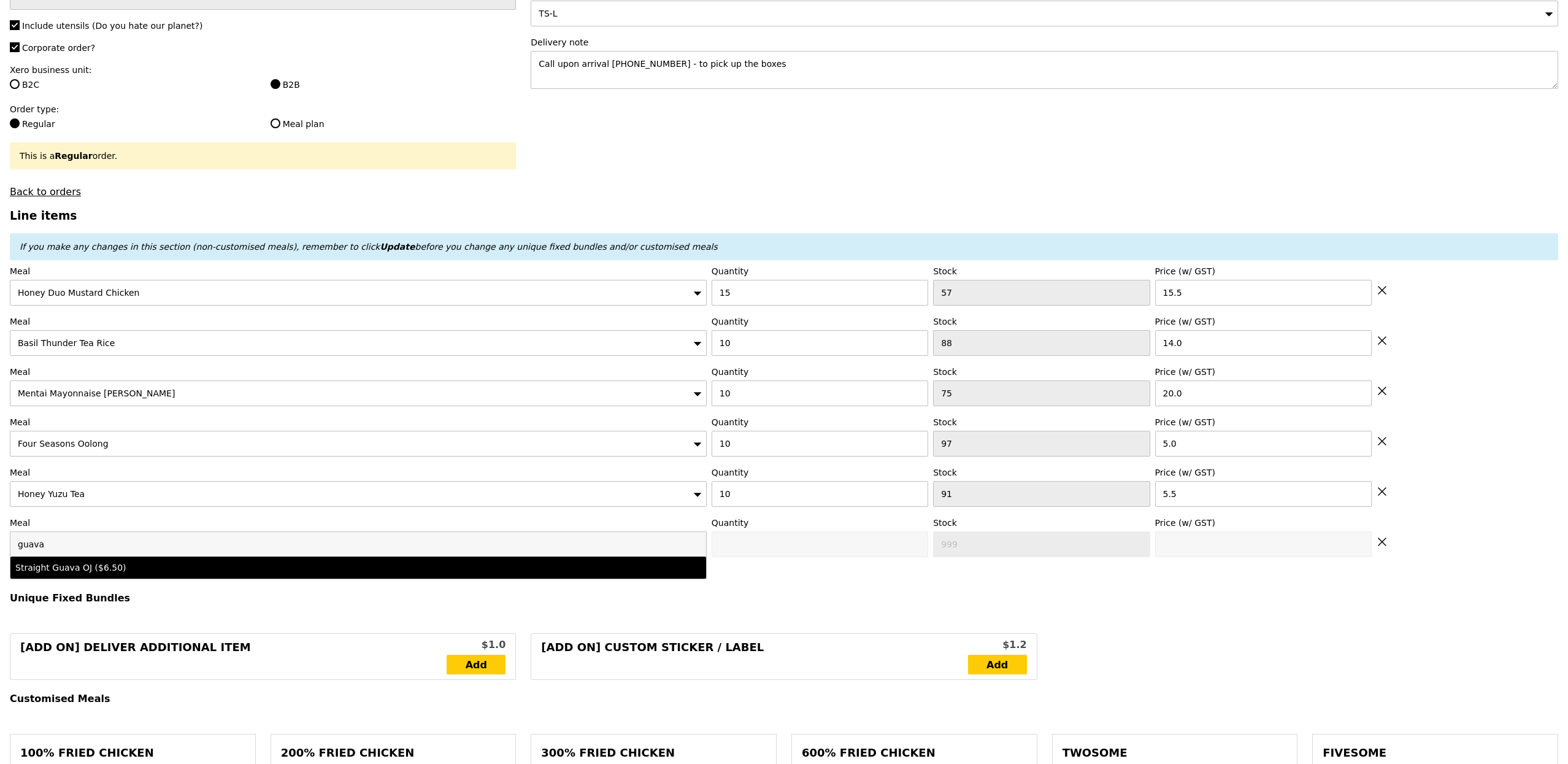
type input "6.5"
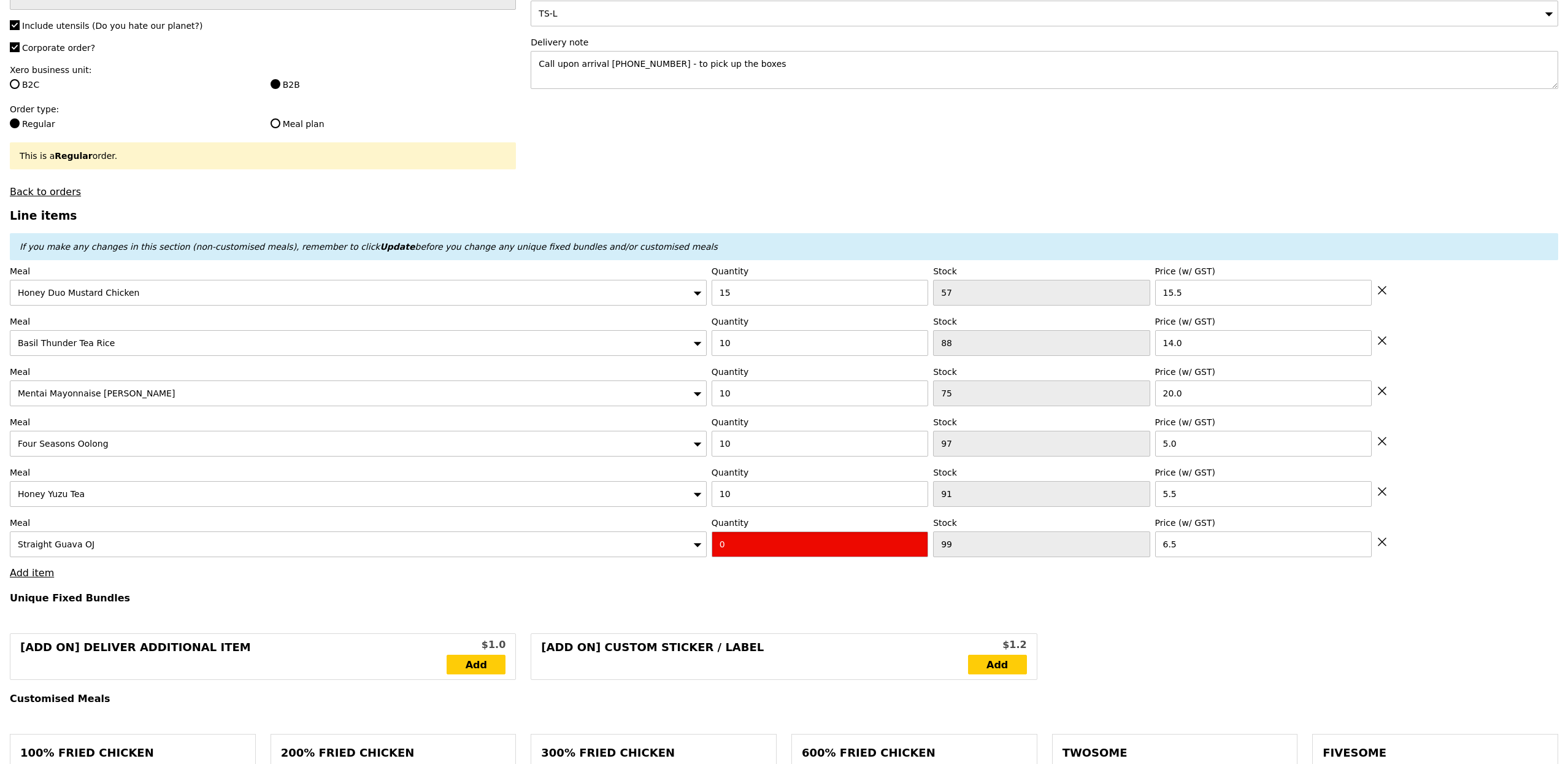
click at [785, 551] on input "0" at bounding box center [820, 545] width 216 height 25
type input "Confirm"
type input "10"
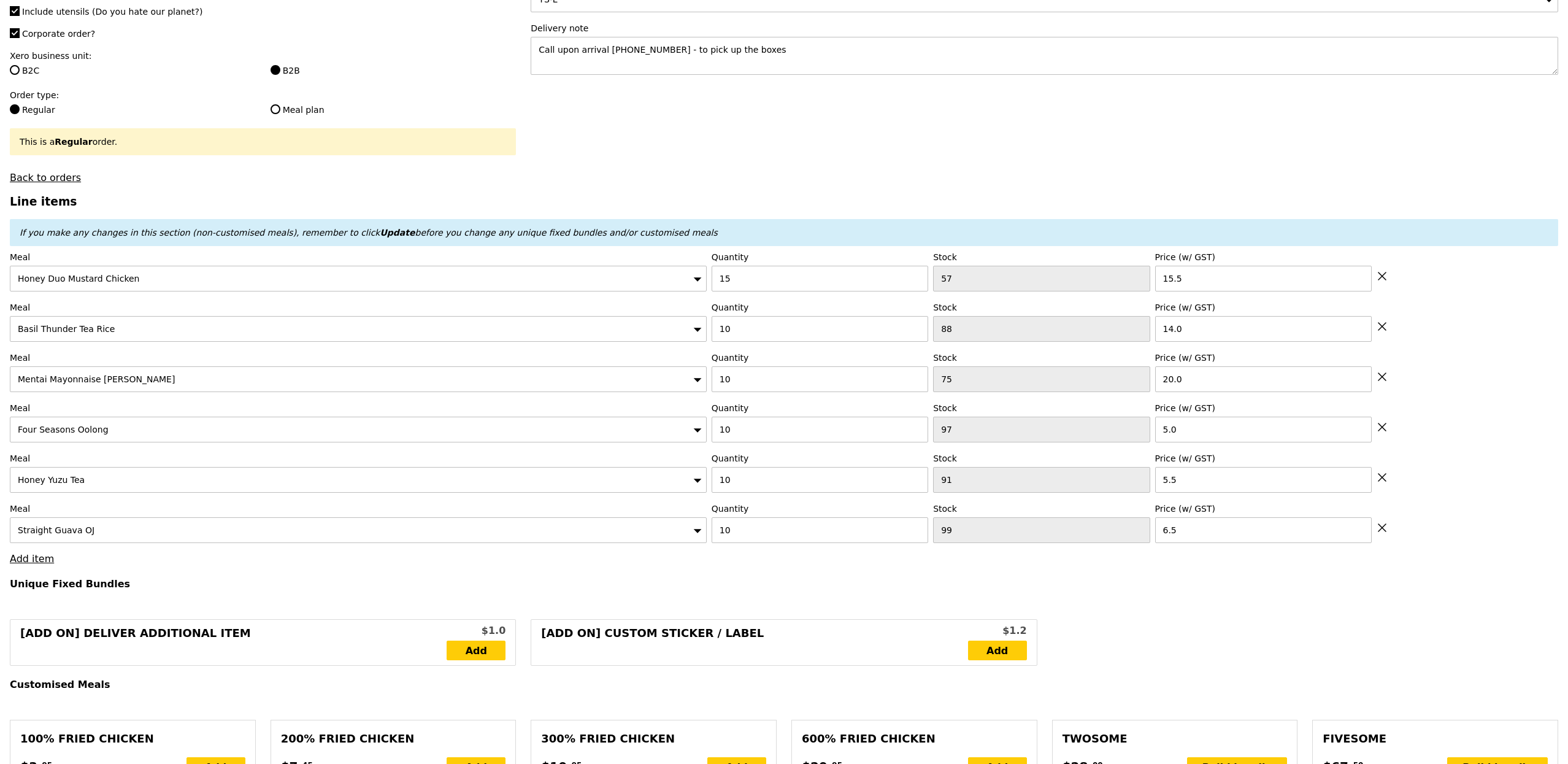
type input "Loading..."
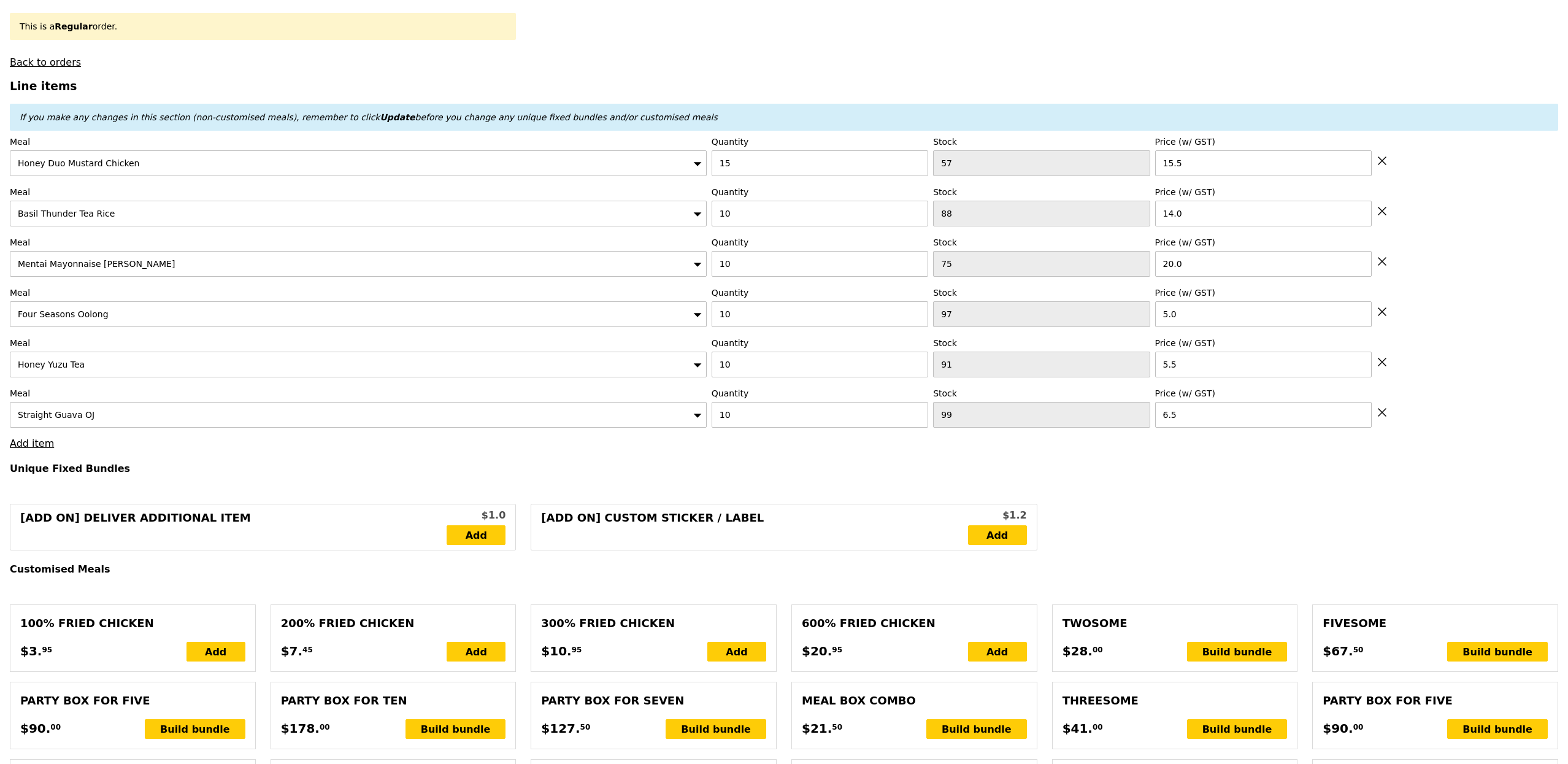
type input "742.50"
type input "748.40"
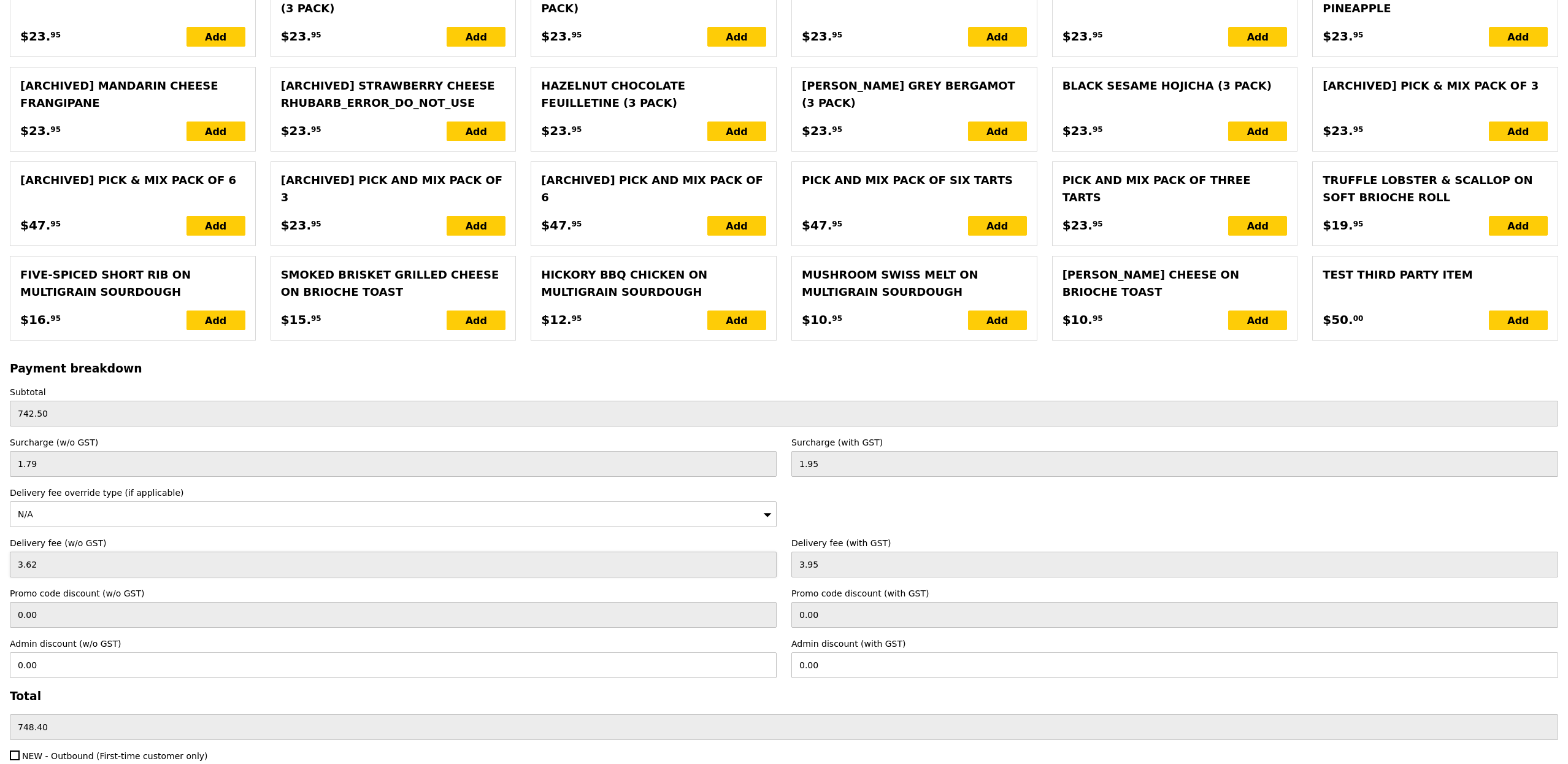
scroll to position [2606, 0]
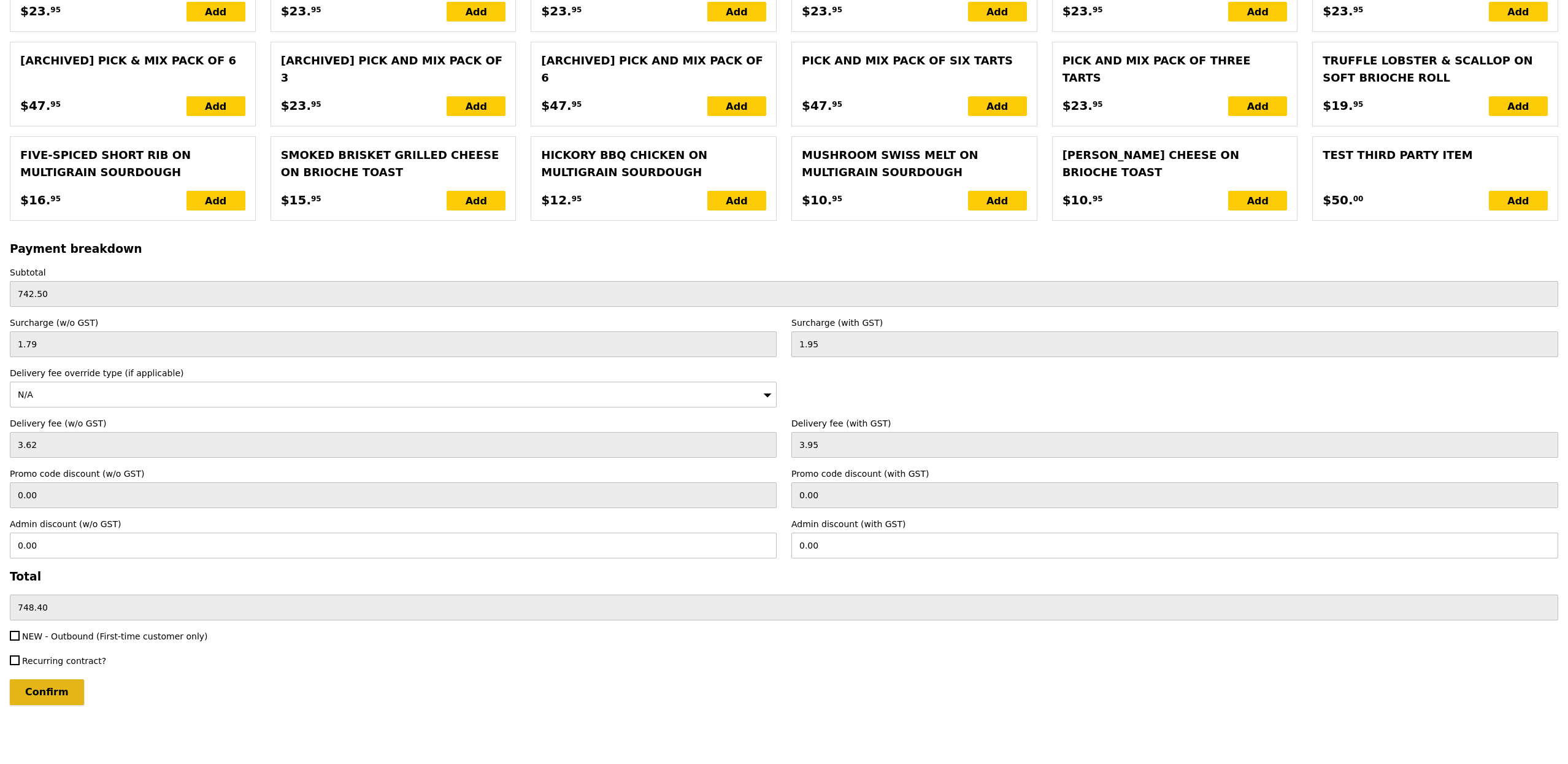
click at [54, 684] on input "Confirm" at bounding box center [47, 692] width 75 height 25
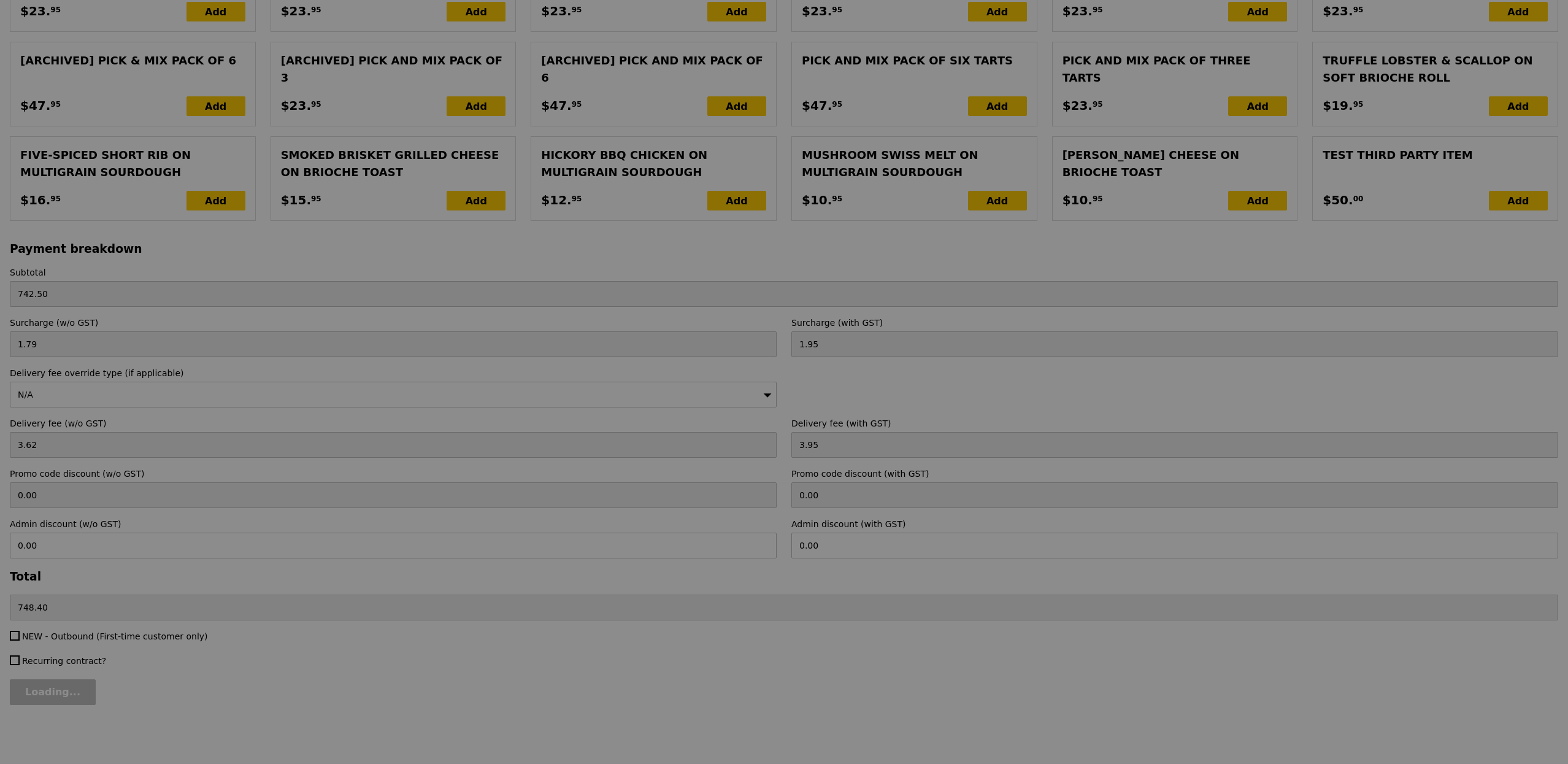
type input "Loading..."
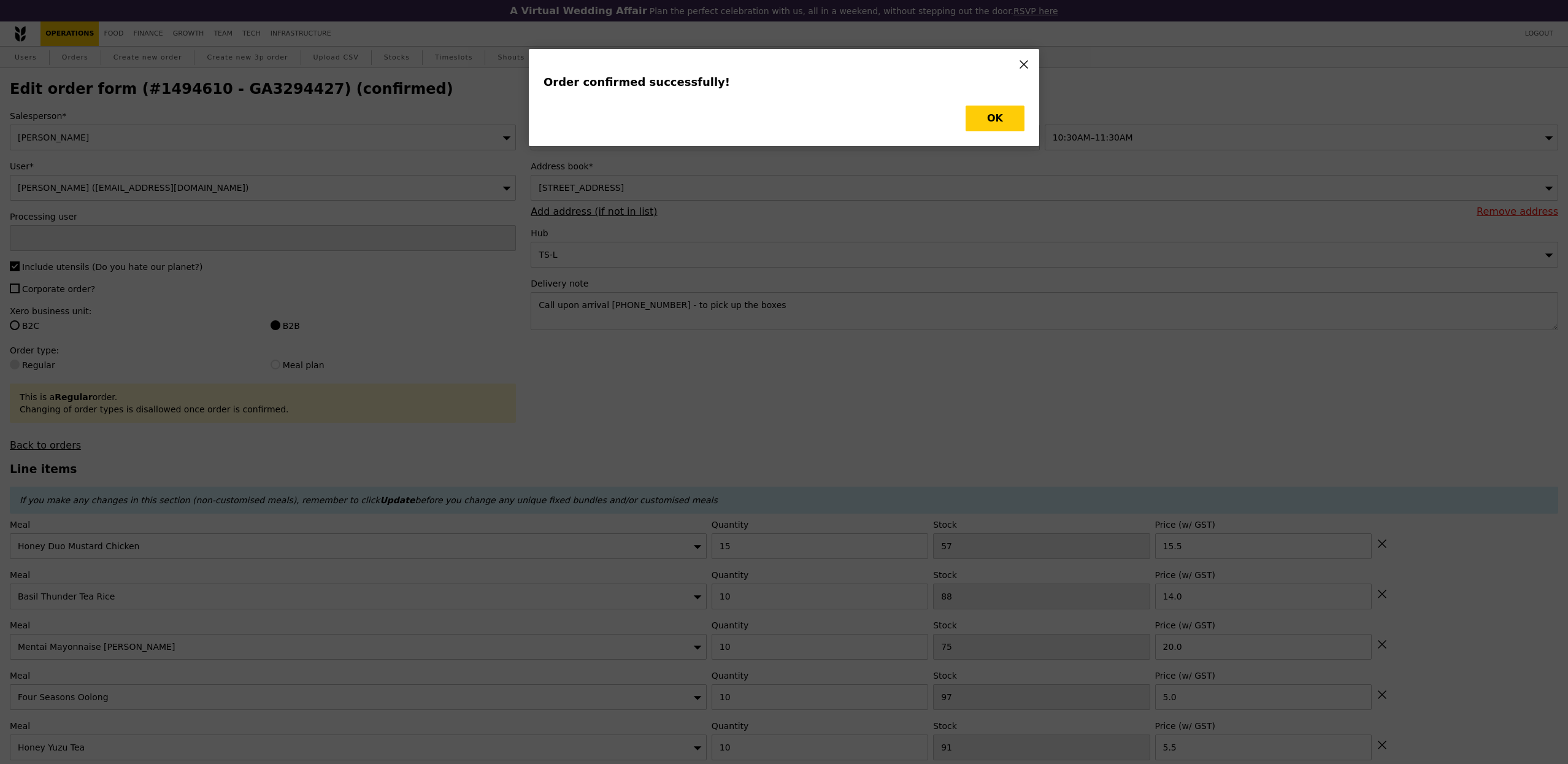
type input "Joshua Moses"
type input "Loading..."
checkbox input "false"
type input "10"
type input "99"
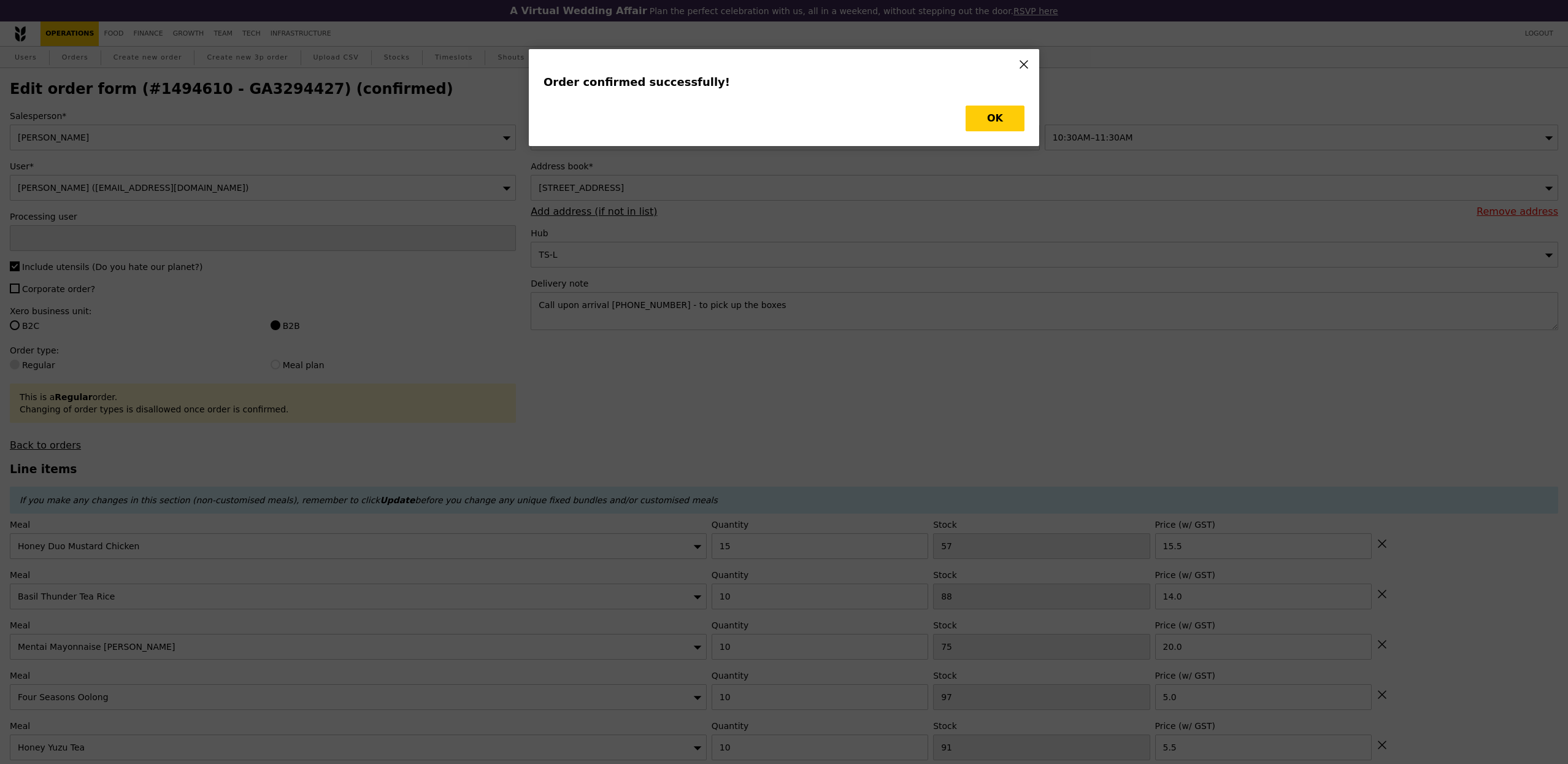
type input "6.50"
type input "91"
type input "5.50"
type input "97"
type input "5.00"
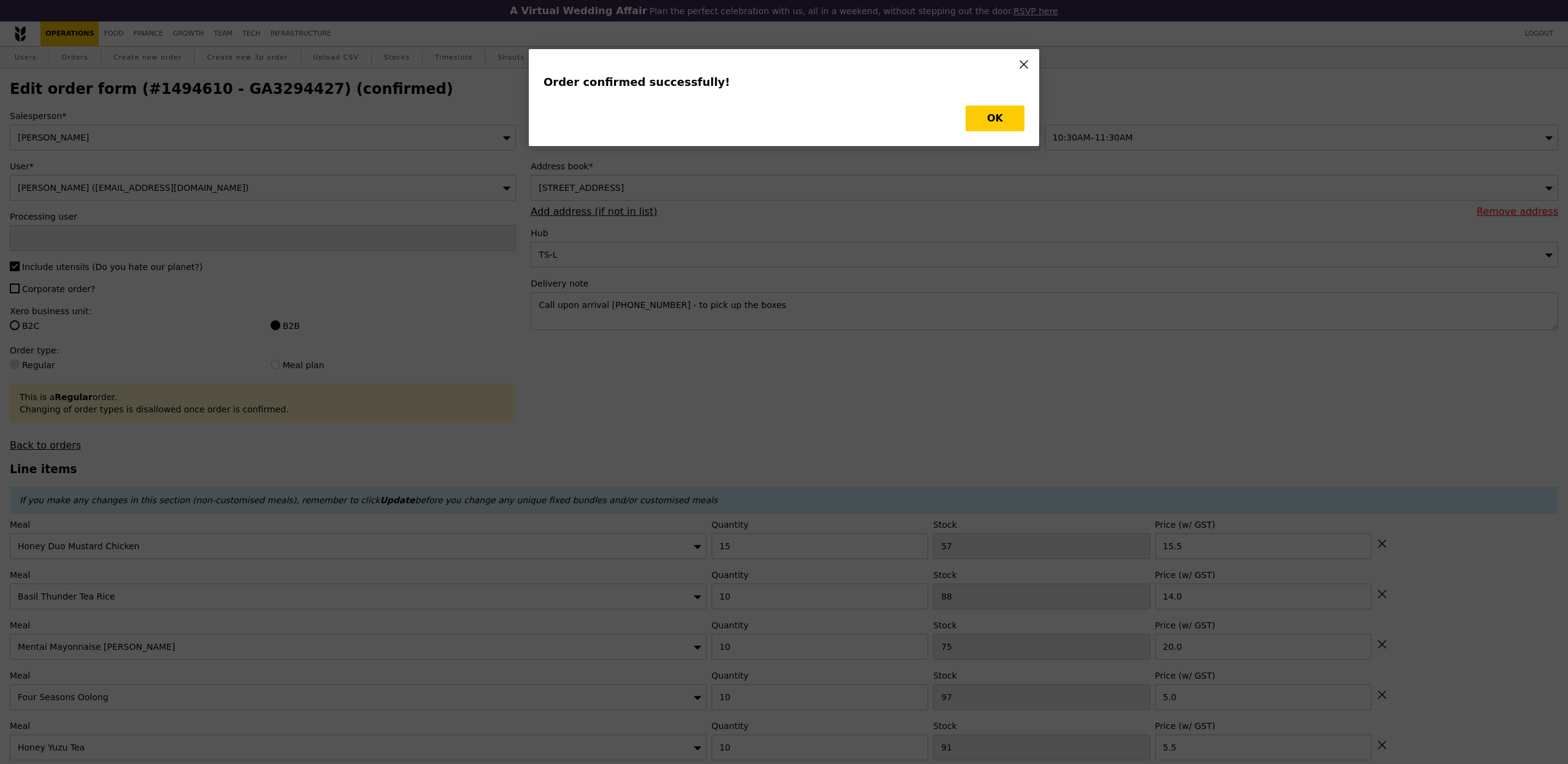
type input "75"
type input "20.00"
type input "88"
type input "14.00"
type input "15"
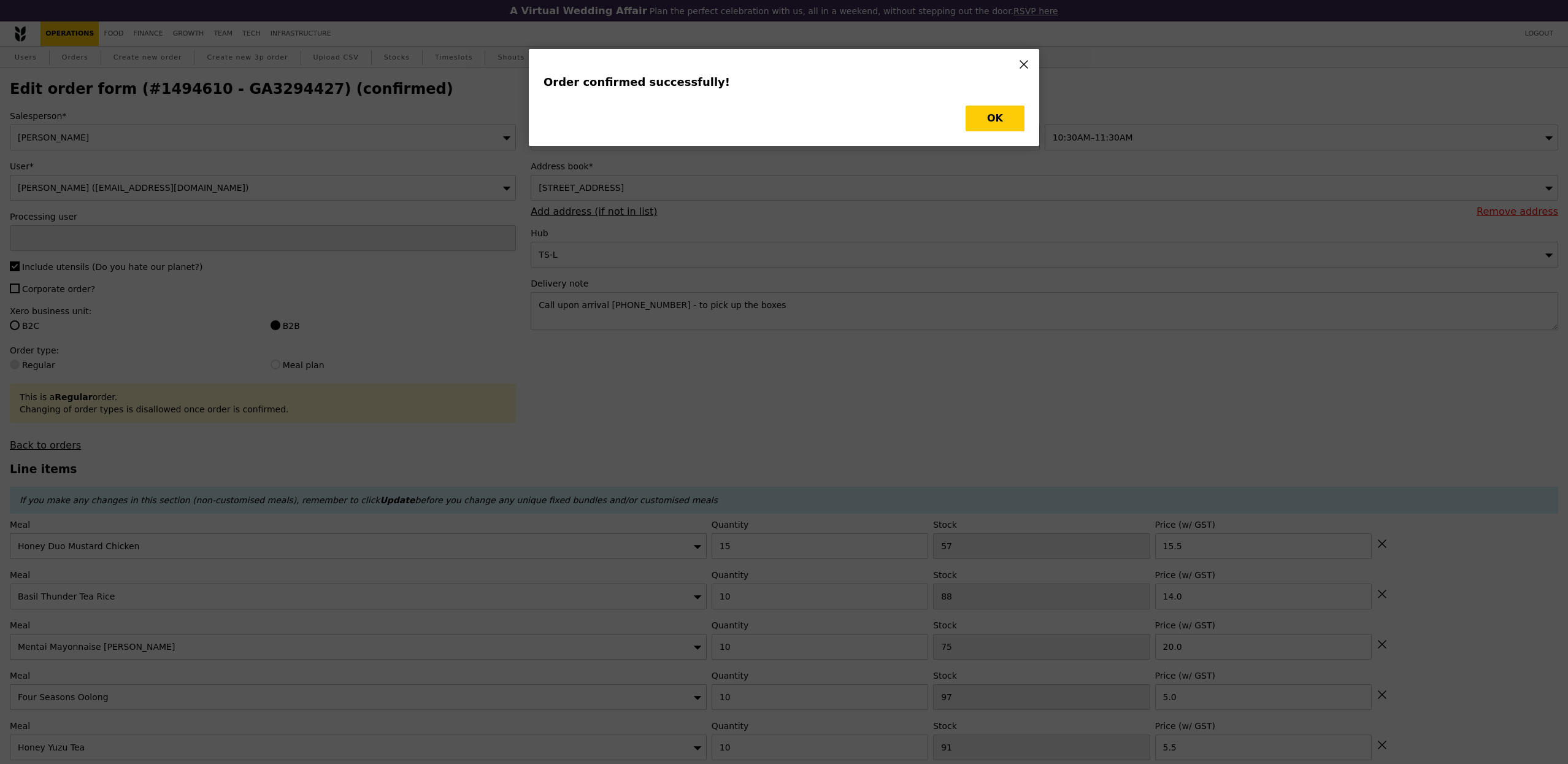
type input "57"
type input "15.50"
click at [1004, 131] on div "Order confirmed successfully! OK" at bounding box center [784, 97] width 511 height 97
type input "89"
type input "81"
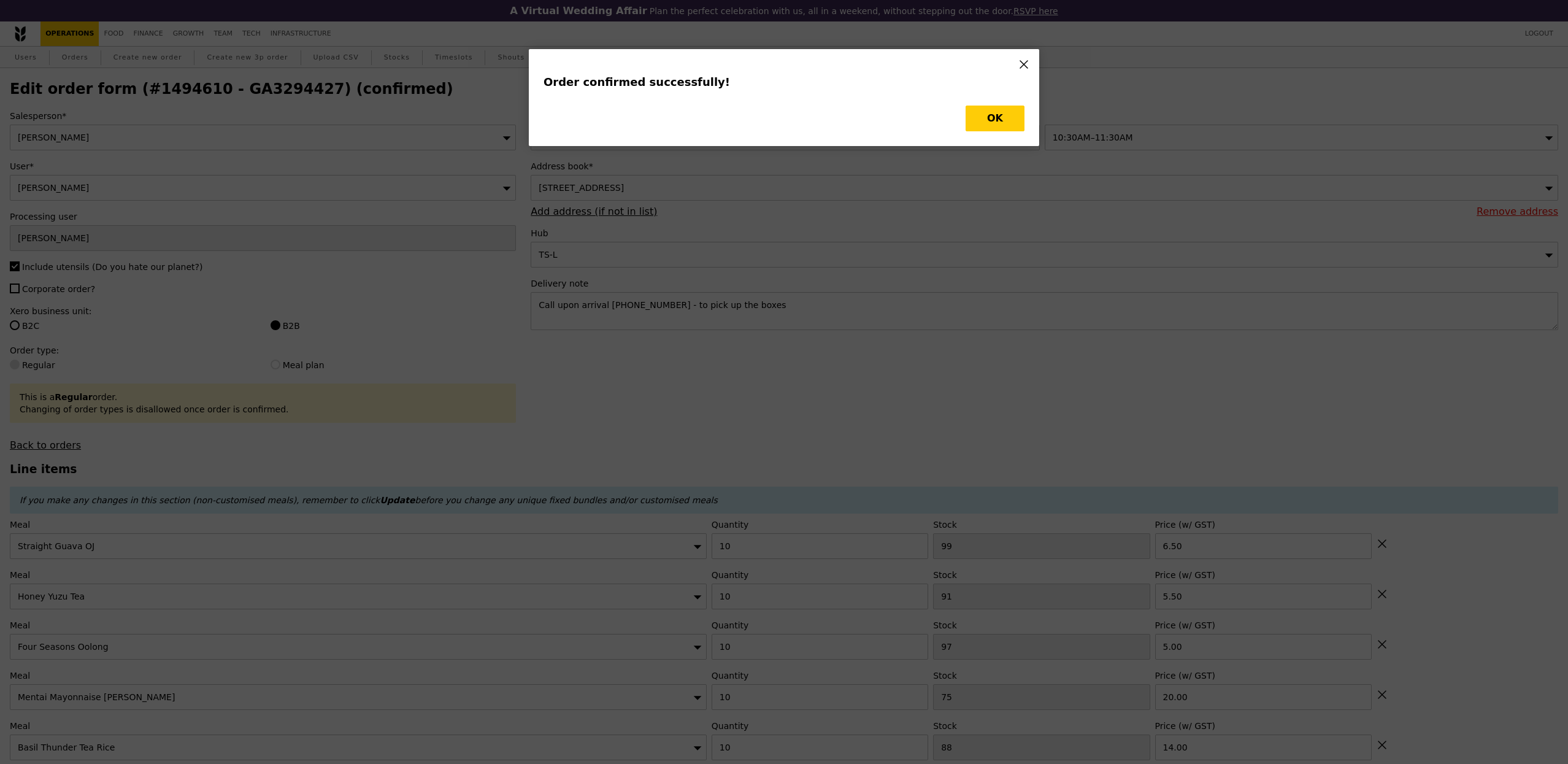
type input "87"
type input "65"
type input "78"
type input "42"
type input "Update"
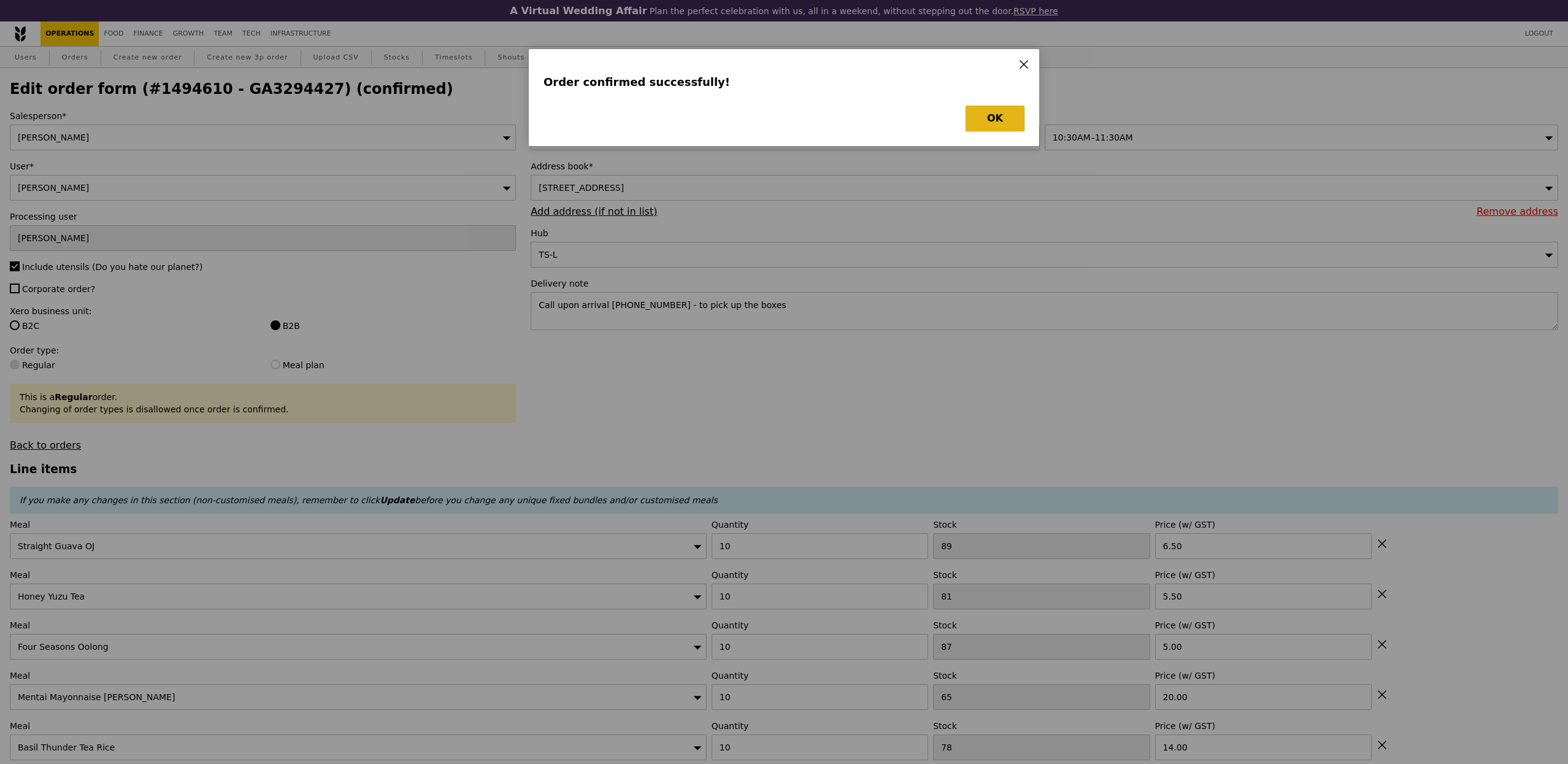
click at [982, 126] on button "OK" at bounding box center [994, 118] width 59 height 25
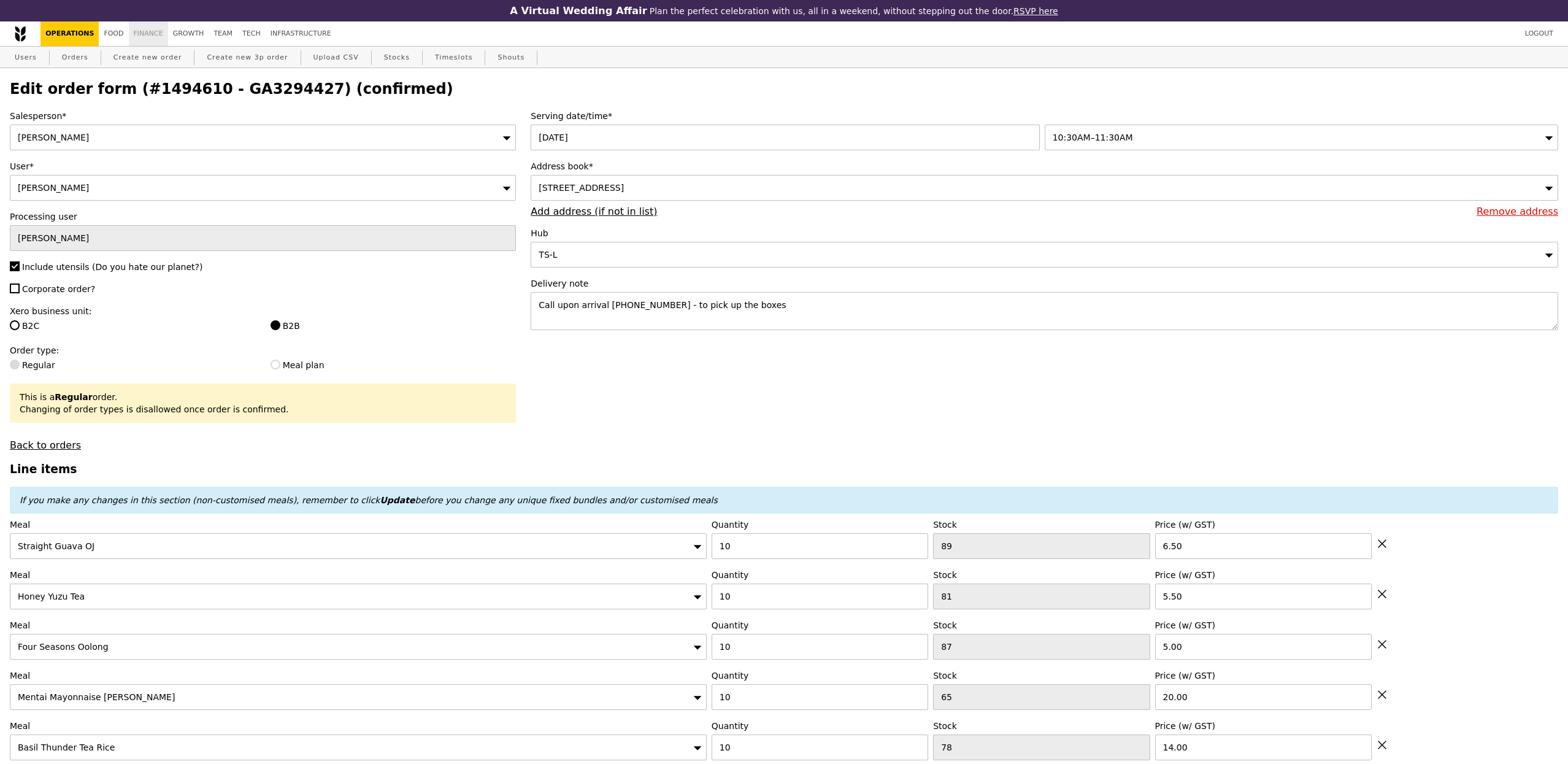
click at [140, 39] on link "Finance" at bounding box center [148, 34] width 39 height 25
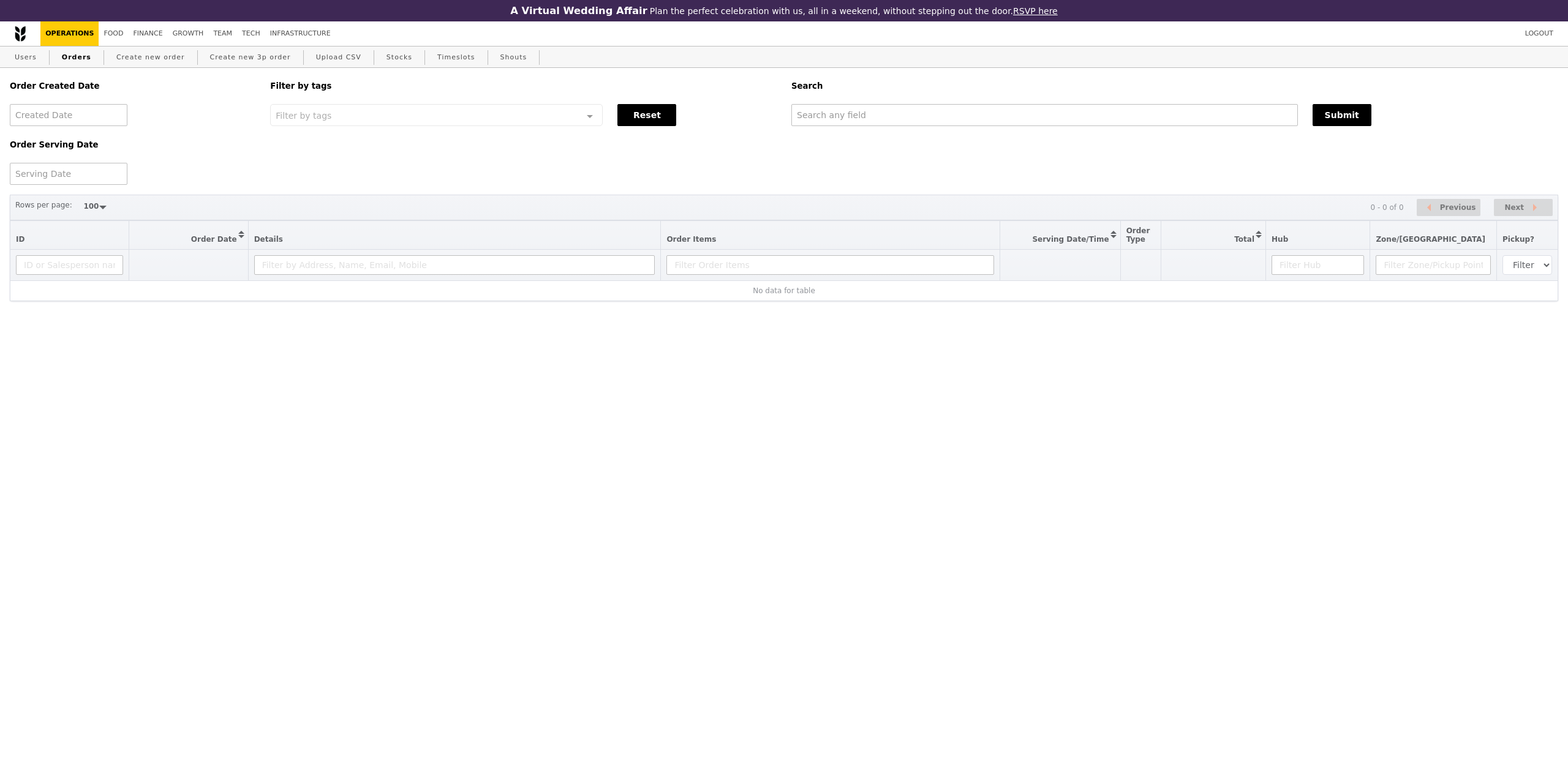
select select "100"
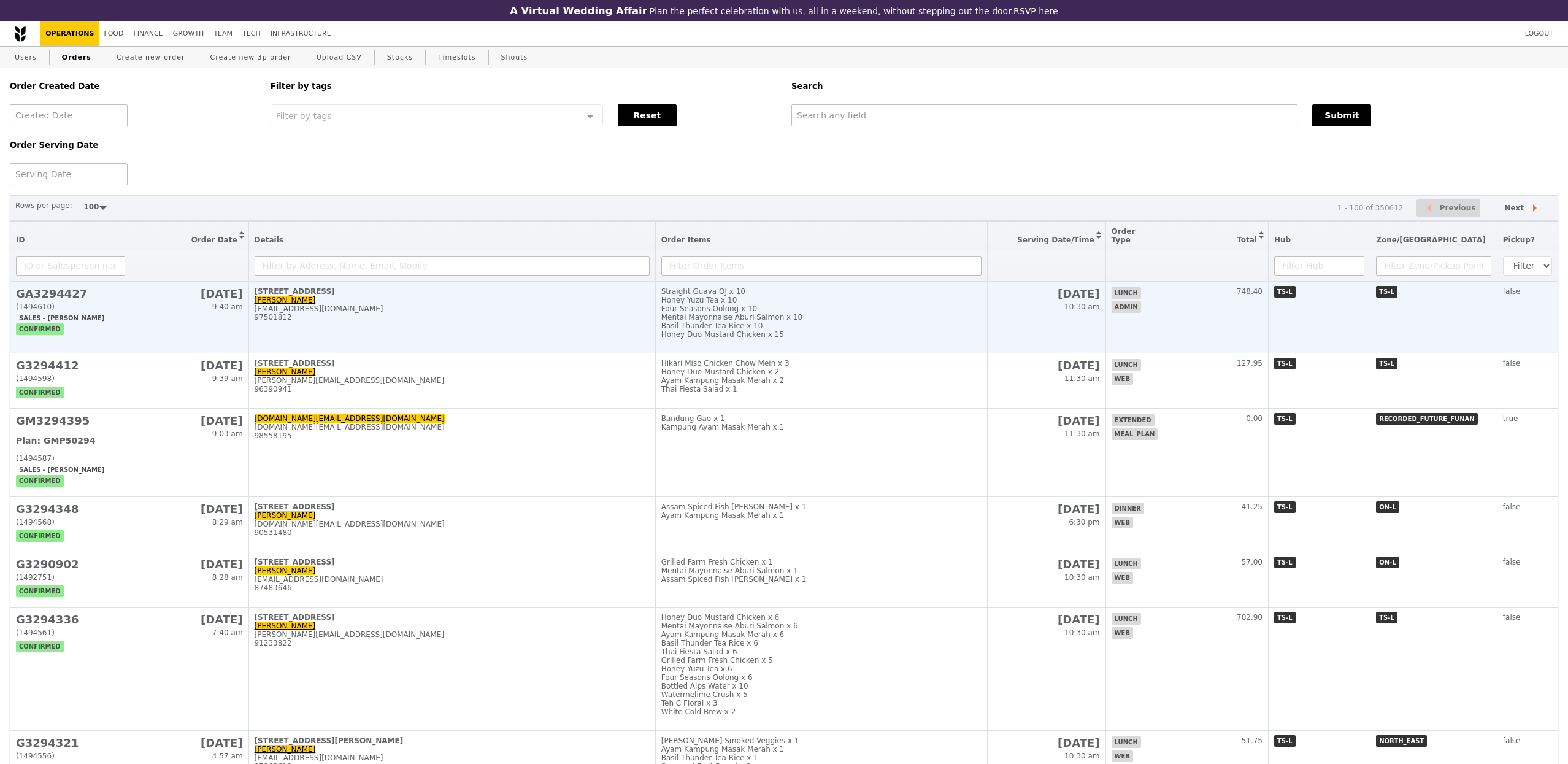
click at [262, 319] on td "28 Orchard Road, #00-00 Mooi Huang HIA mooihuang@temasektrust.org.sg 97501812" at bounding box center [452, 317] width 407 height 72
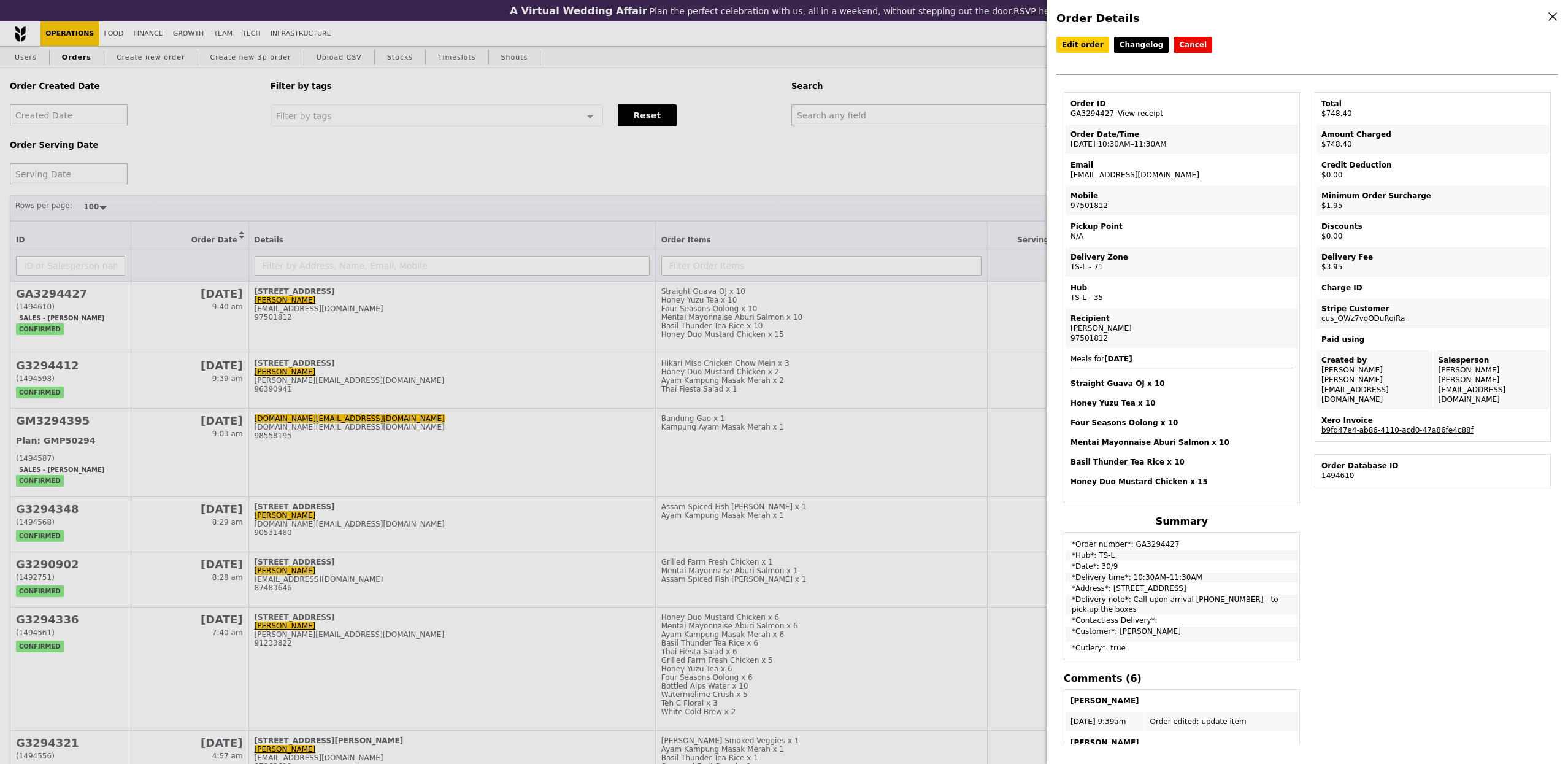
click at [1403, 426] on link "b9fd47e4-ab86-4110-acd0-47a86fe4c88f" at bounding box center [1397, 429] width 152 height 8
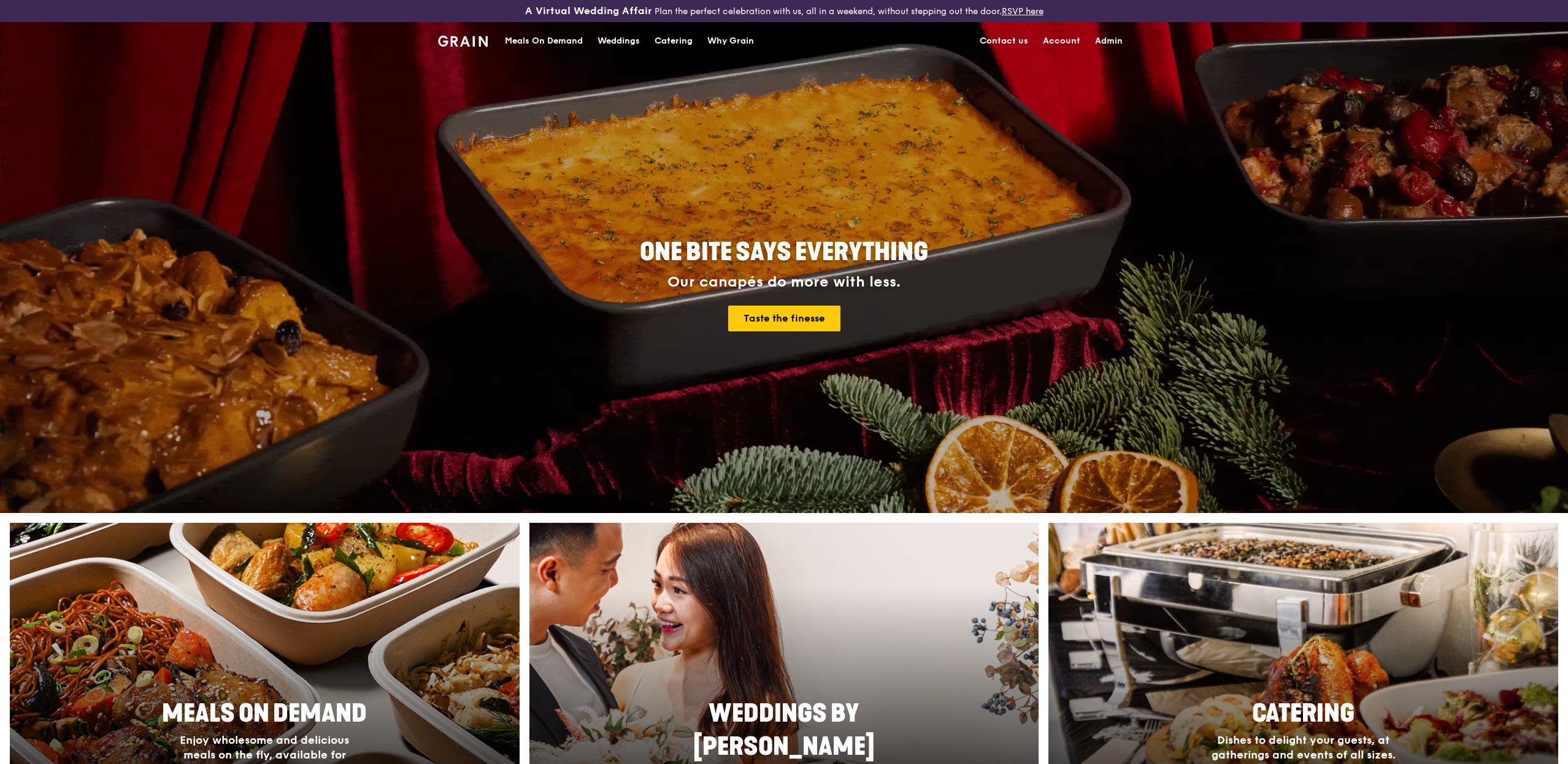
click at [678, 42] on div "Catering" at bounding box center [674, 41] width 38 height 36
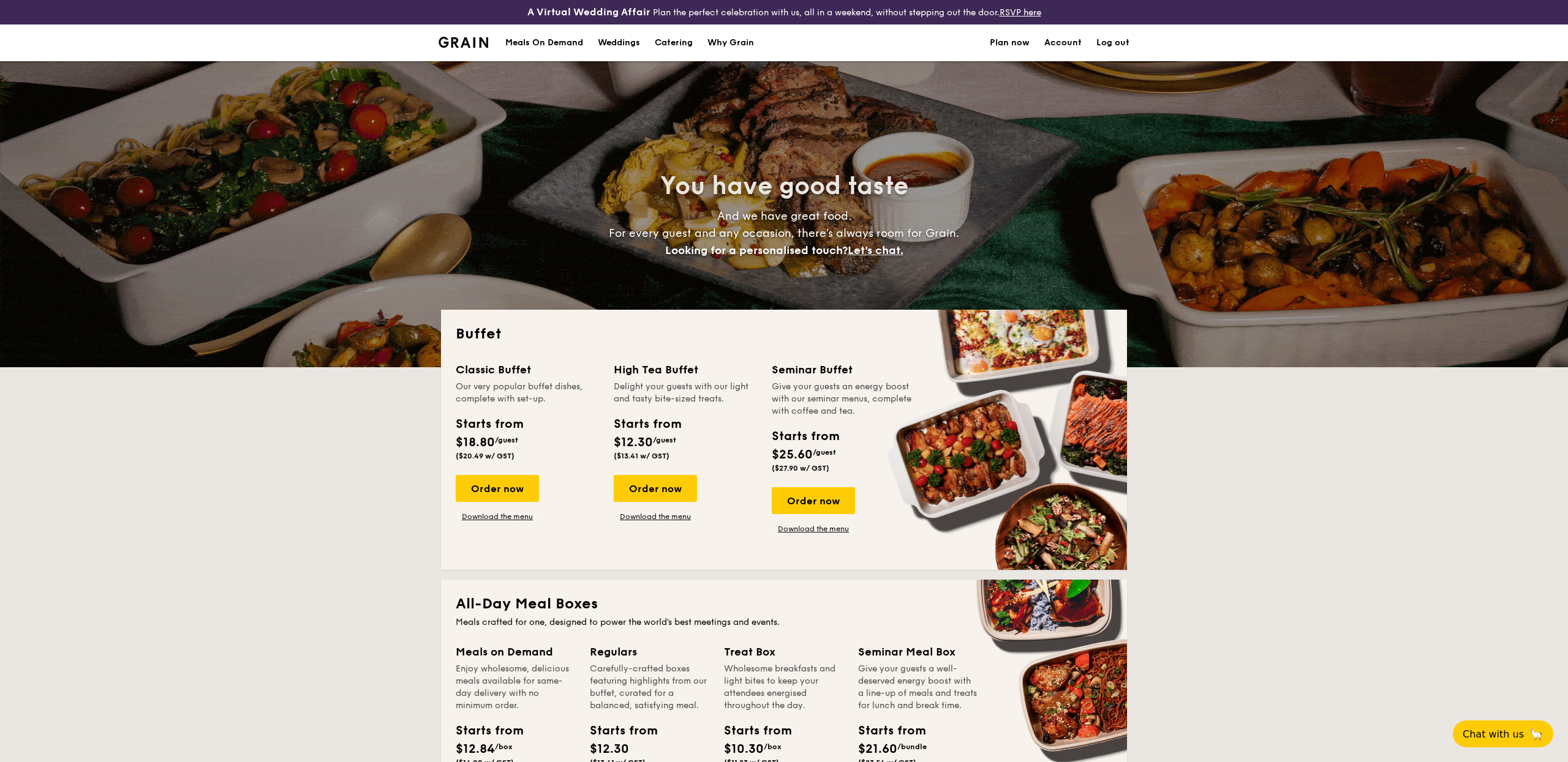
select select
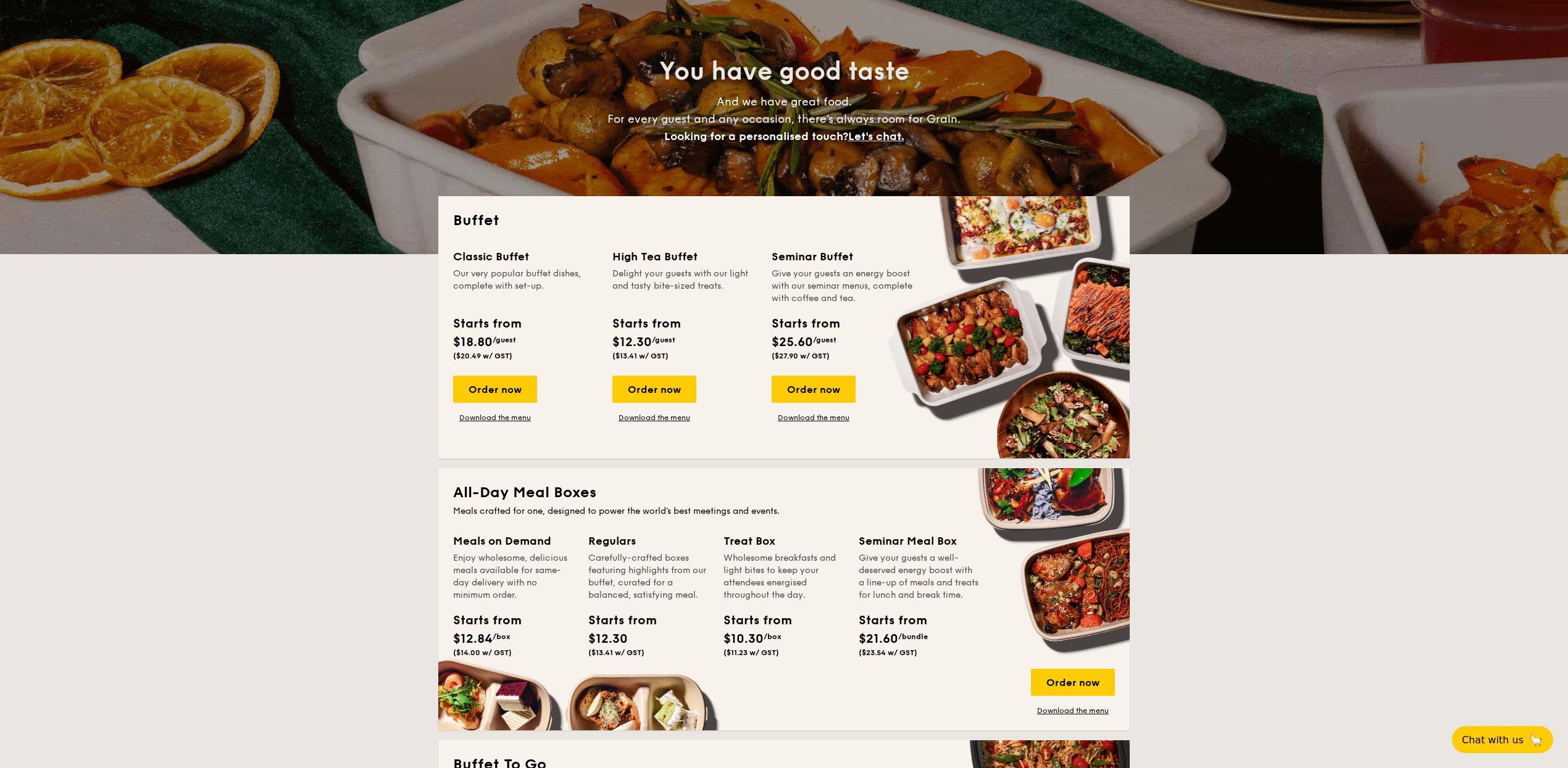
scroll to position [117, 0]
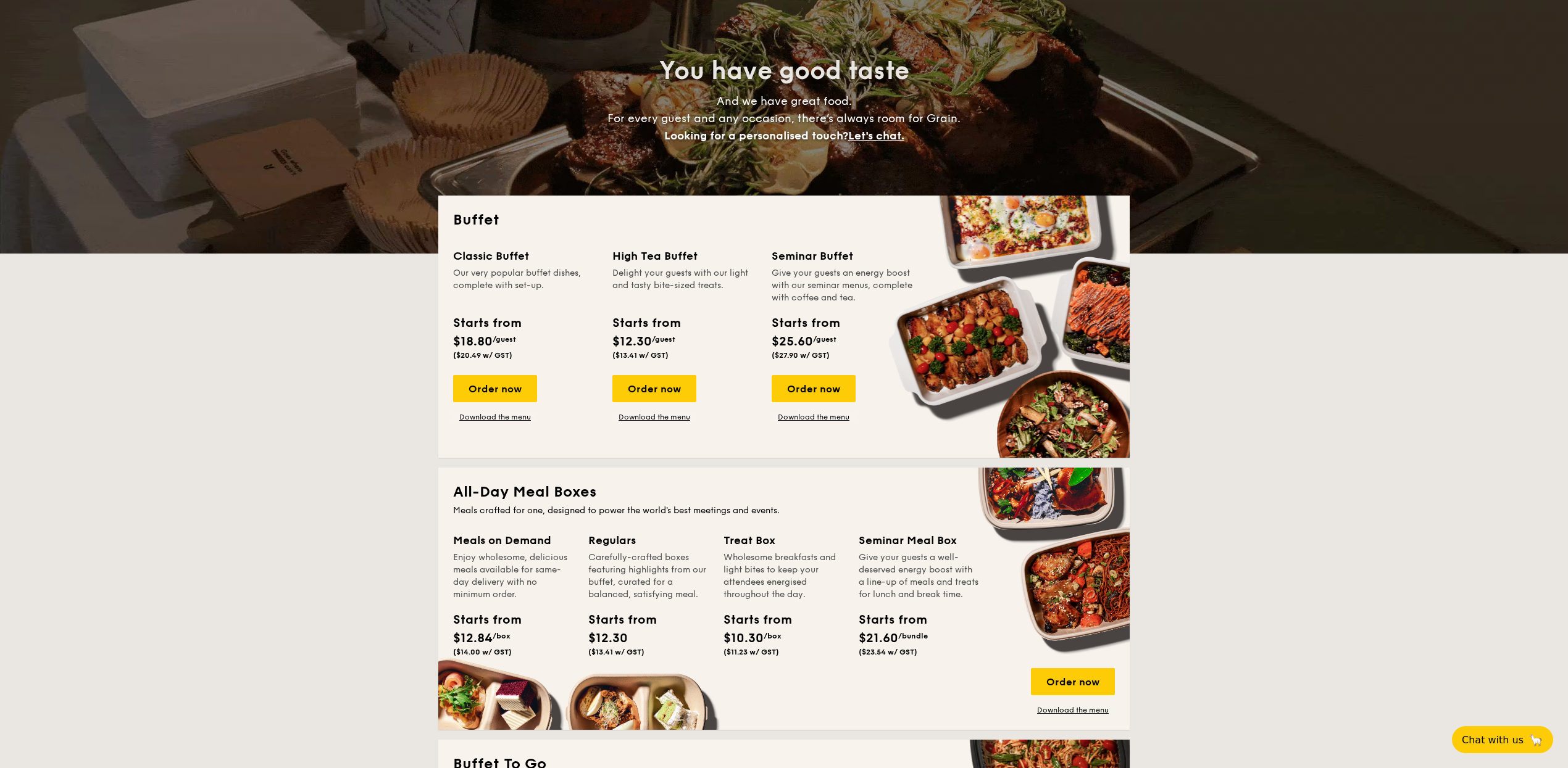
click at [684, 528] on div "All-Day Meal Boxes Meals crafted for one, designed to power the world's best me…" at bounding box center [784, 599] width 692 height 262
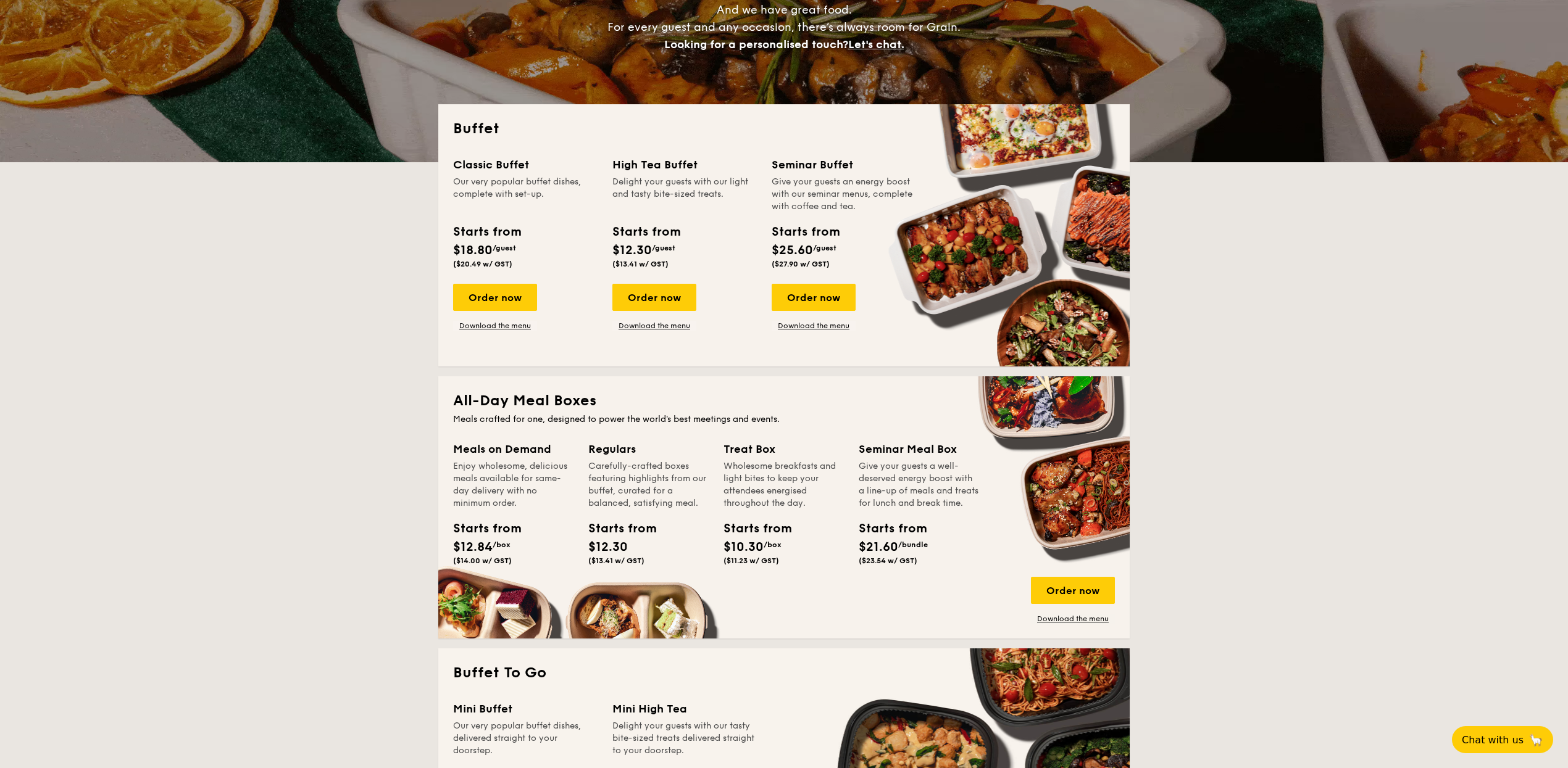
scroll to position [209, 0]
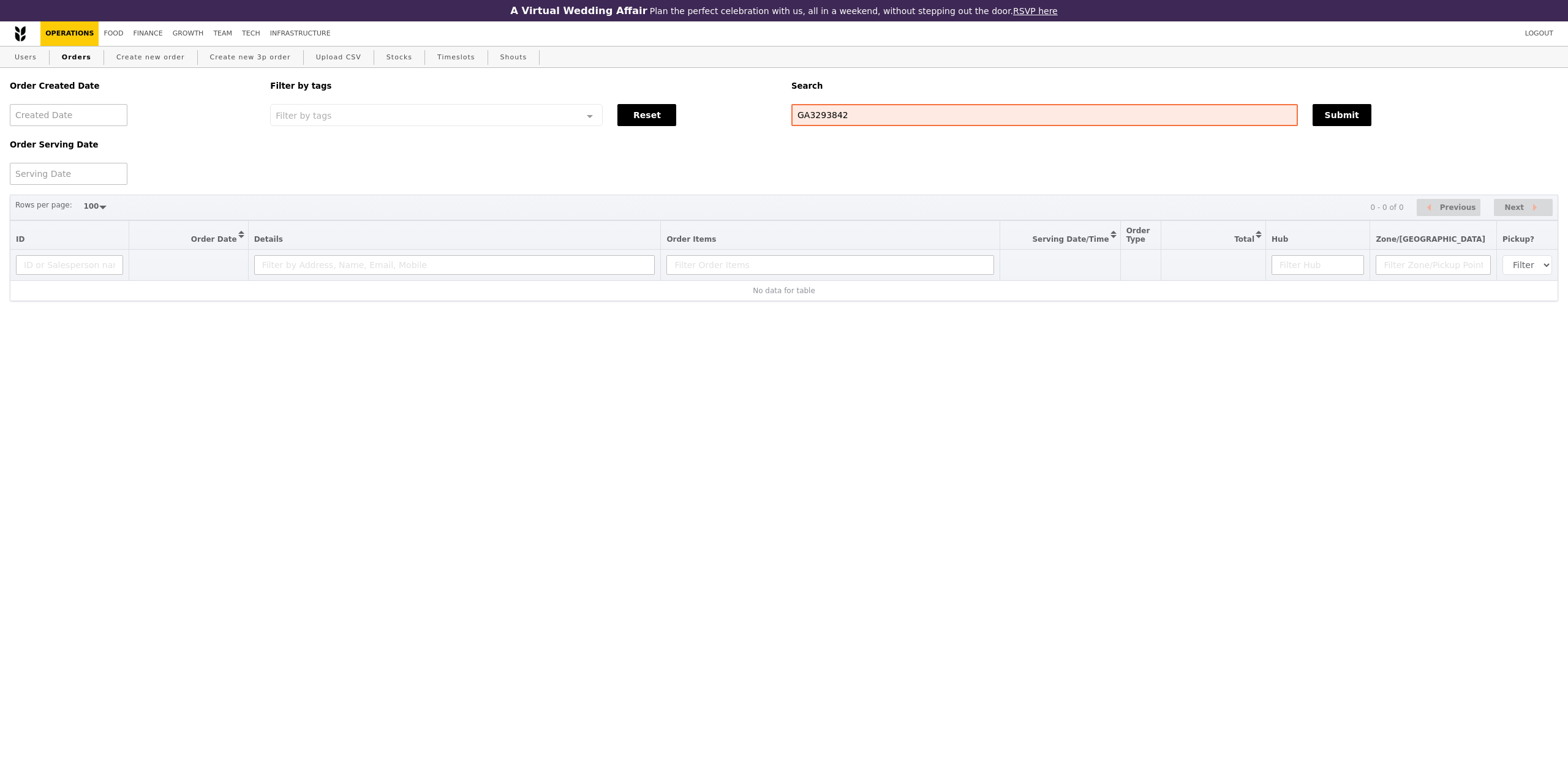
select select "100"
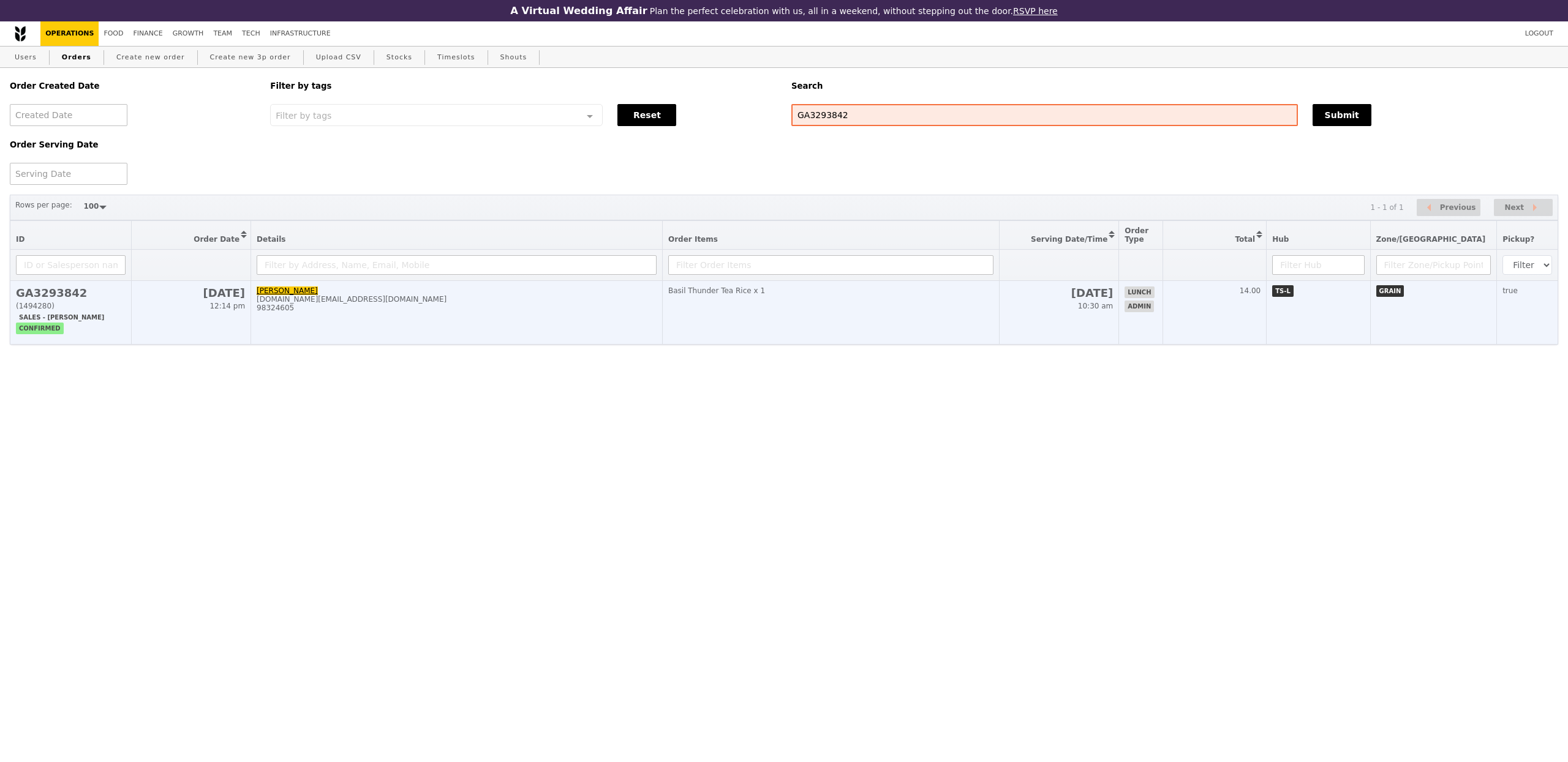
click at [476, 327] on td "[PERSON_NAME] [DOMAIN_NAME][EMAIL_ADDRESS][DOMAIN_NAME] 98324605" at bounding box center [457, 313] width 412 height 64
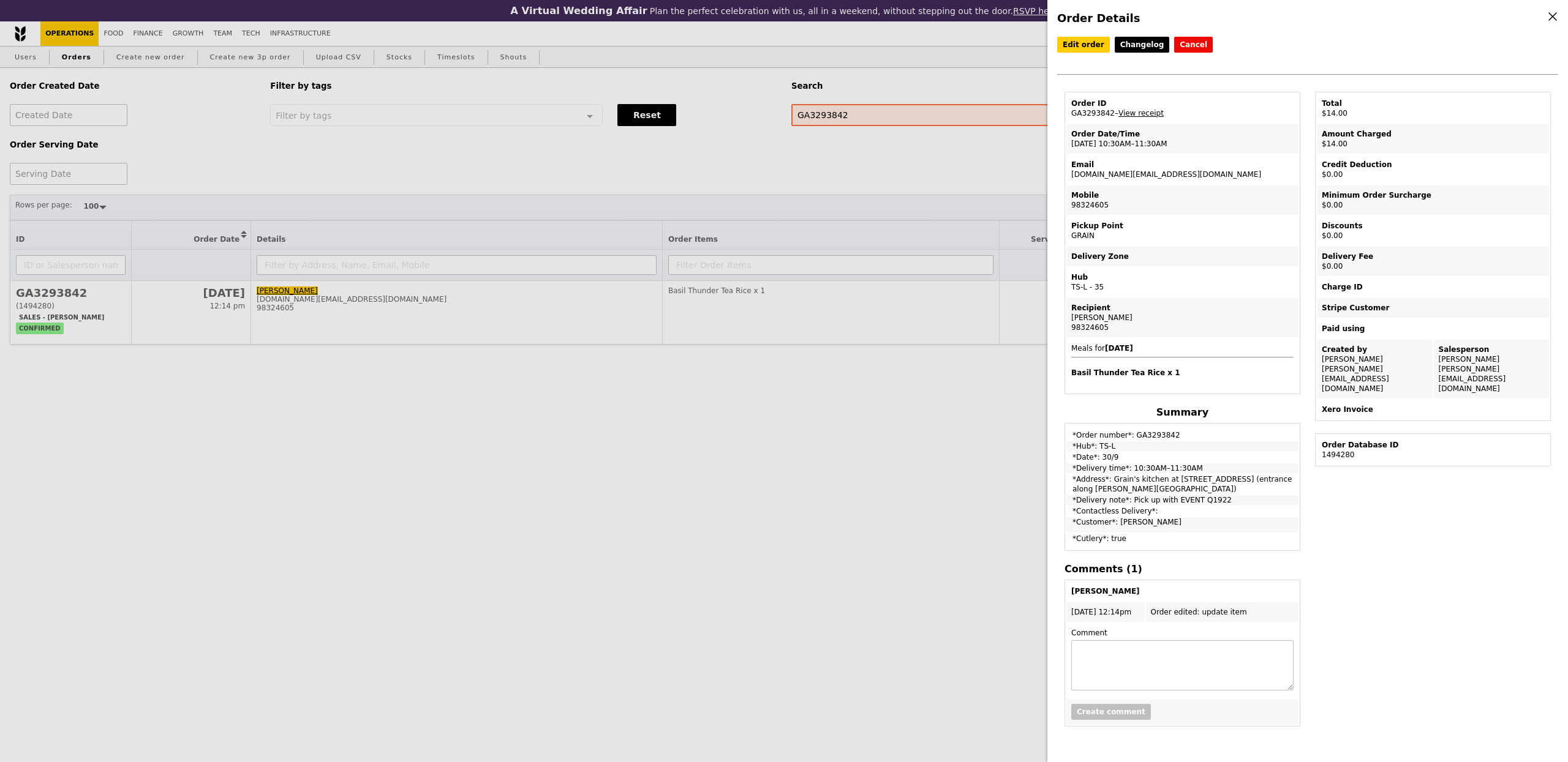
click at [1093, 54] on div "Edit order Changelog Cancel Order ID GA3293842 – View receipt Order Date/Time 3…" at bounding box center [1308, 64] width 501 height 55
click at [1092, 48] on link "Edit order" at bounding box center [1083, 44] width 53 height 16
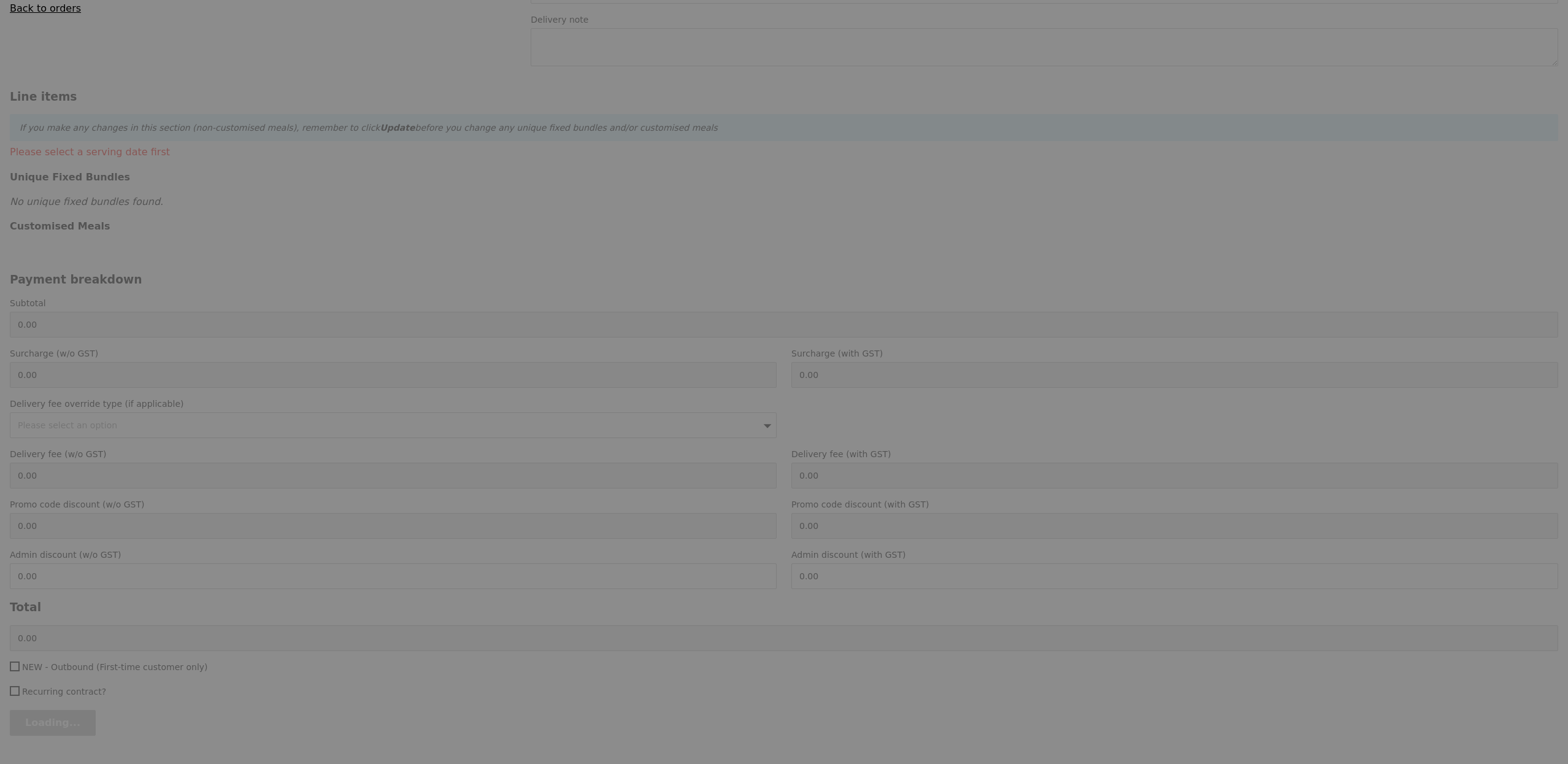
type input "[PERSON_NAME]"
type input "30 Sep 2025"
type textarea "Pick up with EVENT Q1922"
type input "14.00"
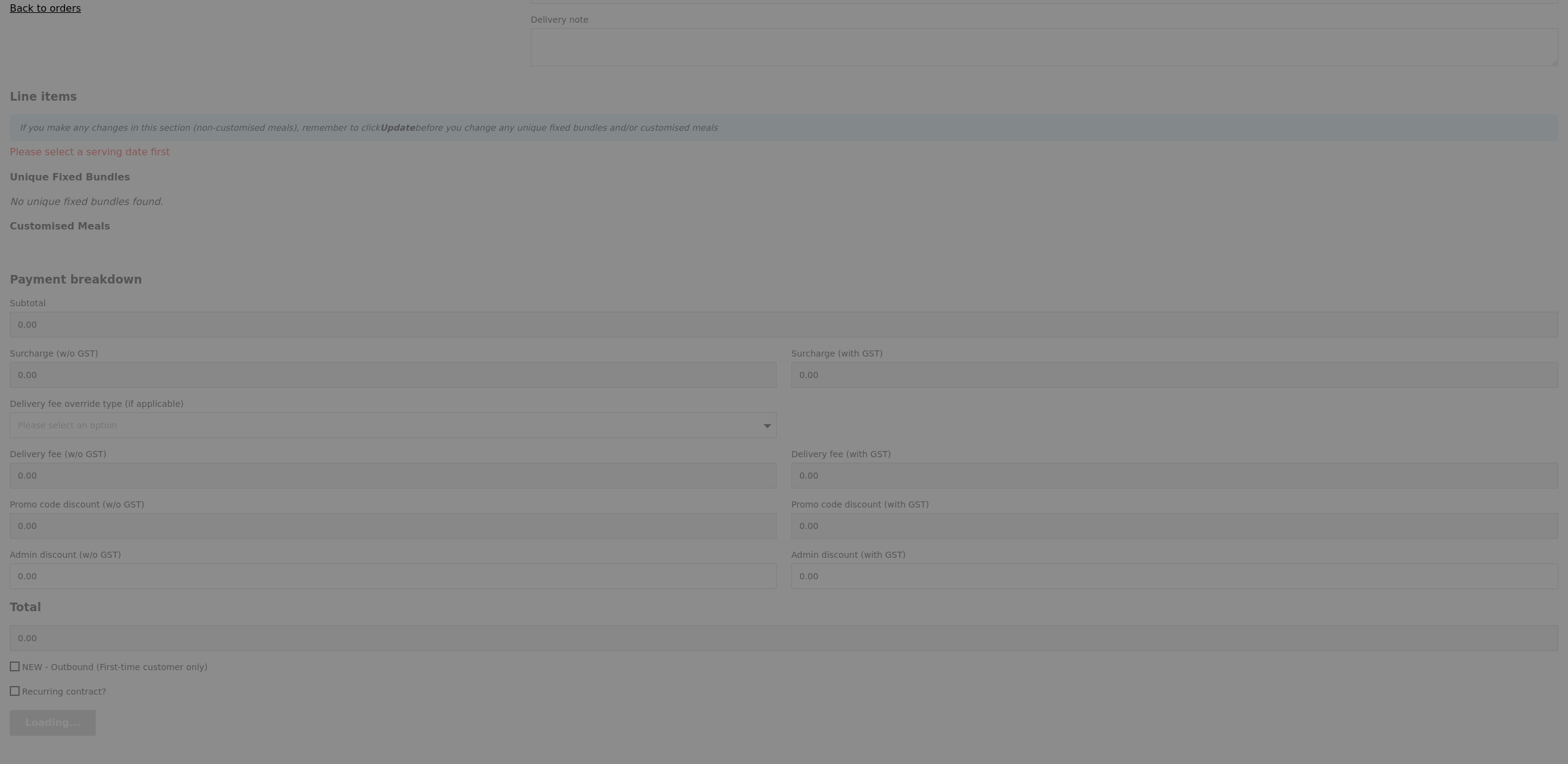
type input "Loading..."
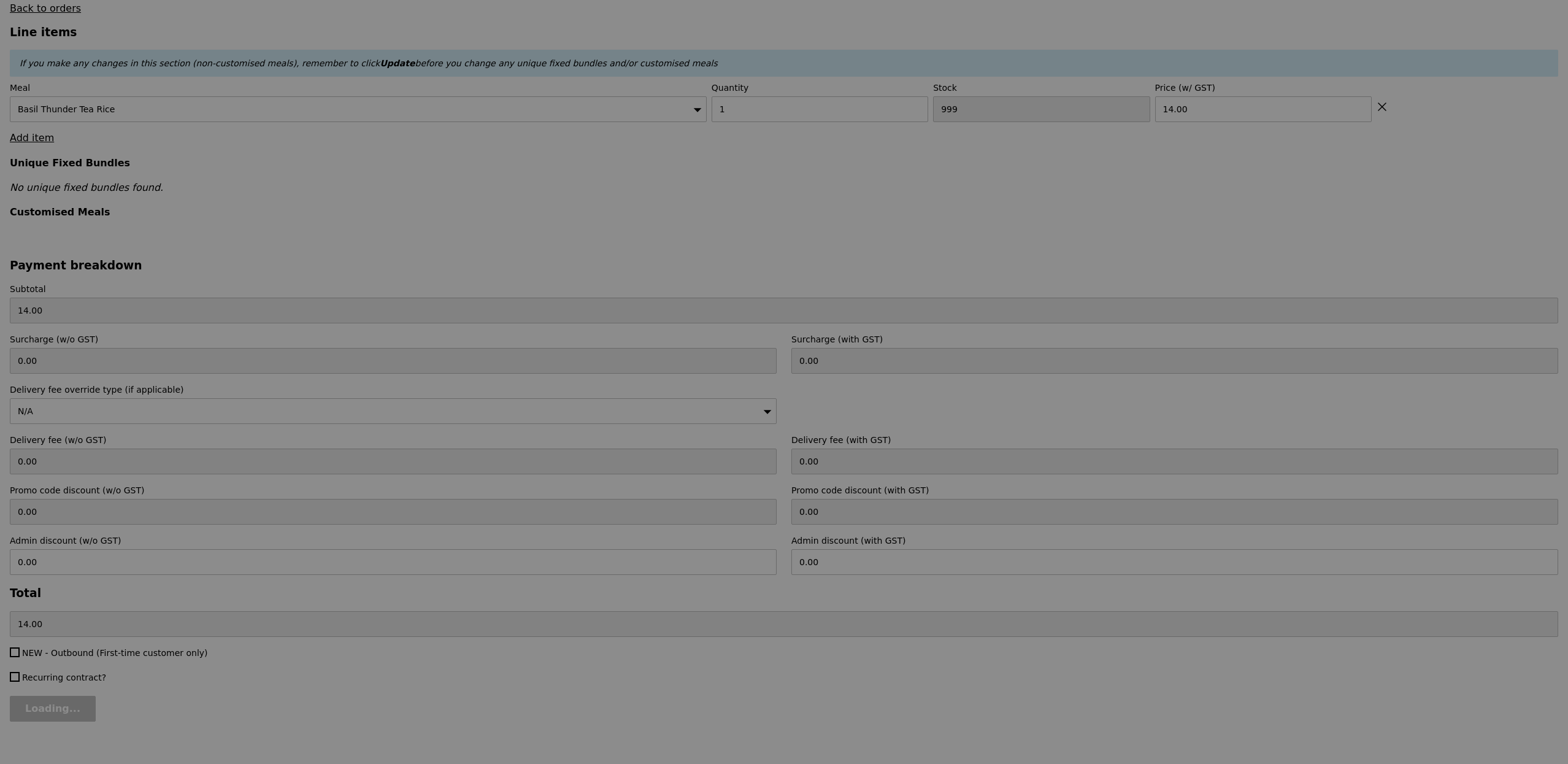
type input "78"
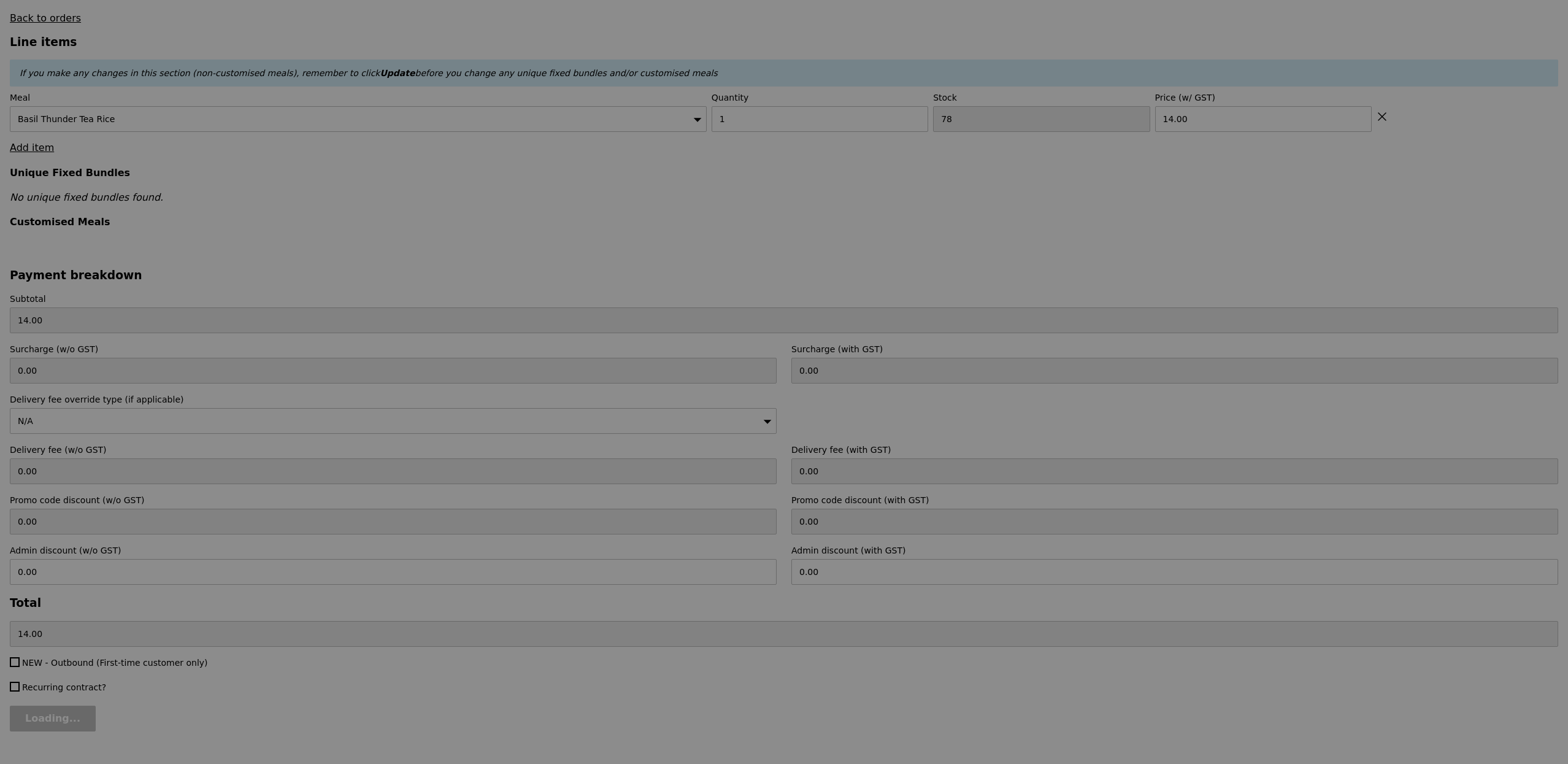
type input "Update"
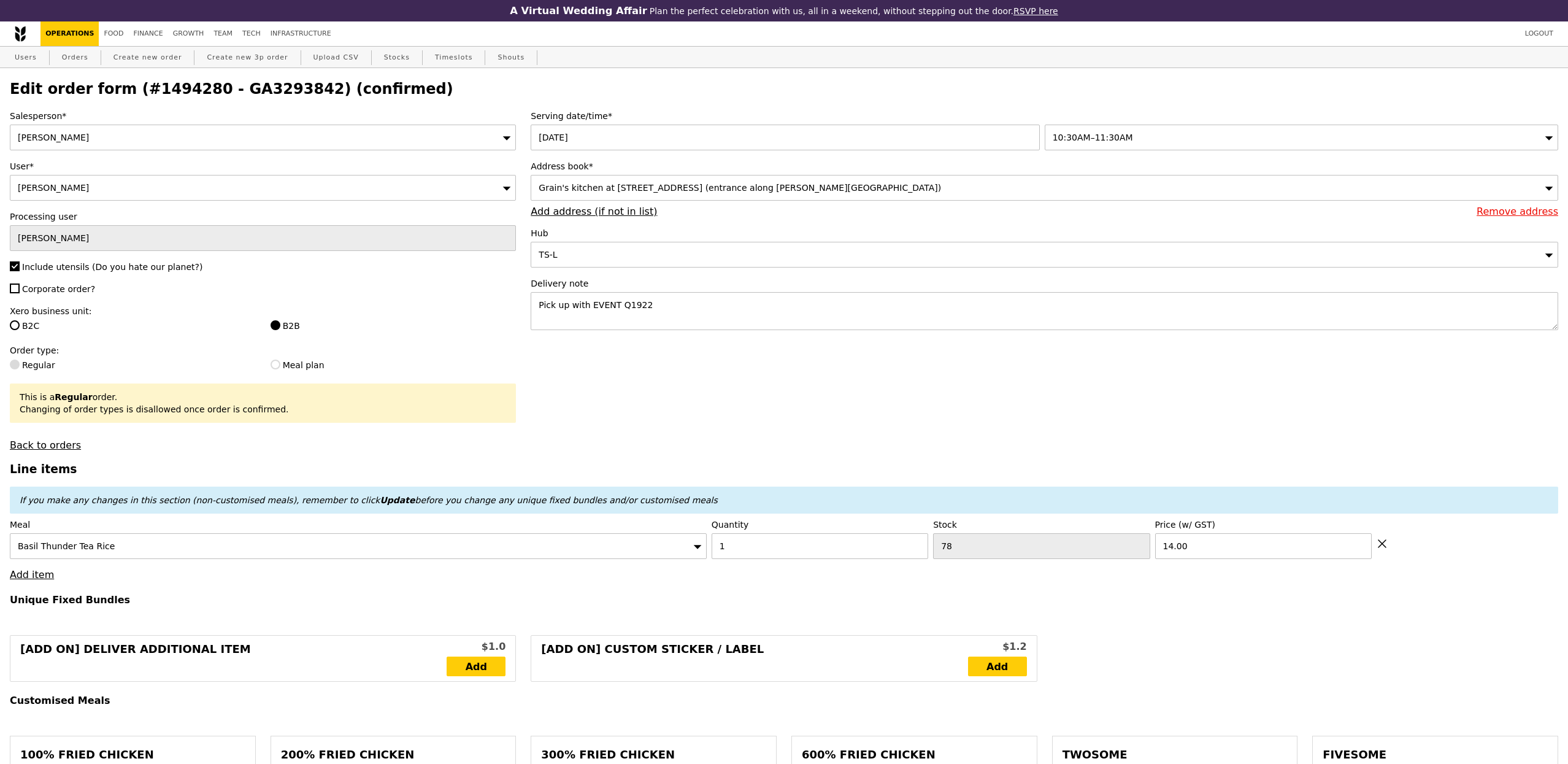
scroll to position [72, 0]
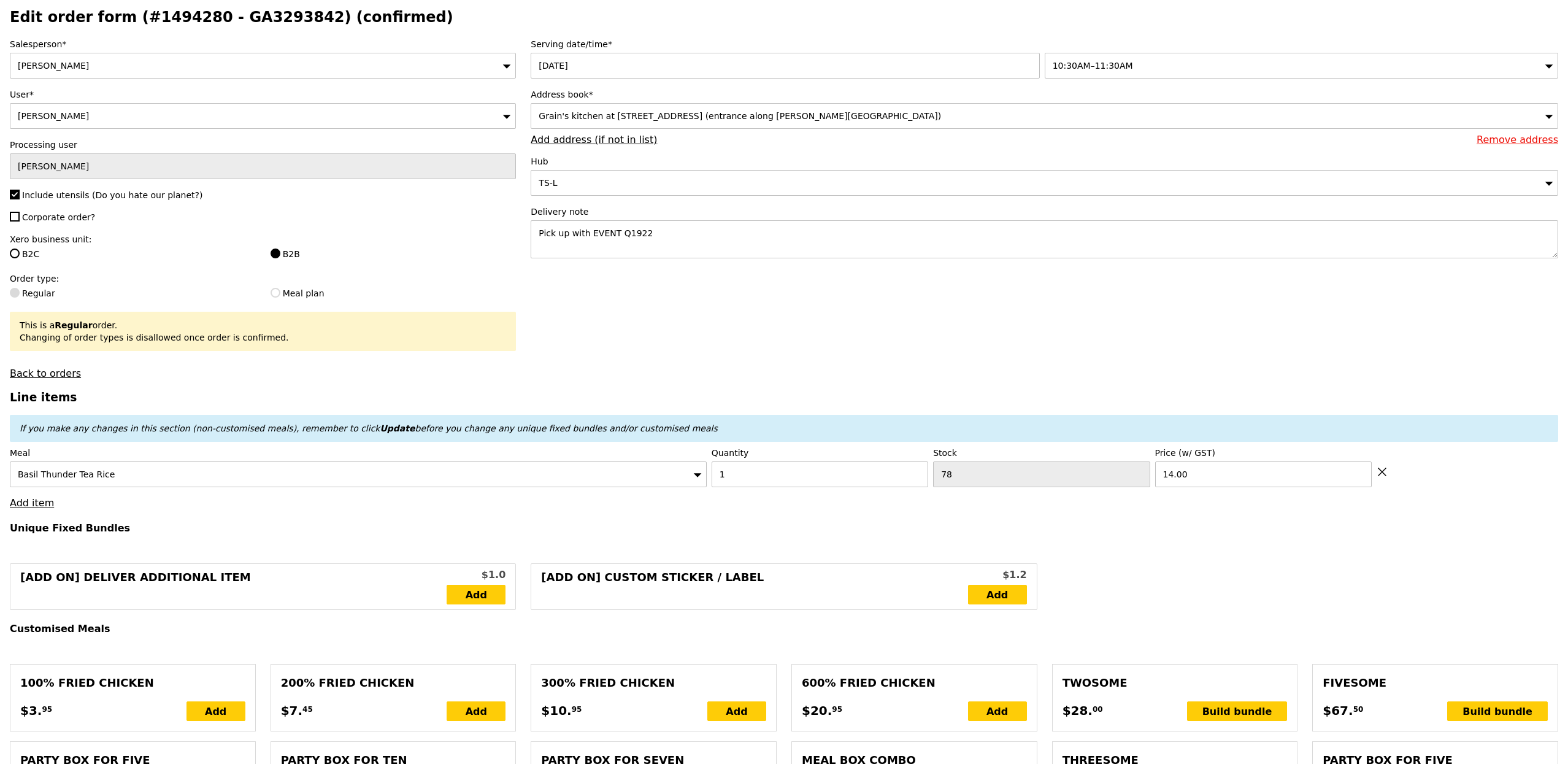
click at [35, 502] on link "Add item" at bounding box center [32, 503] width 45 height 12
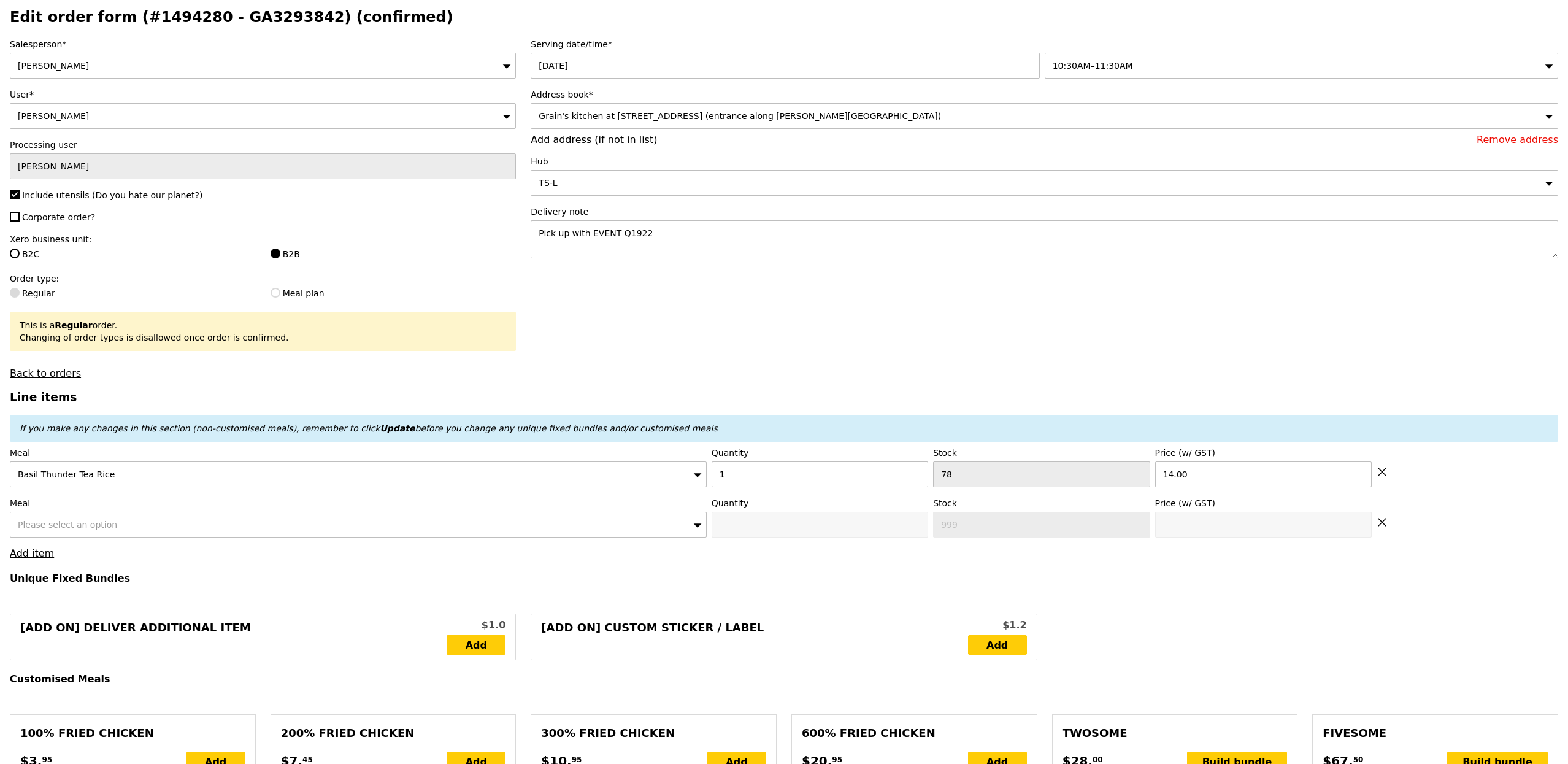
click at [96, 521] on div "Please select an option" at bounding box center [358, 525] width 697 height 25
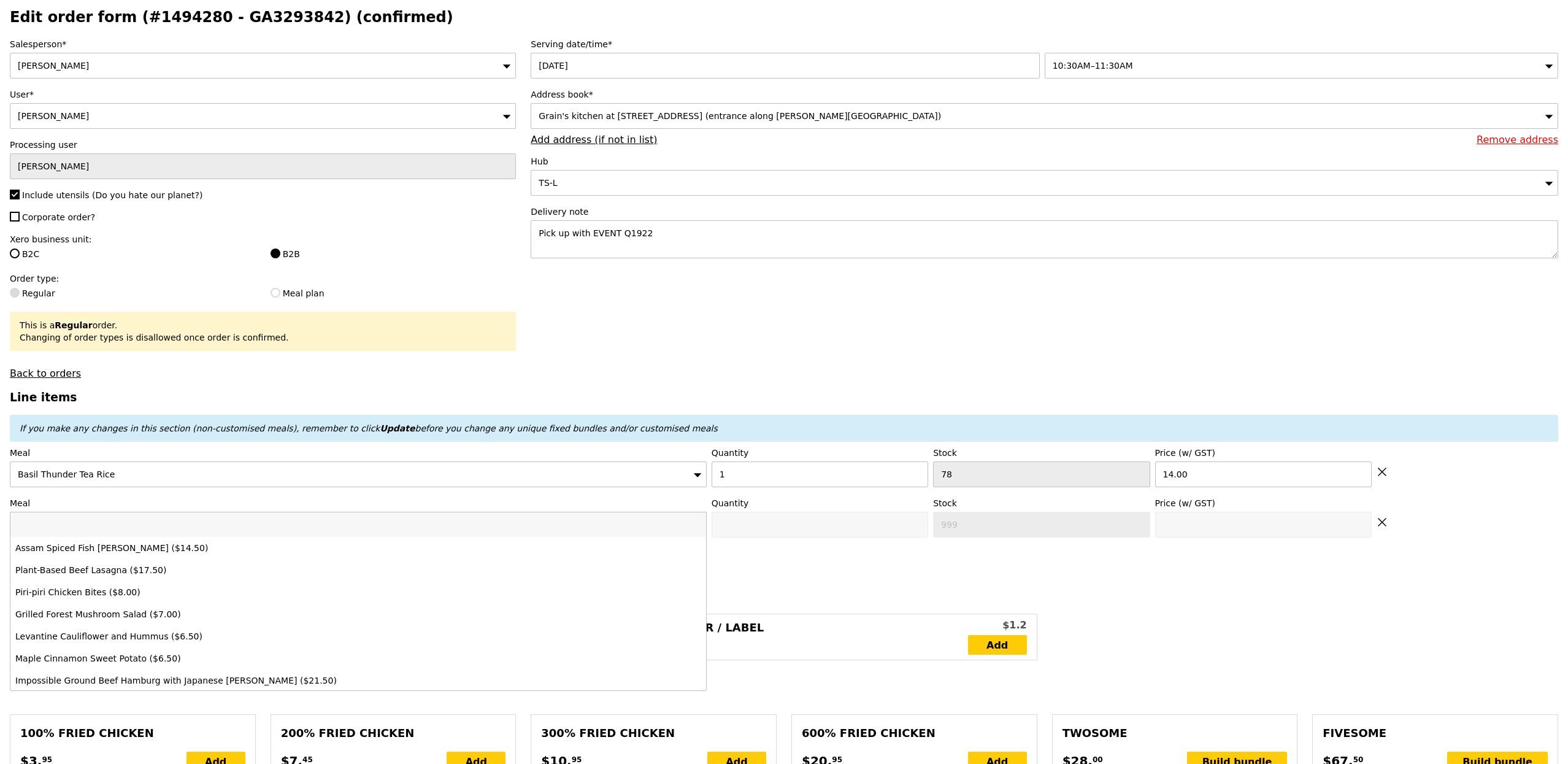
type input "g"
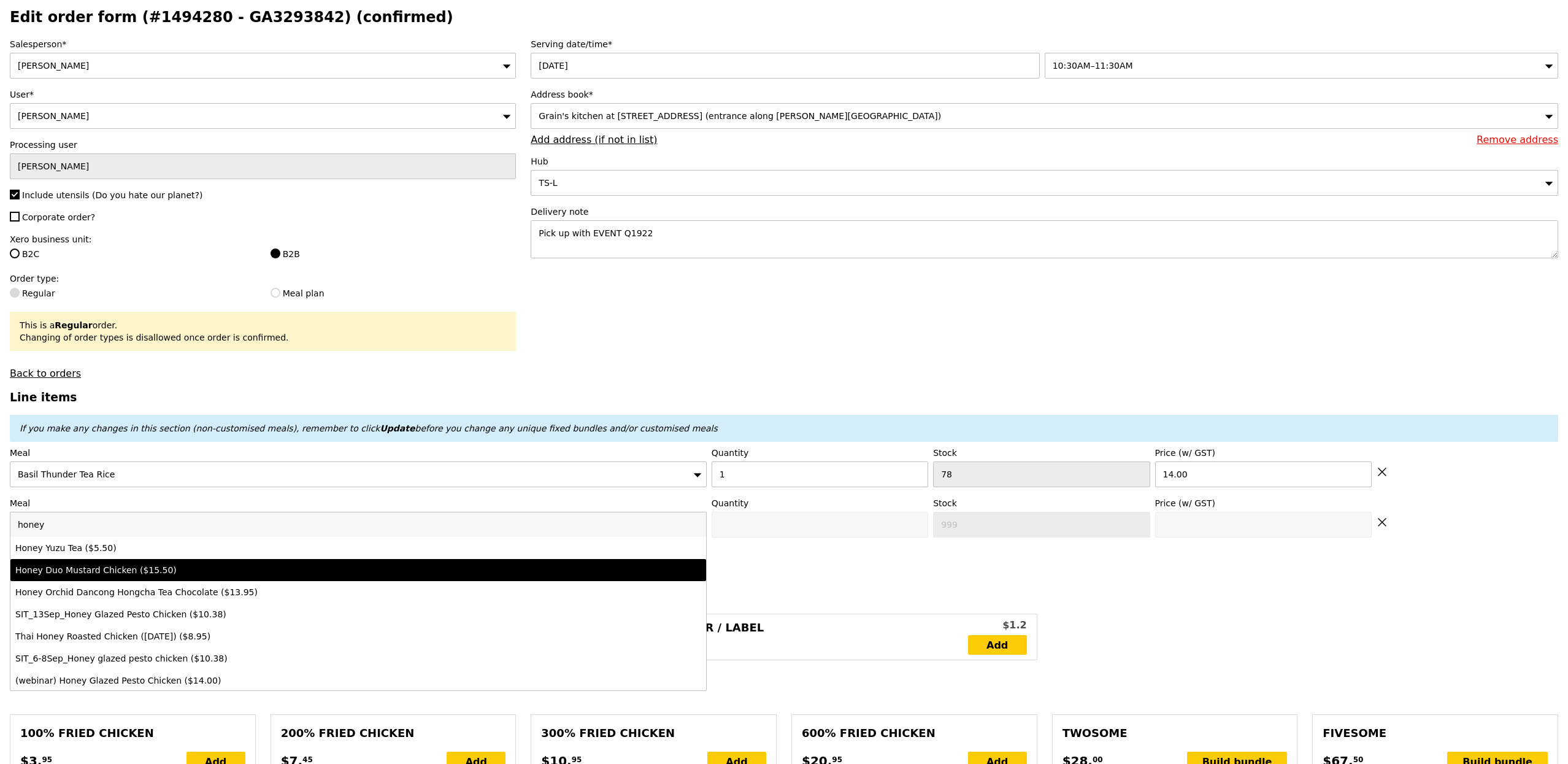
type input "honey"
click at [167, 570] on div "Honey Duo Mustard Chicken ($15.50)" at bounding box center [273, 569] width 514 height 12
type input "0"
type input "42"
type input "15.5"
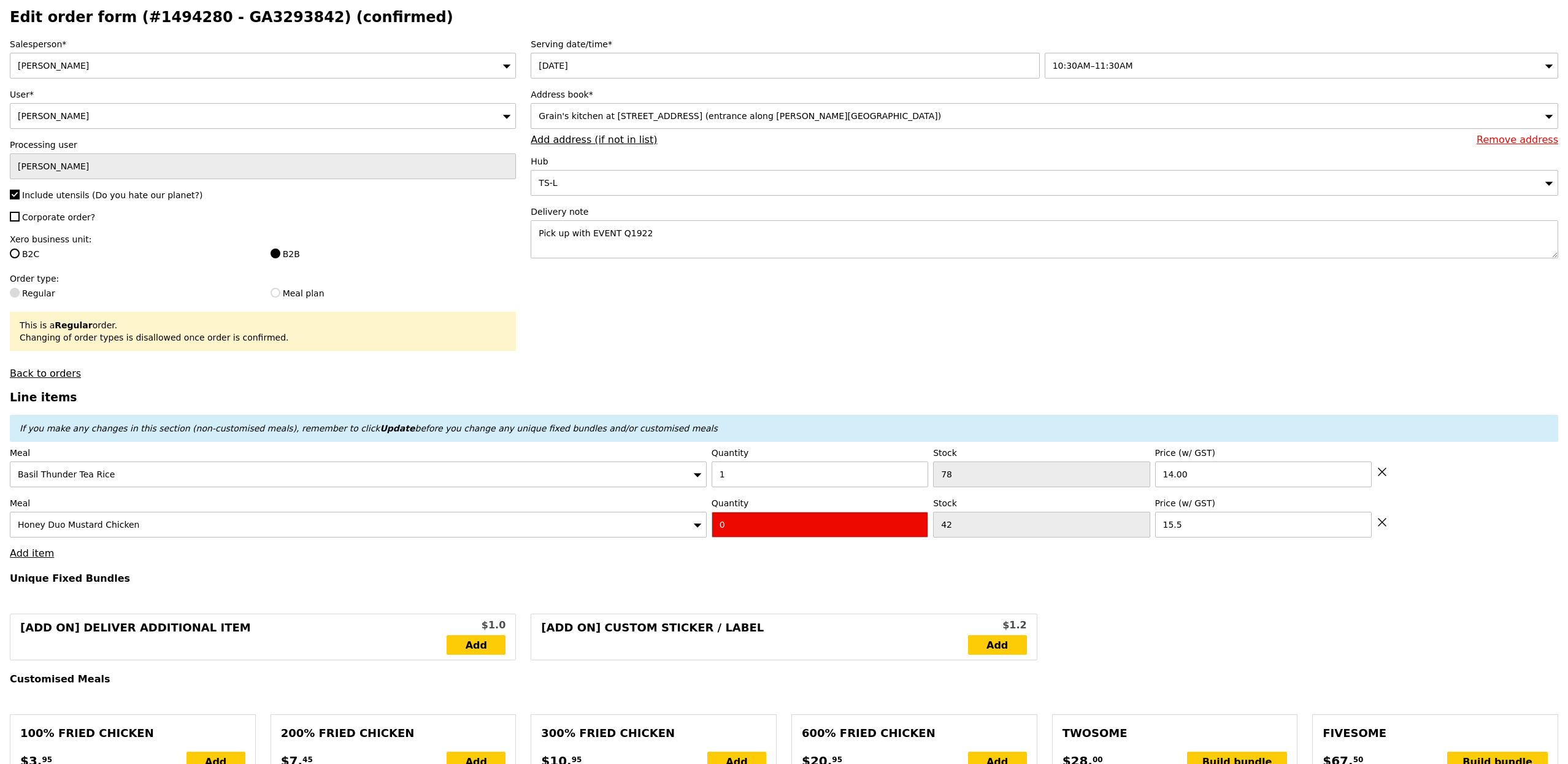
click at [794, 518] on input "0" at bounding box center [820, 525] width 216 height 25
click at [794, 528] on input "0" at bounding box center [820, 525] width 216 height 25
type input "1"
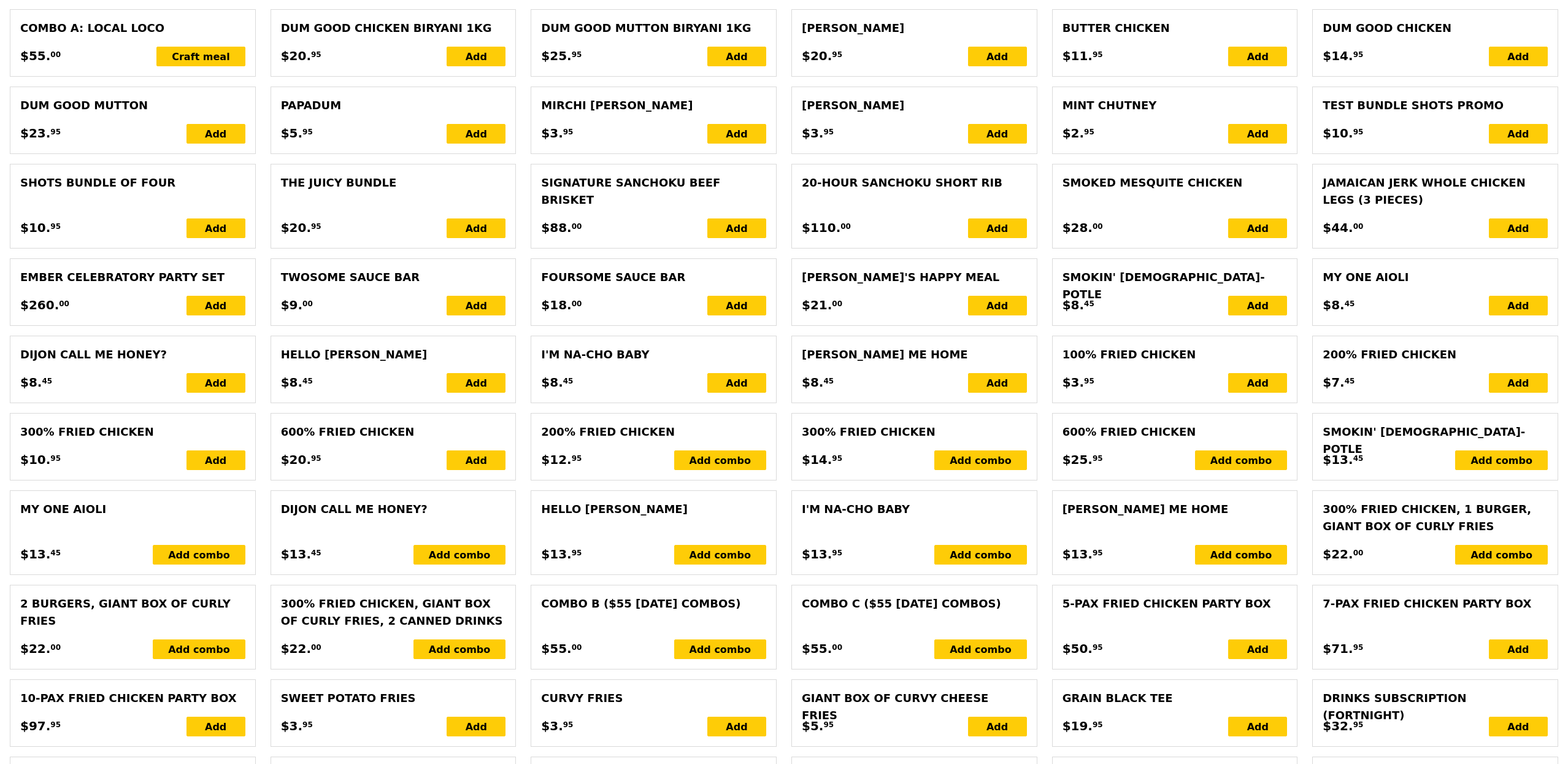
type input "Loading..."
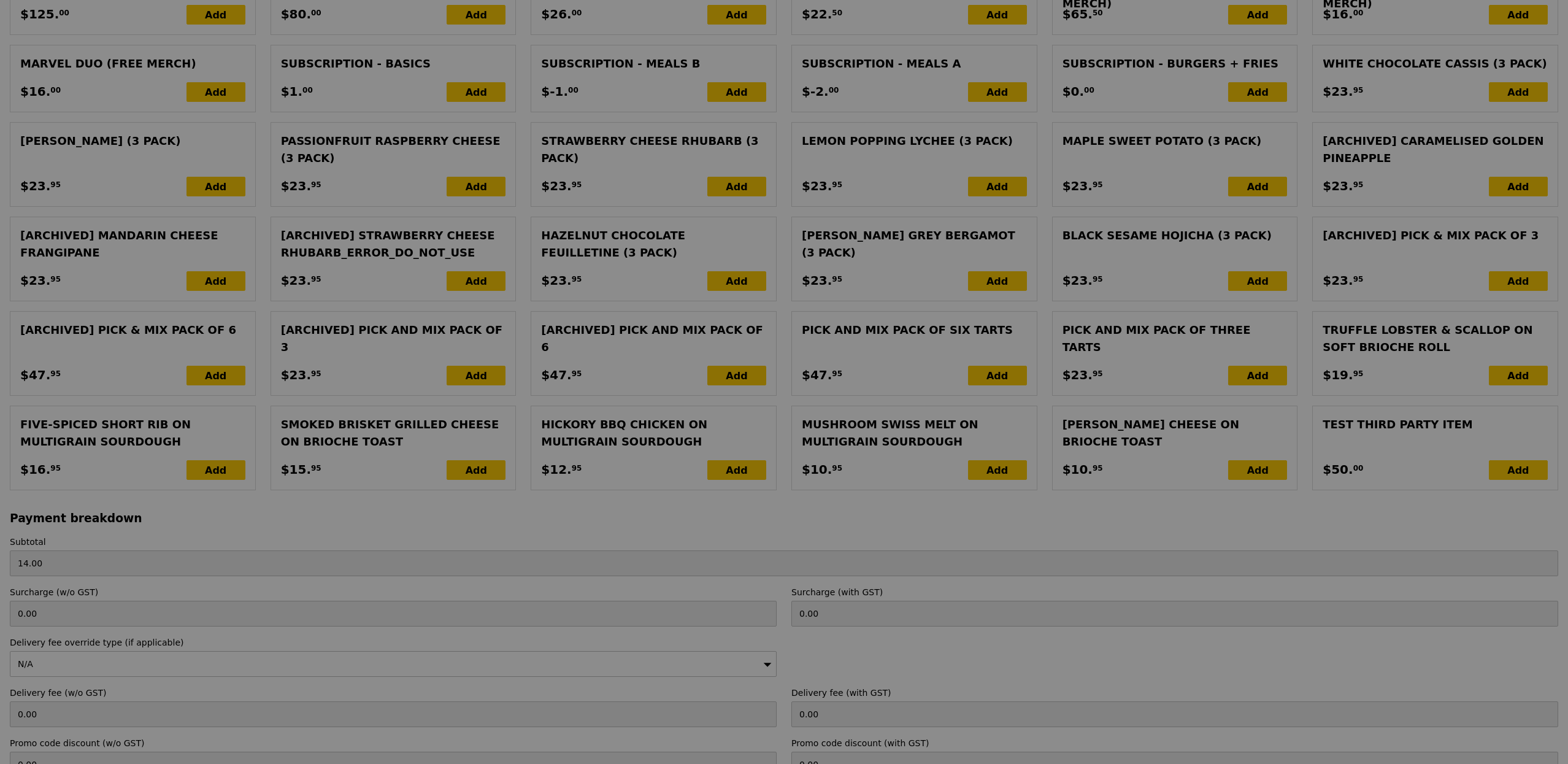
scroll to position [2415, 0]
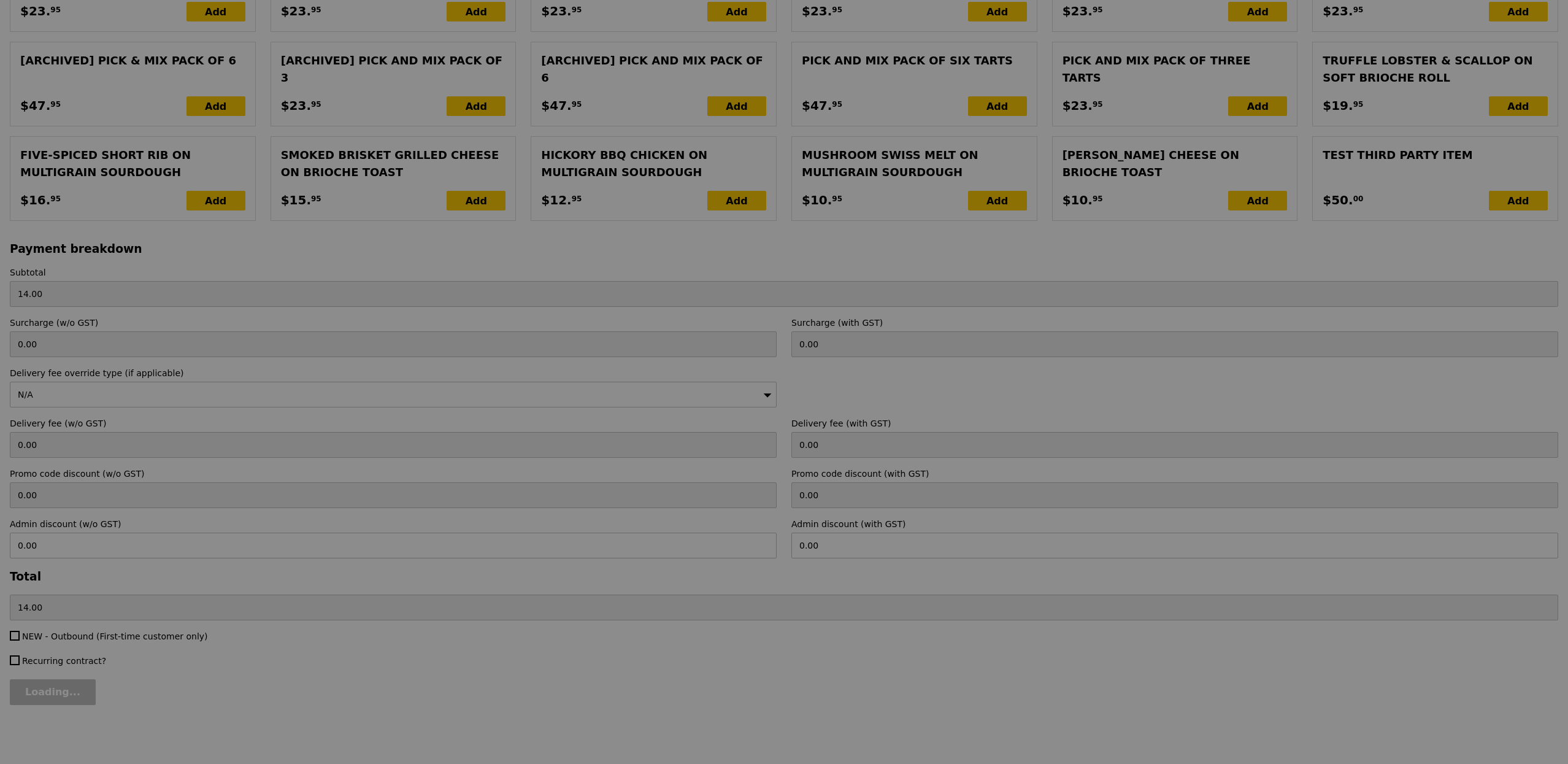
type input "0.00"
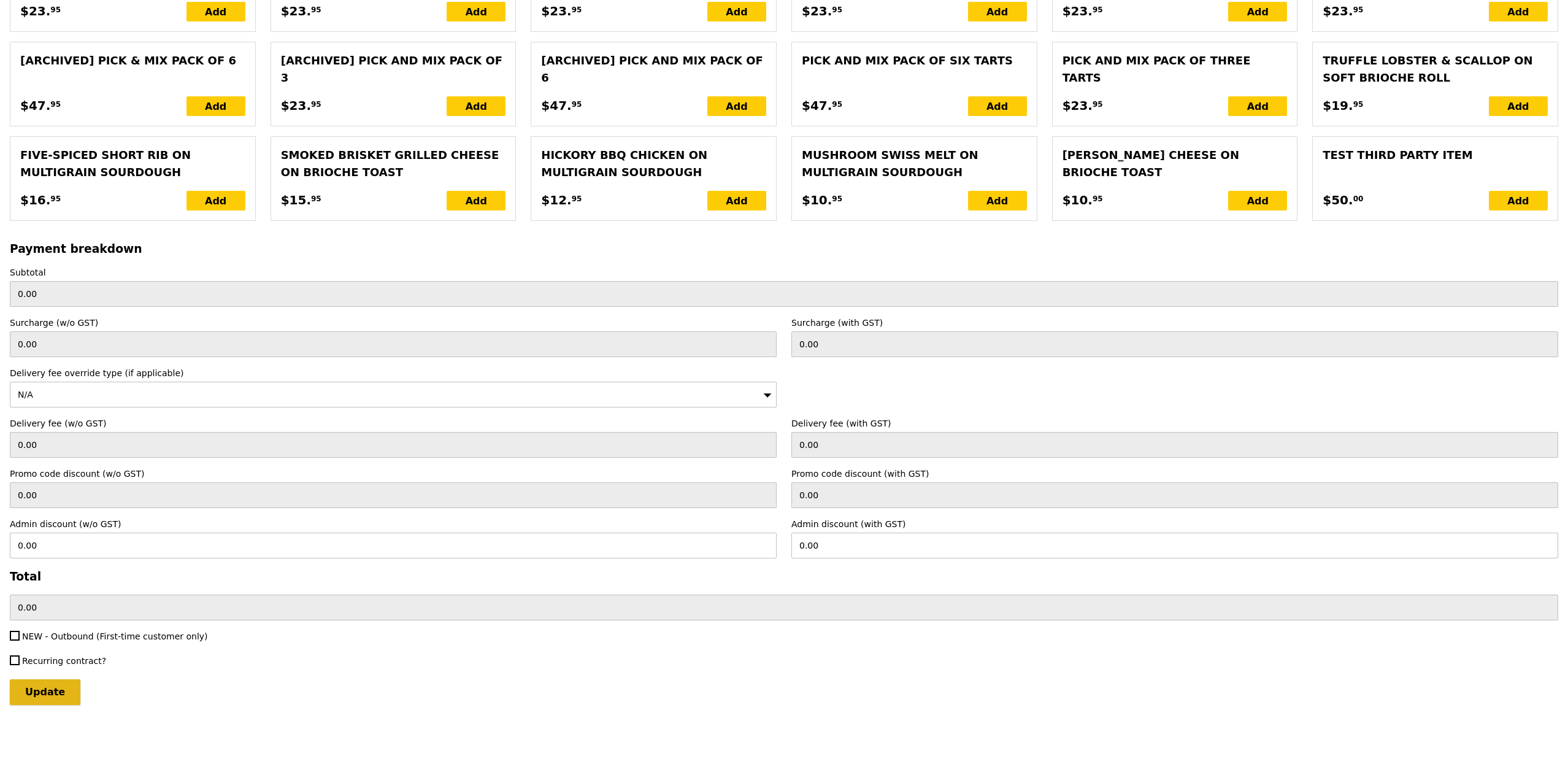
click at [48, 701] on input "Update" at bounding box center [45, 692] width 71 height 25
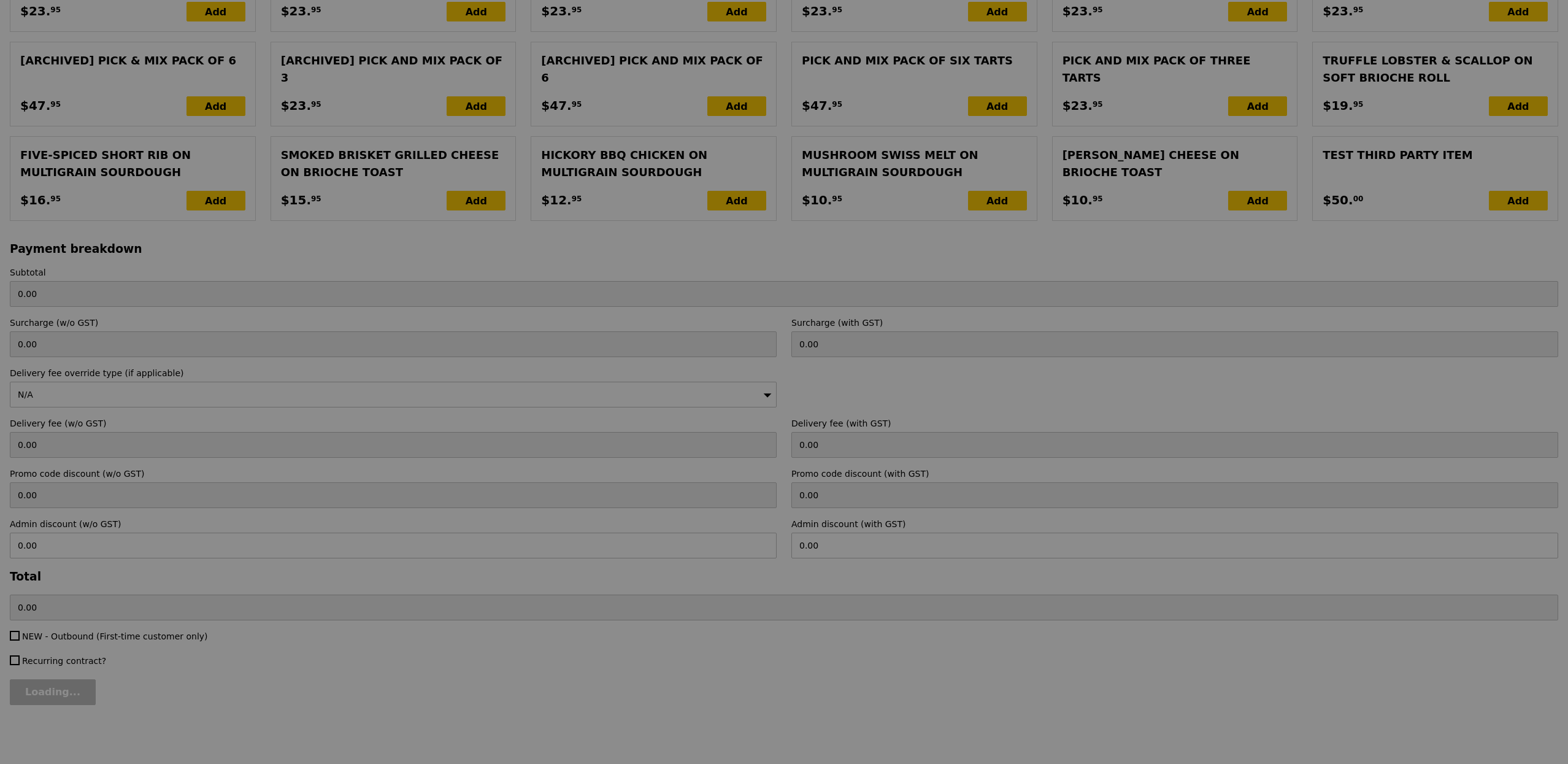
type input "Loading..."
type input "29.50"
type input "Update"
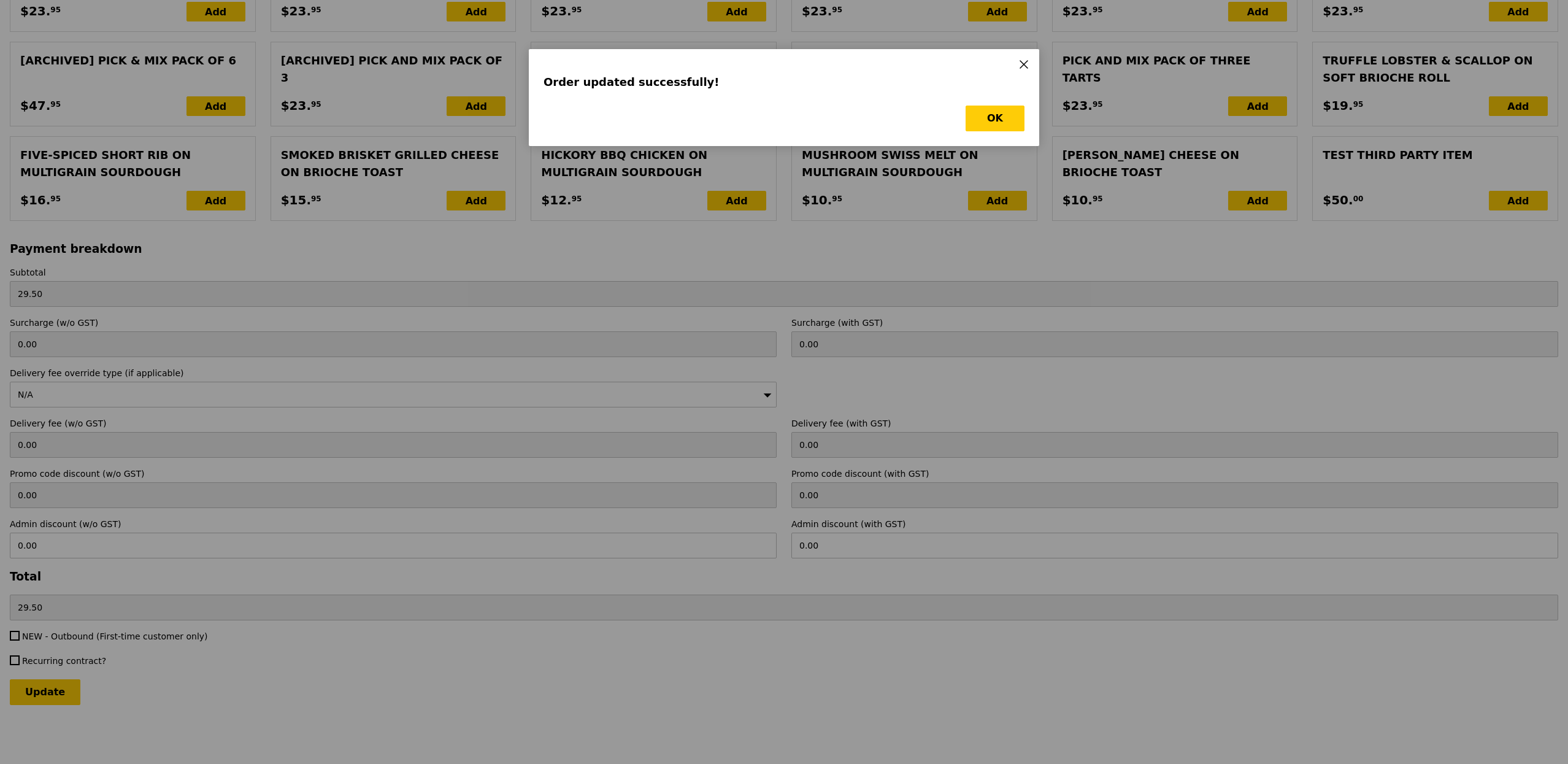
scroll to position [0, 0]
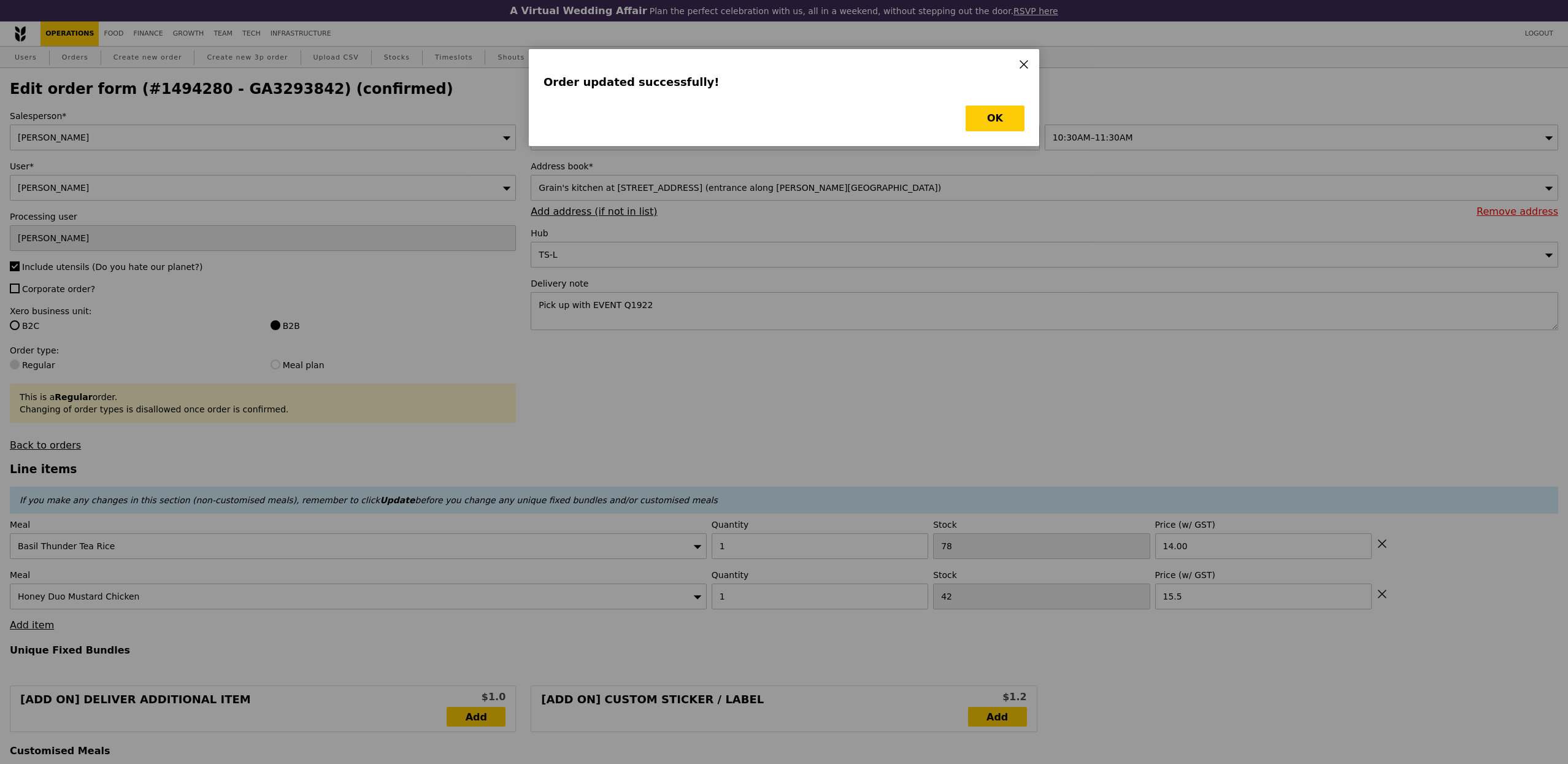
click at [984, 100] on div "Order updated successfully! OK" at bounding box center [784, 97] width 511 height 97
click at [984, 103] on div "Order updated successfully! OK" at bounding box center [784, 97] width 511 height 97
click at [984, 122] on button "OK" at bounding box center [994, 118] width 59 height 25
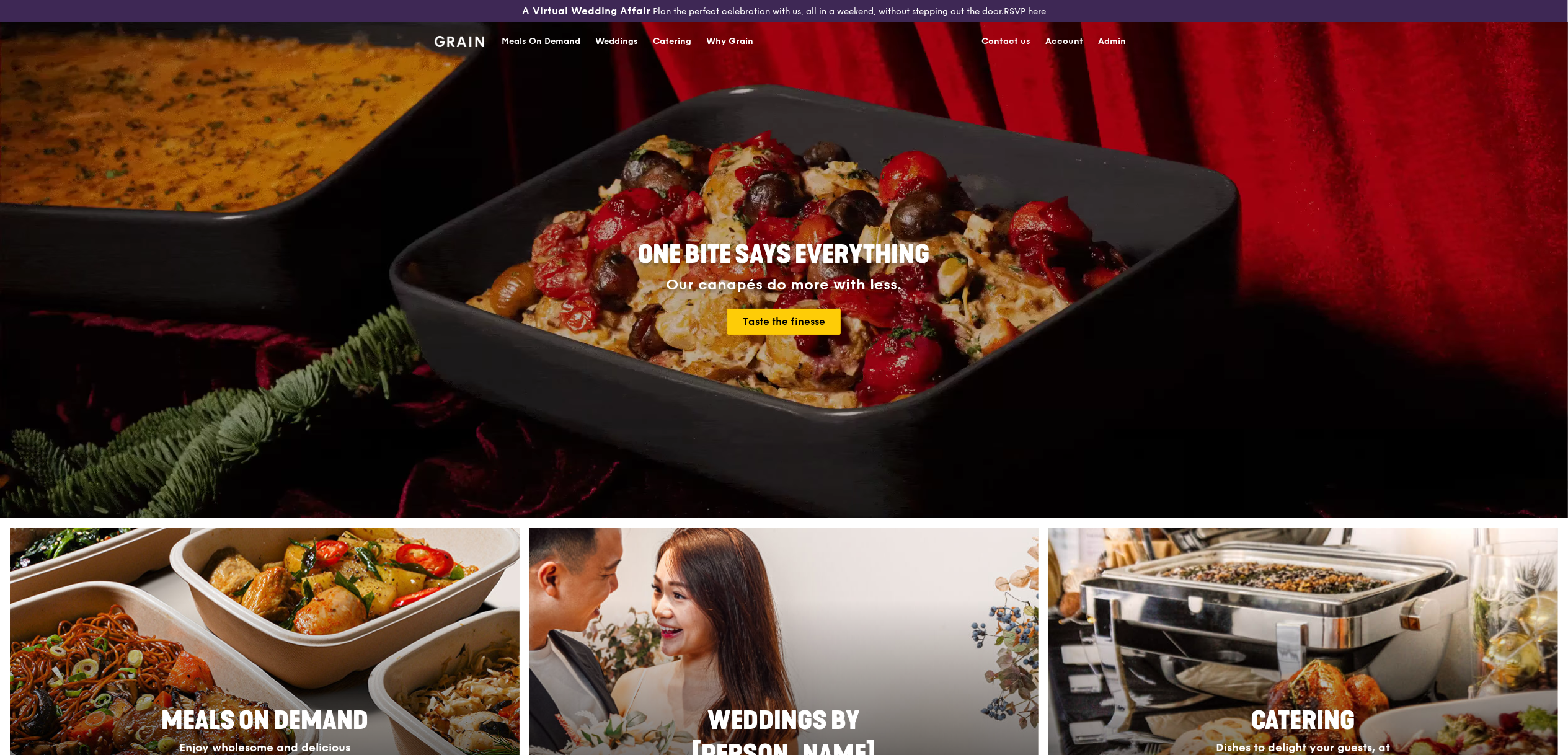
click at [1122, 36] on link "Admin" at bounding box center [1112, 41] width 43 height 37
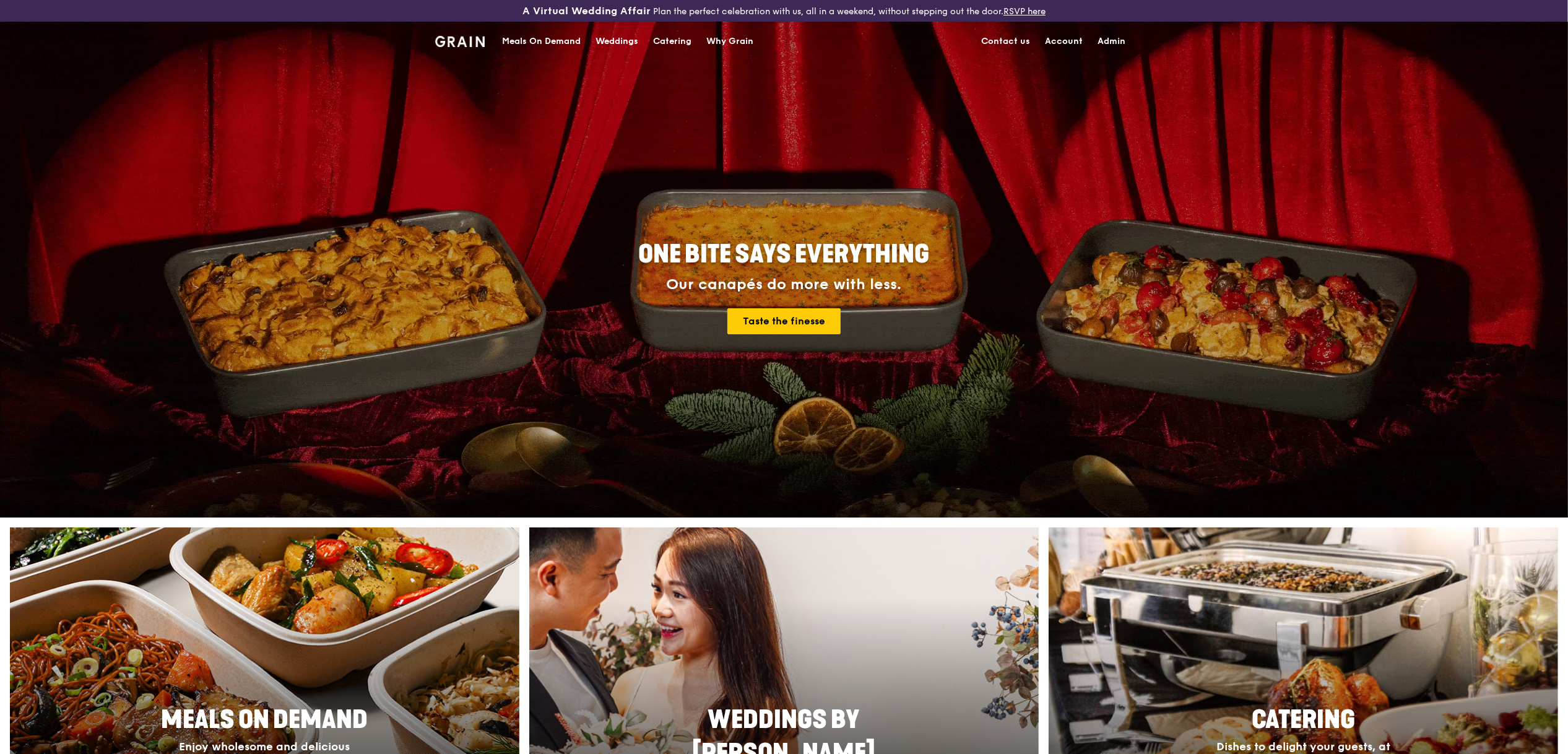
select select "100"
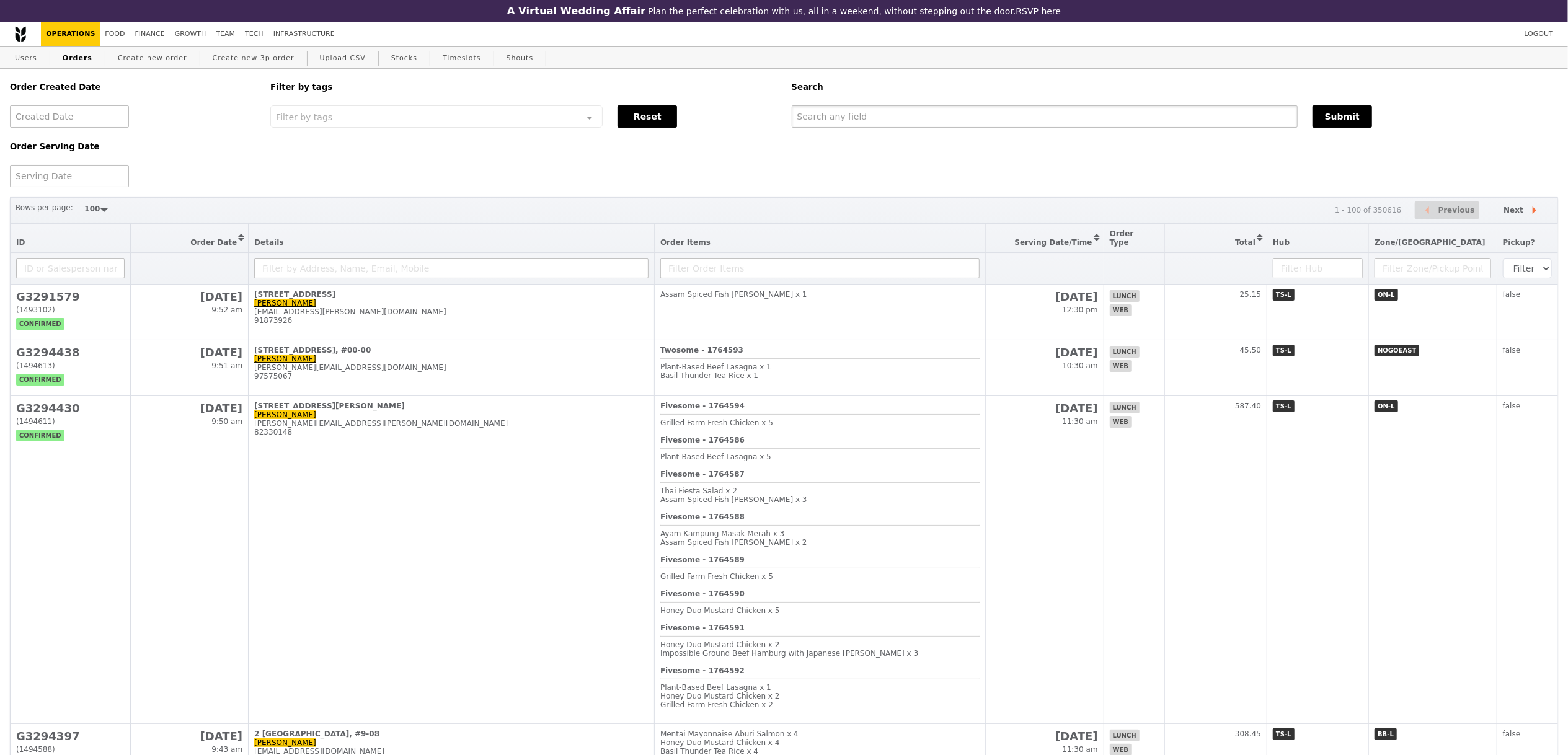
click at [972, 127] on input "text" at bounding box center [1044, 117] width 506 height 22
paste input "[DOMAIN_NAME][EMAIL_ADDRESS][DOMAIN_NAME]"
type input "[DOMAIN_NAME][EMAIL_ADDRESS][DOMAIN_NAME]"
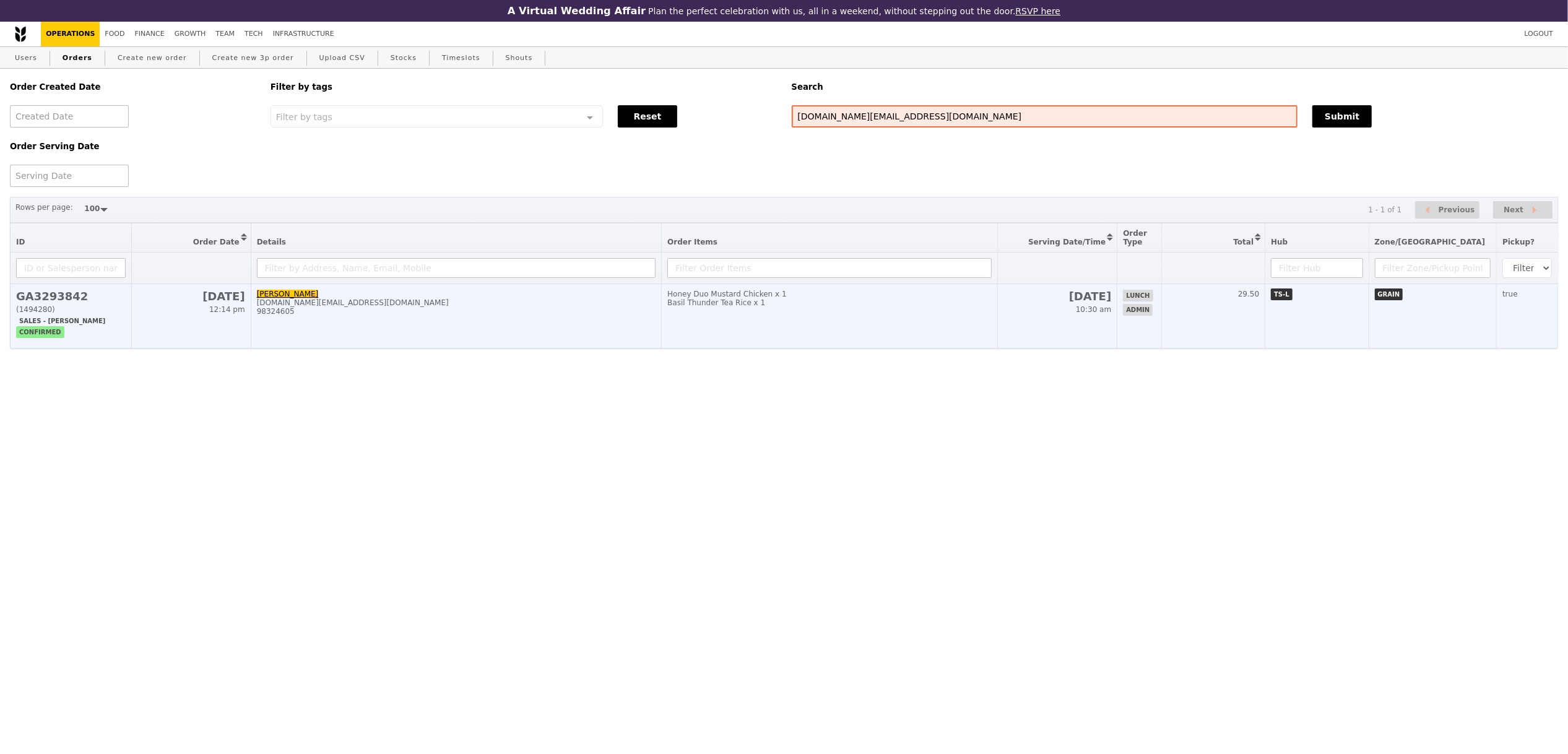
click at [337, 337] on td "[PERSON_NAME] [DOMAIN_NAME][EMAIL_ADDRESS][DOMAIN_NAME] 98324605" at bounding box center [456, 316] width 411 height 64
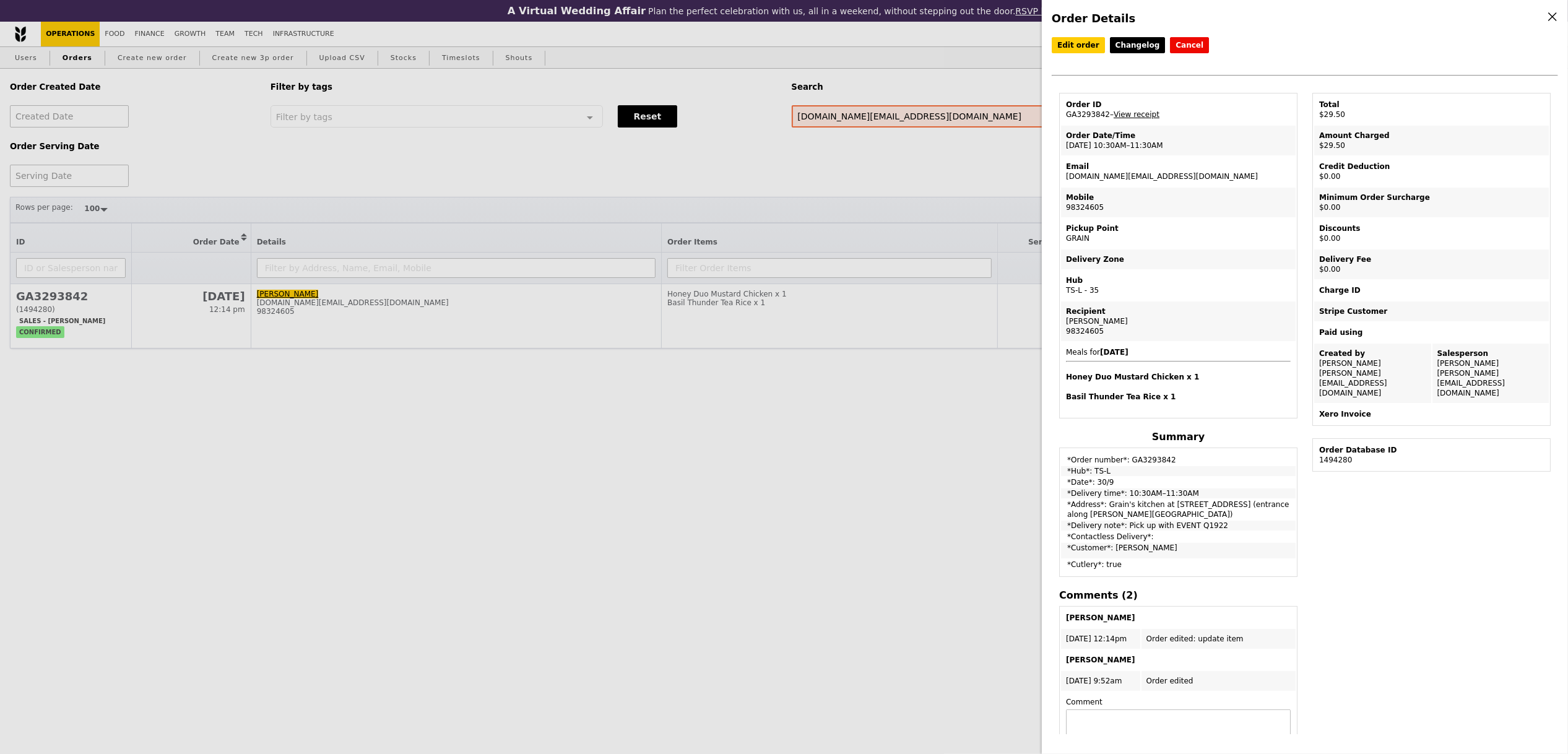
click at [157, 33] on div "Order Details Edit order Changelog Cancel Order ID GA3293842 – View receipt Ord…" at bounding box center [784, 377] width 1568 height 754
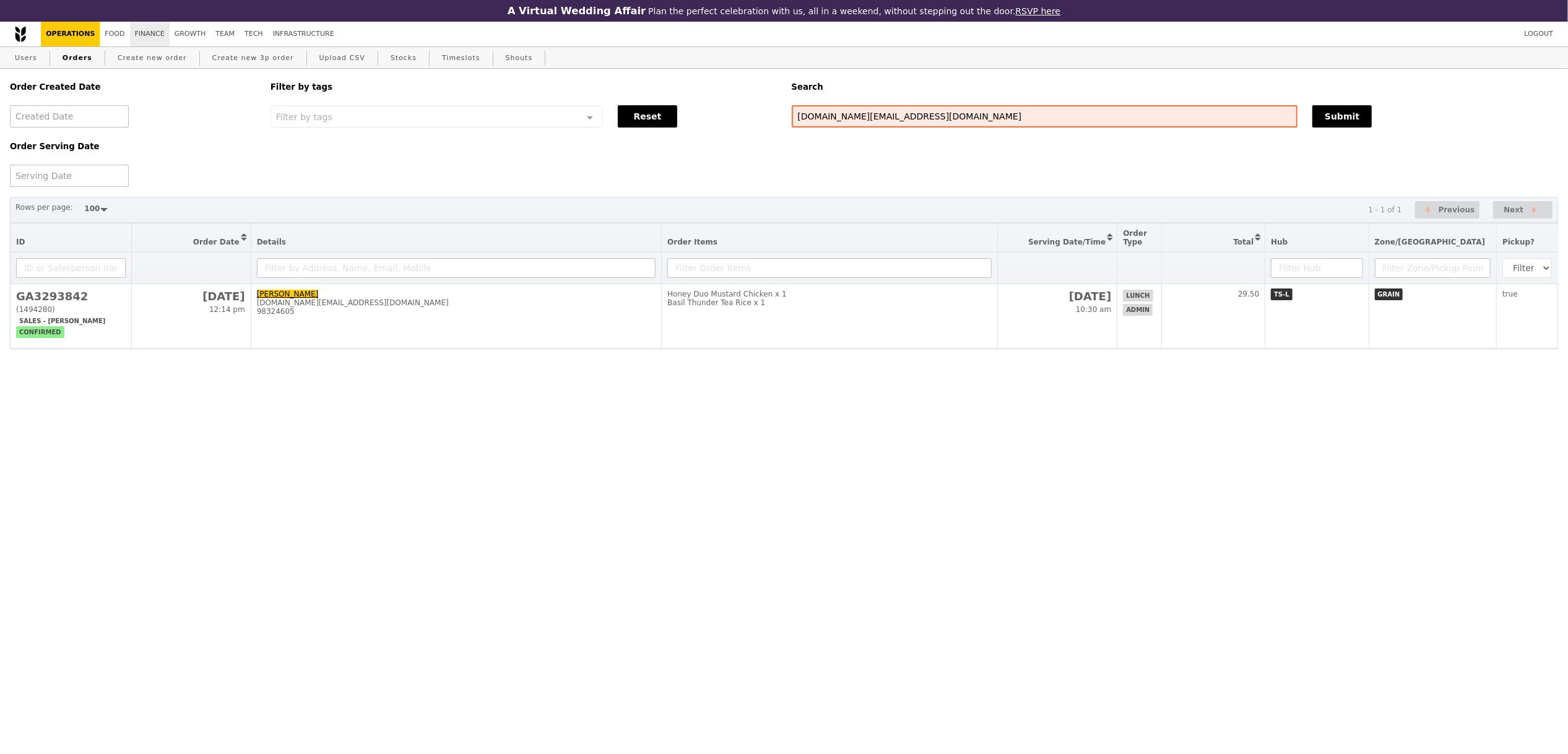
click at [146, 35] on link "Finance" at bounding box center [149, 34] width 39 height 25
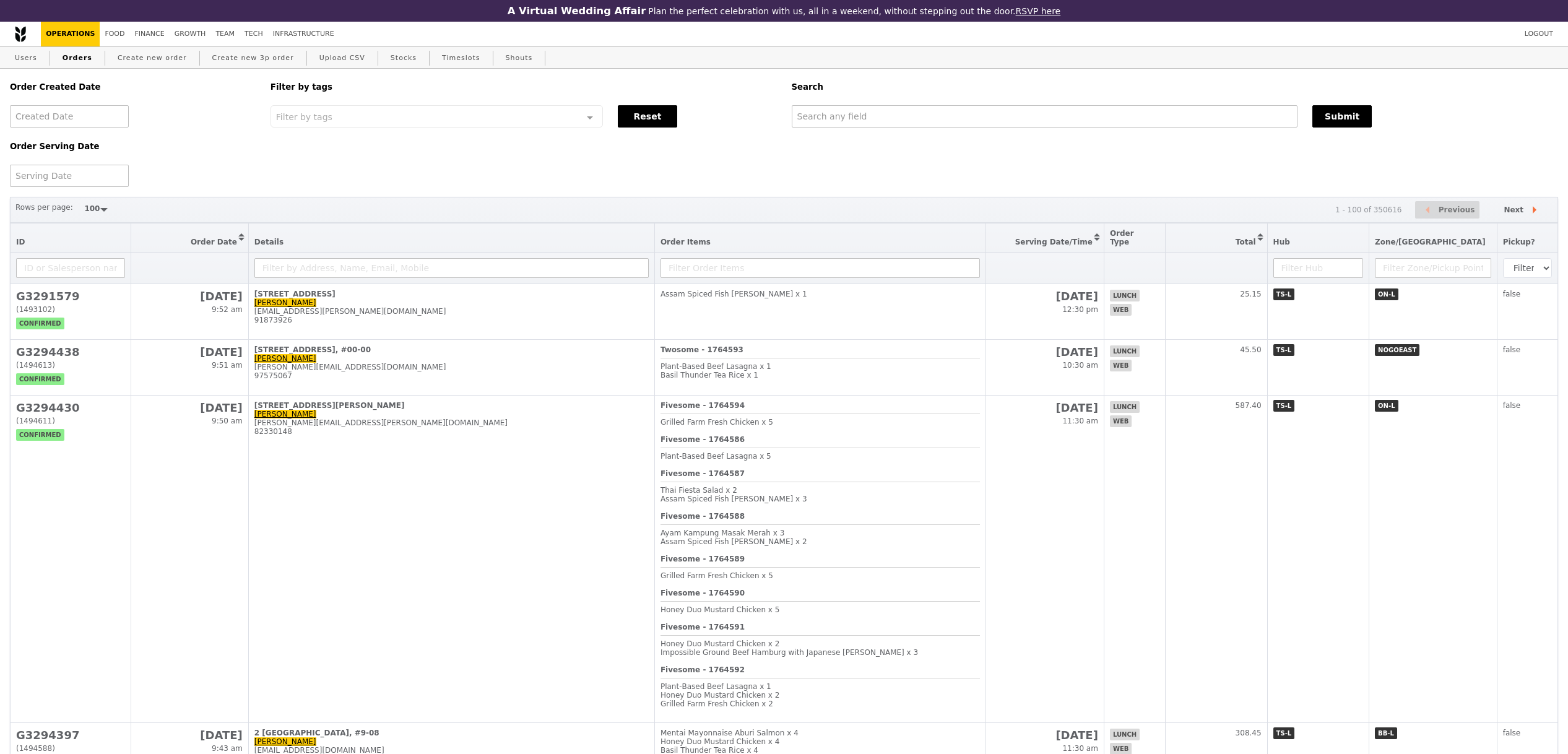
select select "100"
click at [842, 116] on input "text" at bounding box center [1043, 116] width 505 height 22
paste input "ming.zhou.foo@spglobal.com"
type input "ming.zhou.foo@spglobal.com"
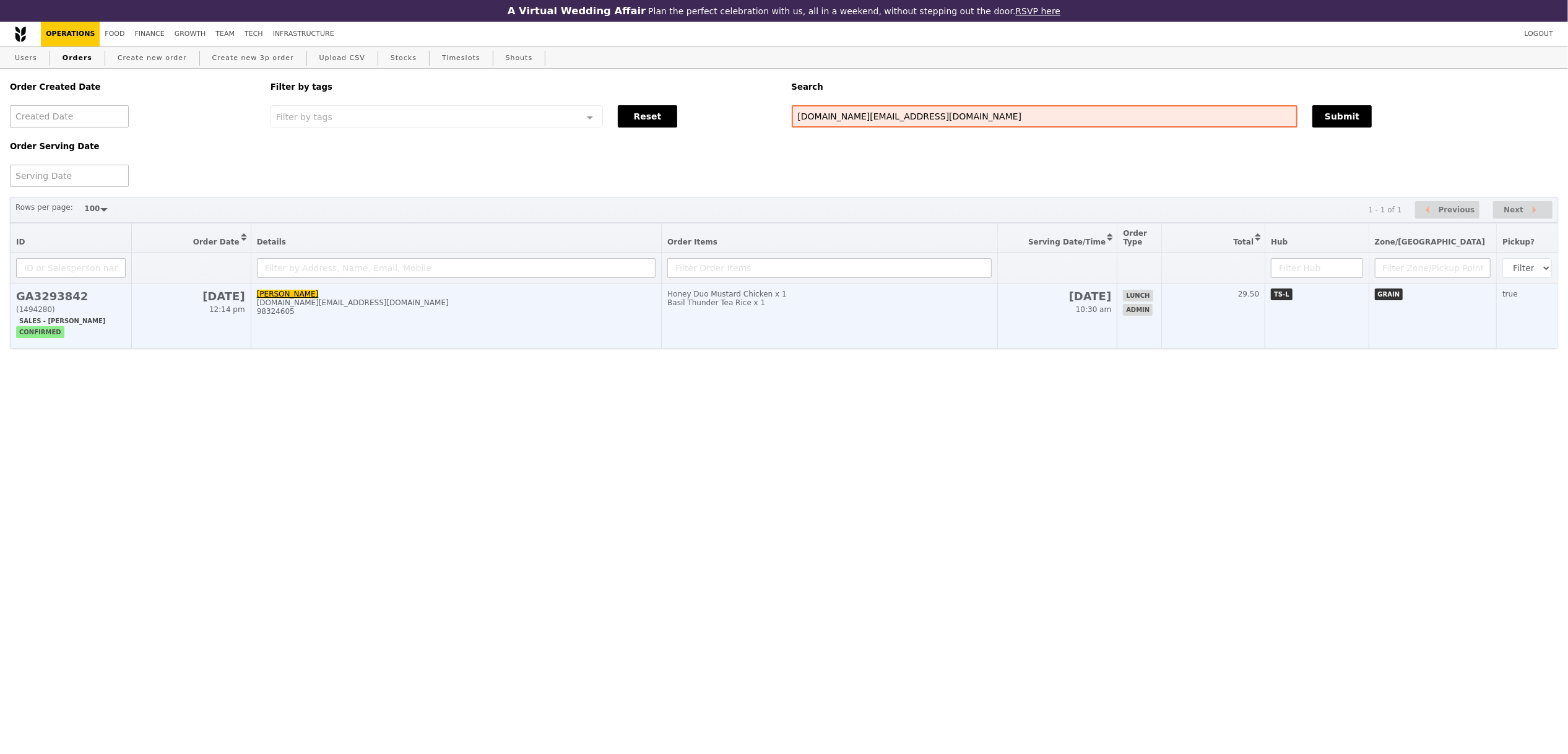
click at [509, 305] on div "ming.zhou.foo@spglobal.com" at bounding box center [456, 302] width 399 height 8
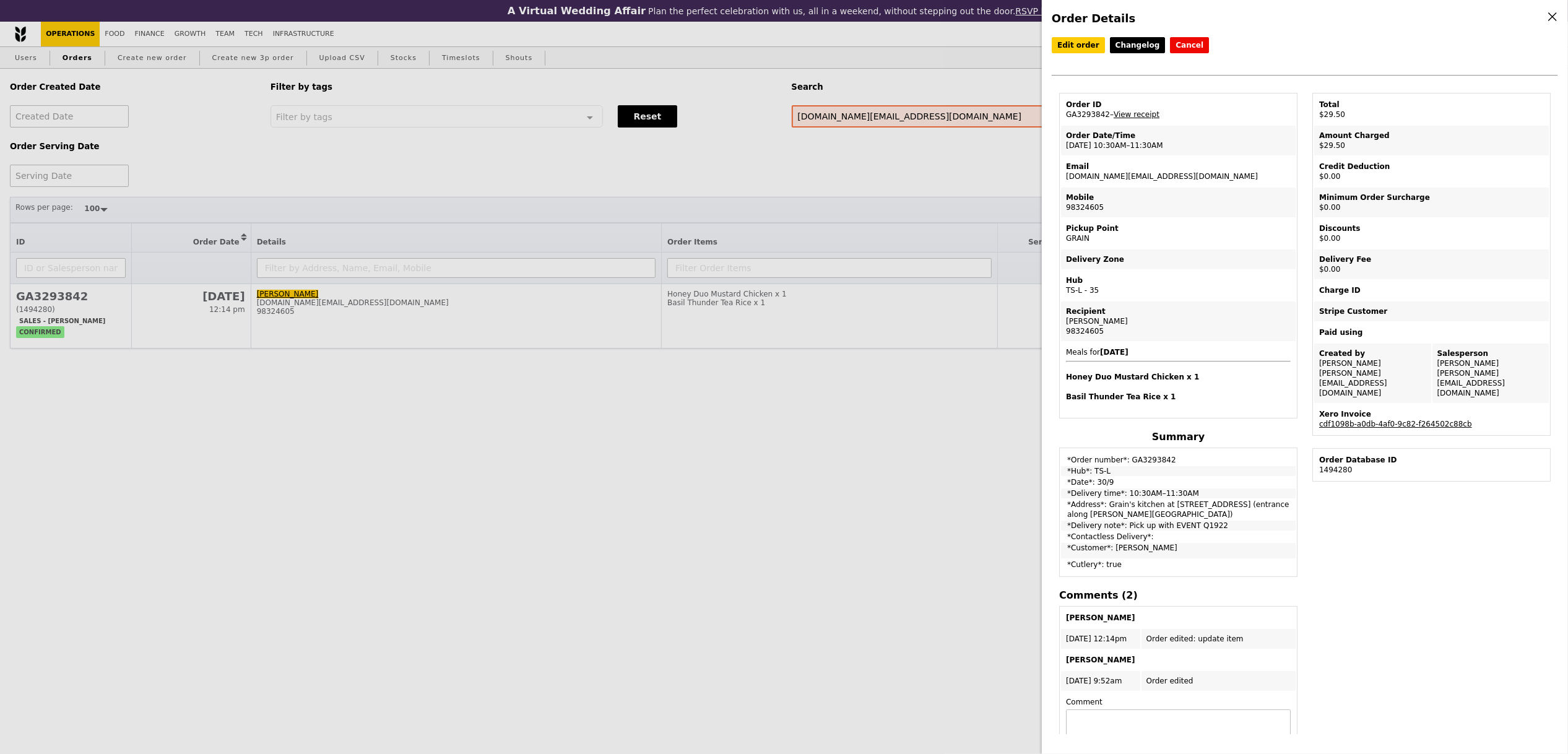
click at [1436, 409] on div "Xero Invoice" at bounding box center [1430, 414] width 225 height 10
click at [1435, 420] on link "cdf1098b-a0db-4af0-9c82-f264502c88cb" at bounding box center [1395, 424] width 153 height 8
